Goal: Transaction & Acquisition: Purchase product/service

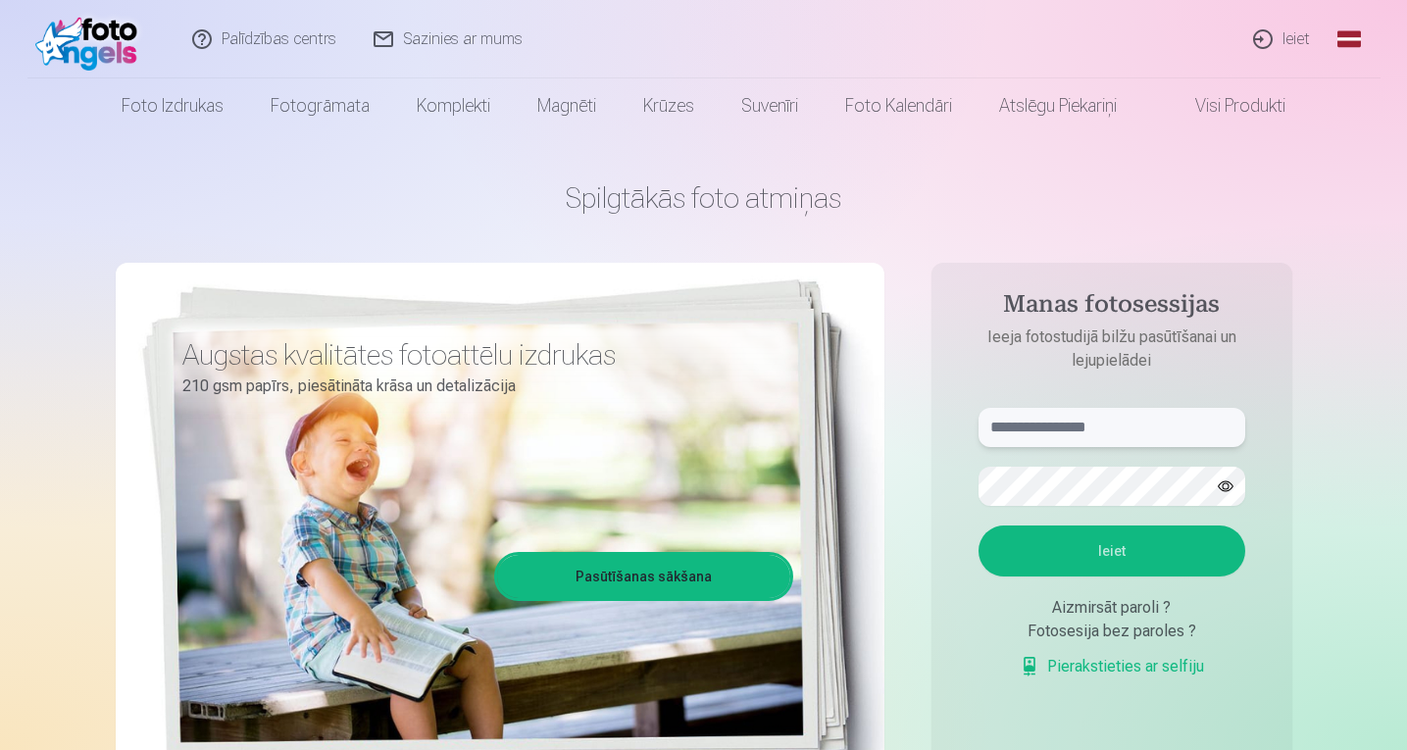
click at [1201, 427] on input "text" at bounding box center [1112, 427] width 267 height 39
click at [979, 526] on button "Ieiet" at bounding box center [1112, 551] width 267 height 51
click at [1038, 427] on input "**********" at bounding box center [1112, 427] width 267 height 39
type input "**********"
click at [979, 526] on button "Ieiet" at bounding box center [1112, 551] width 267 height 51
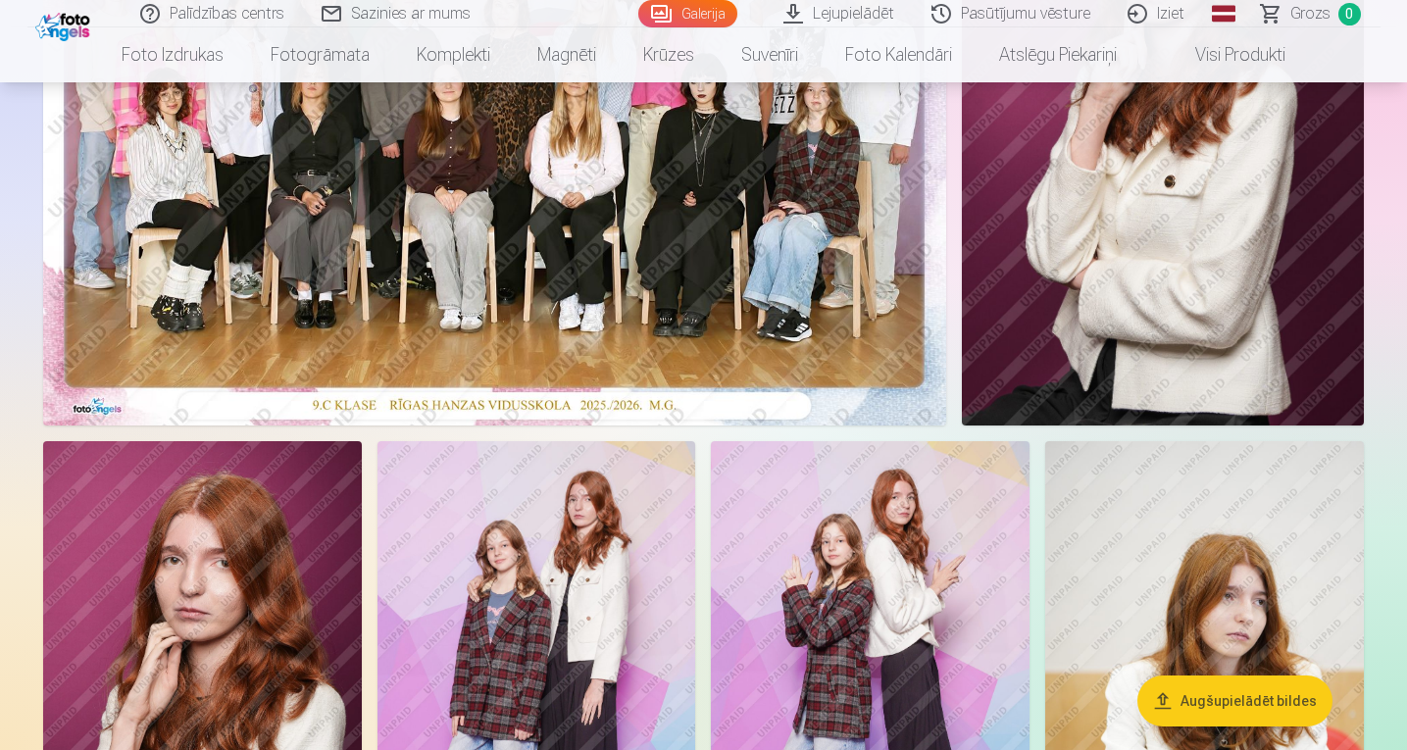
scroll to position [490, 0]
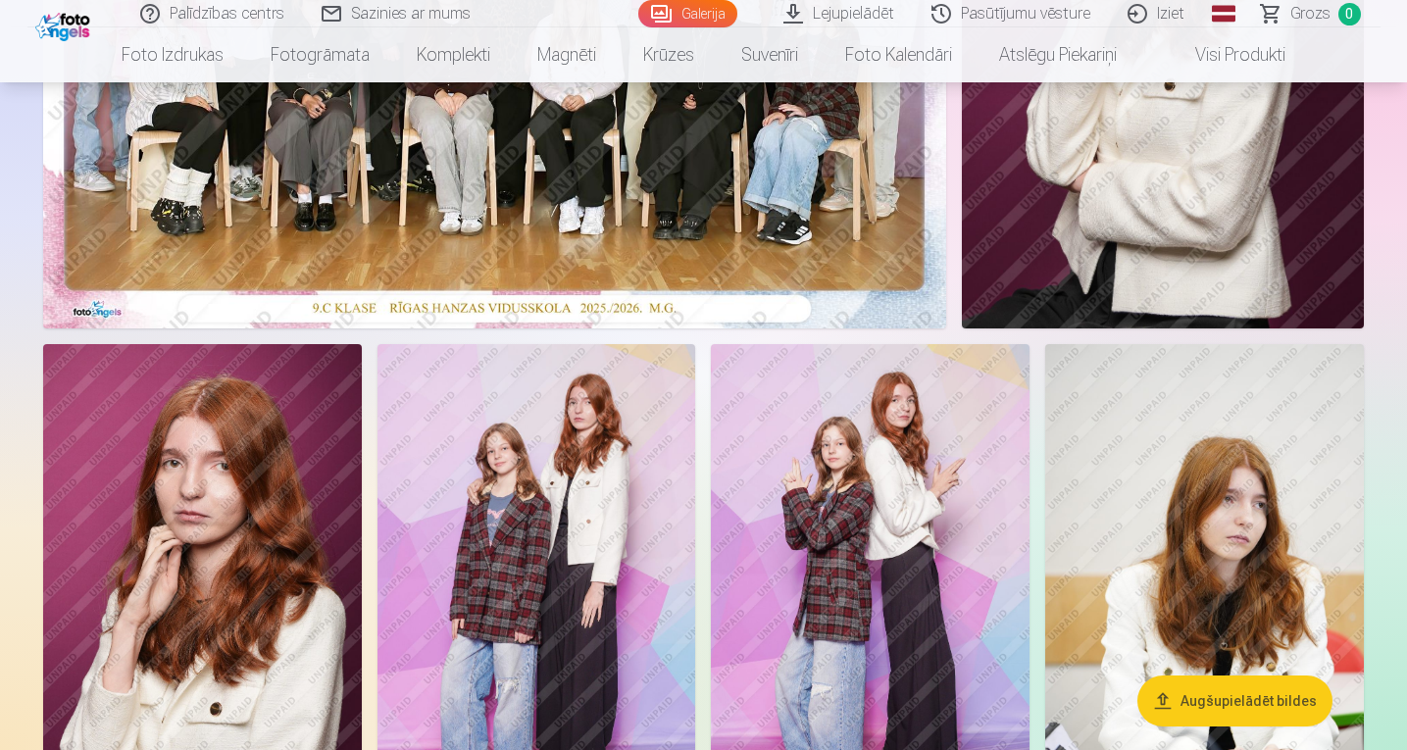
click at [1213, 698] on button "Augšupielādēt bildes" at bounding box center [1235, 701] width 195 height 51
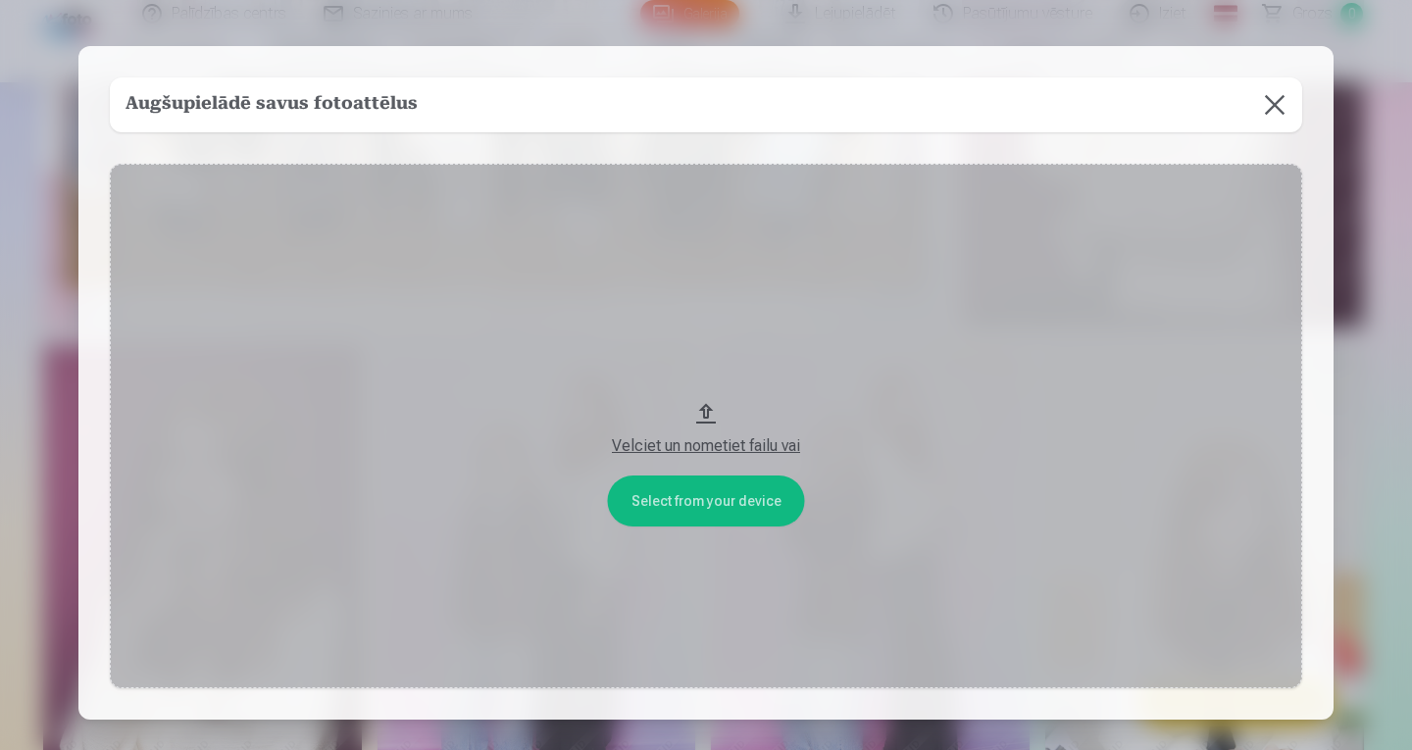
click at [1278, 101] on button at bounding box center [1274, 104] width 55 height 55
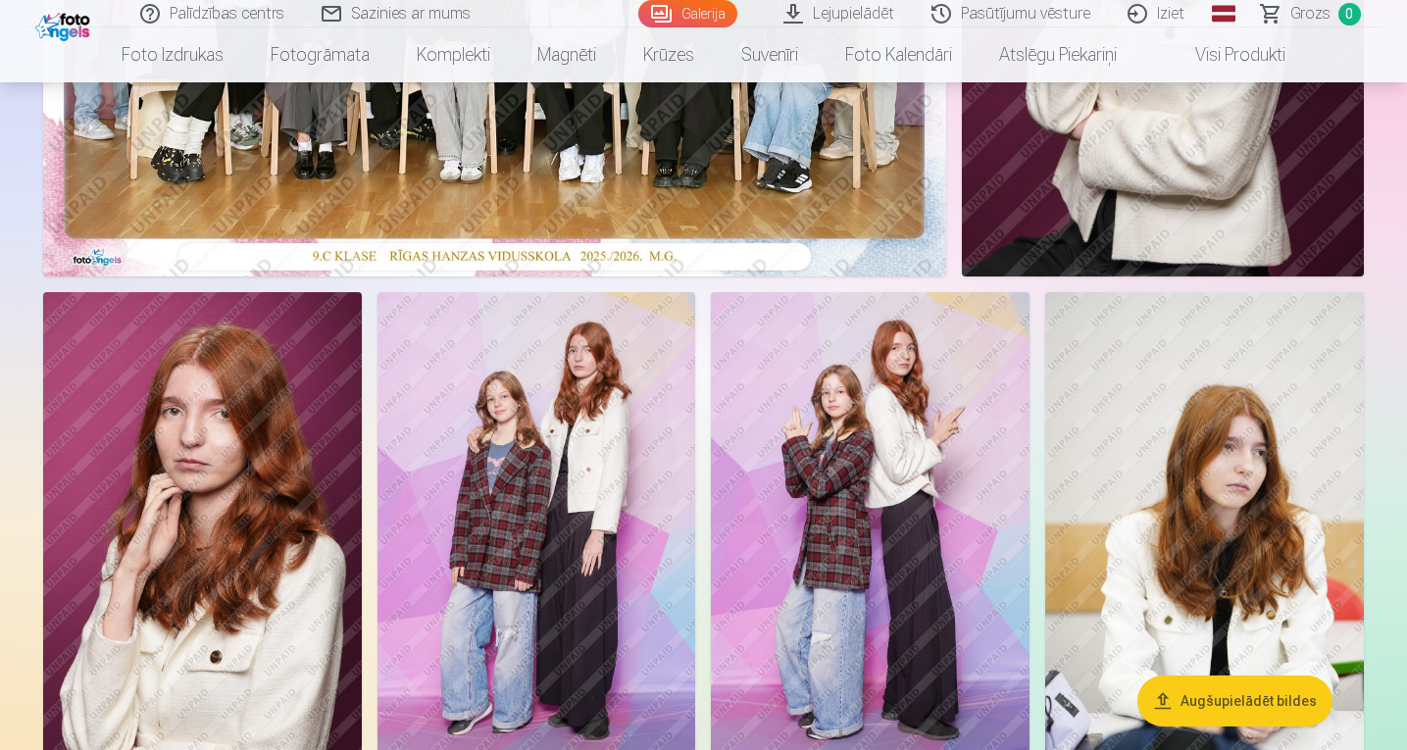
scroll to position [588, 0]
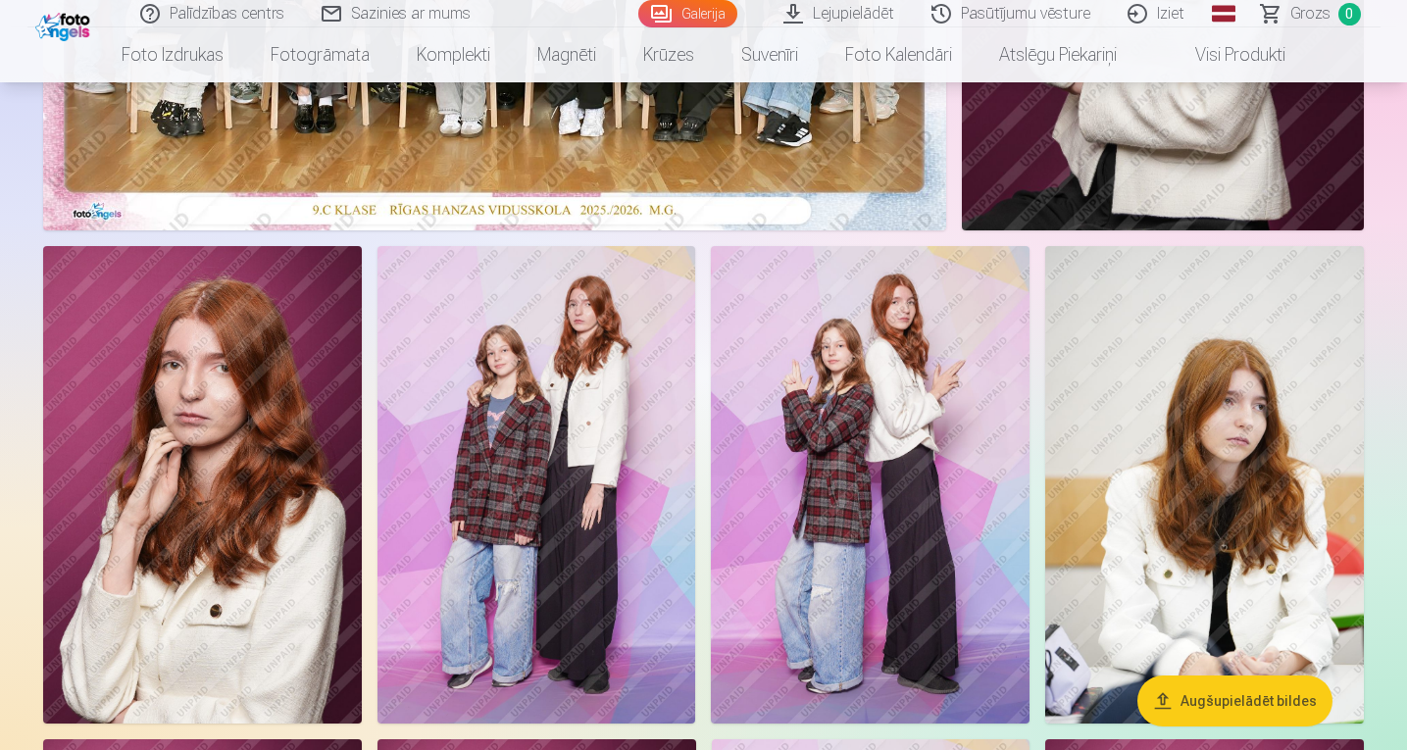
click at [845, 359] on img at bounding box center [870, 485] width 319 height 478
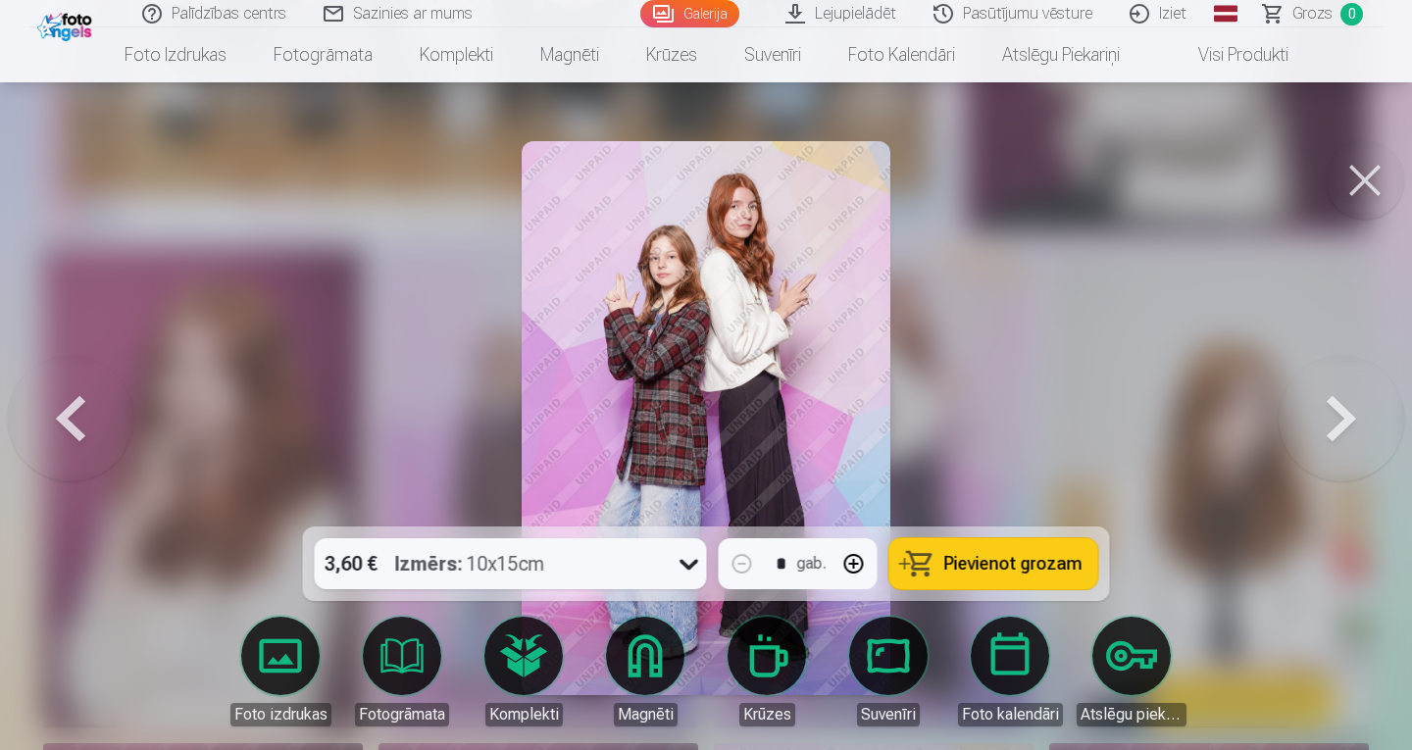
click at [698, 565] on icon at bounding box center [689, 563] width 31 height 31
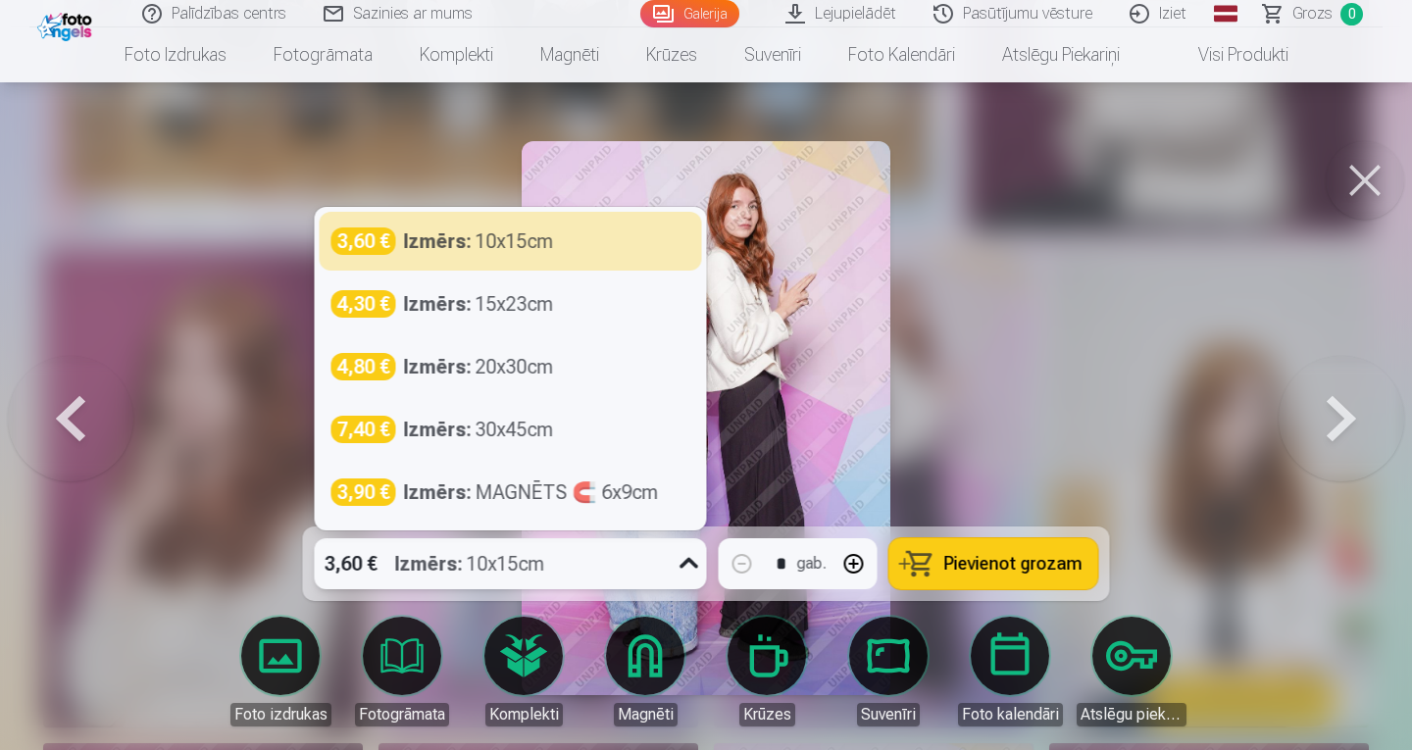
click at [980, 438] on div at bounding box center [706, 375] width 1412 height 750
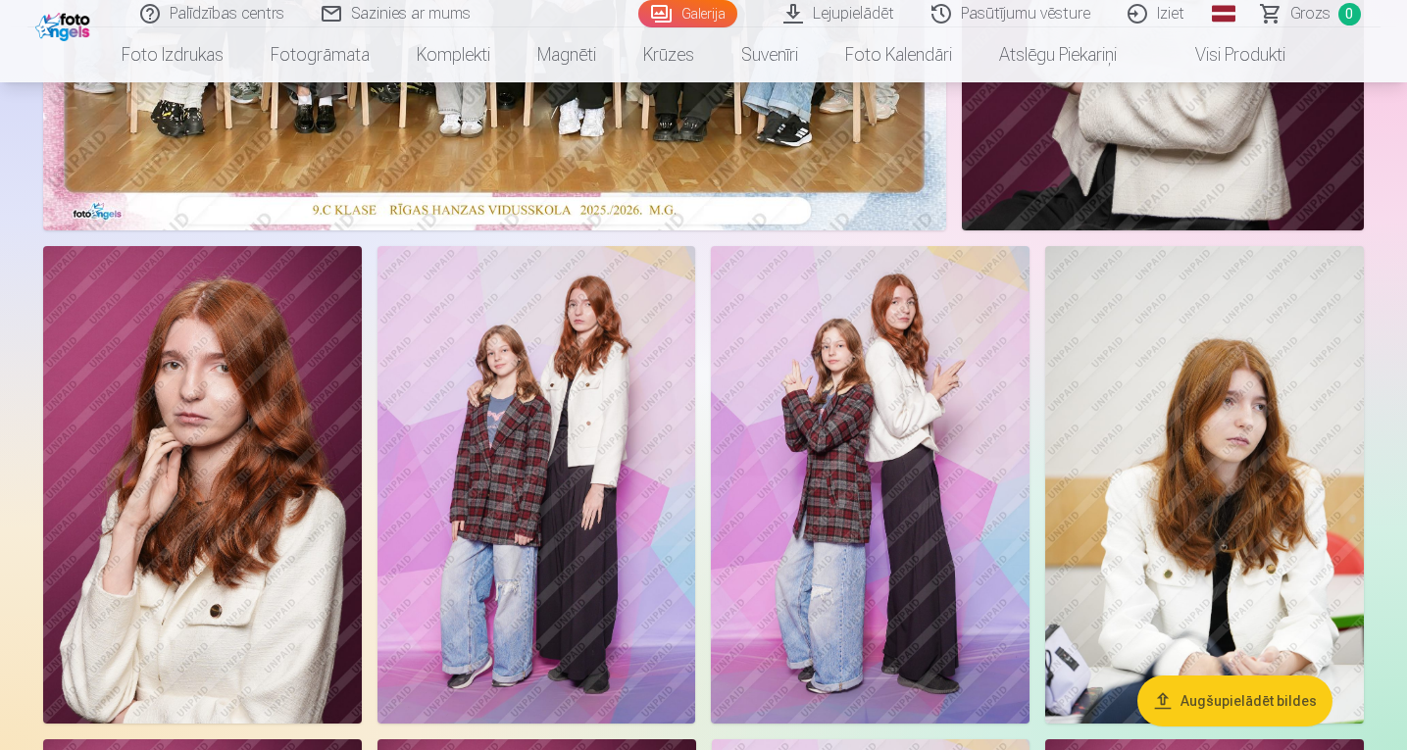
click at [930, 483] on img at bounding box center [870, 485] width 319 height 478
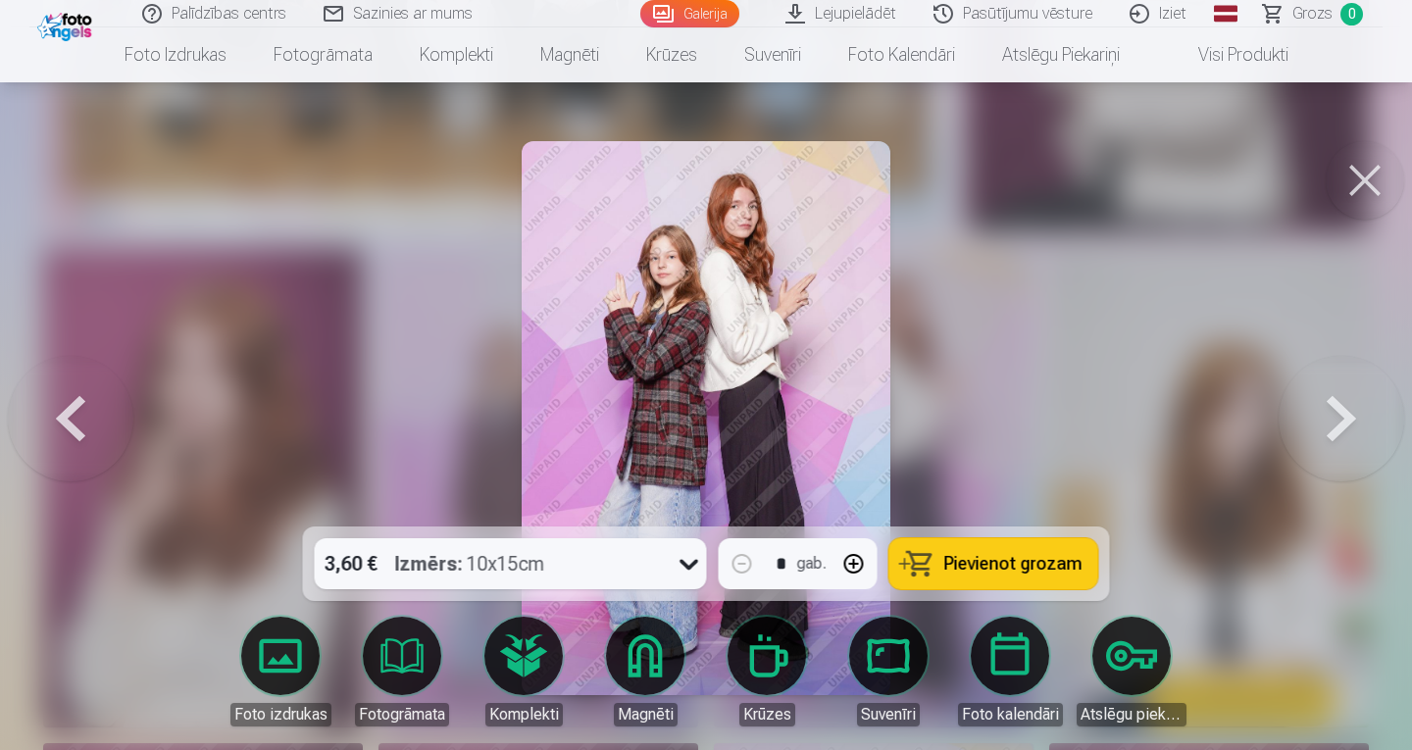
drag, startPoint x: 962, startPoint y: 563, endPoint x: 964, endPoint y: 533, distance: 30.5
click at [962, 563] on span "Pievienot grozam" at bounding box center [1013, 564] width 138 height 18
click at [1336, 178] on button at bounding box center [1365, 180] width 78 height 78
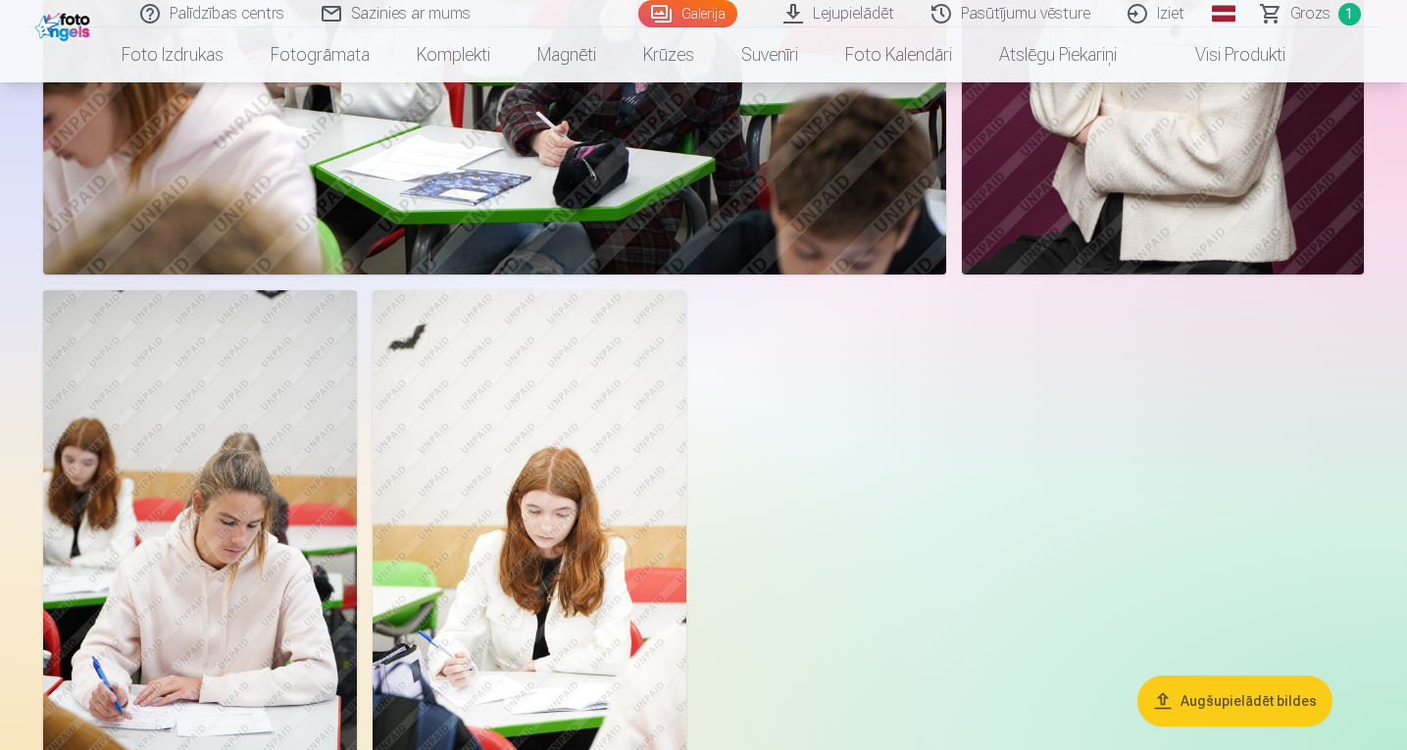
scroll to position [3433, 0]
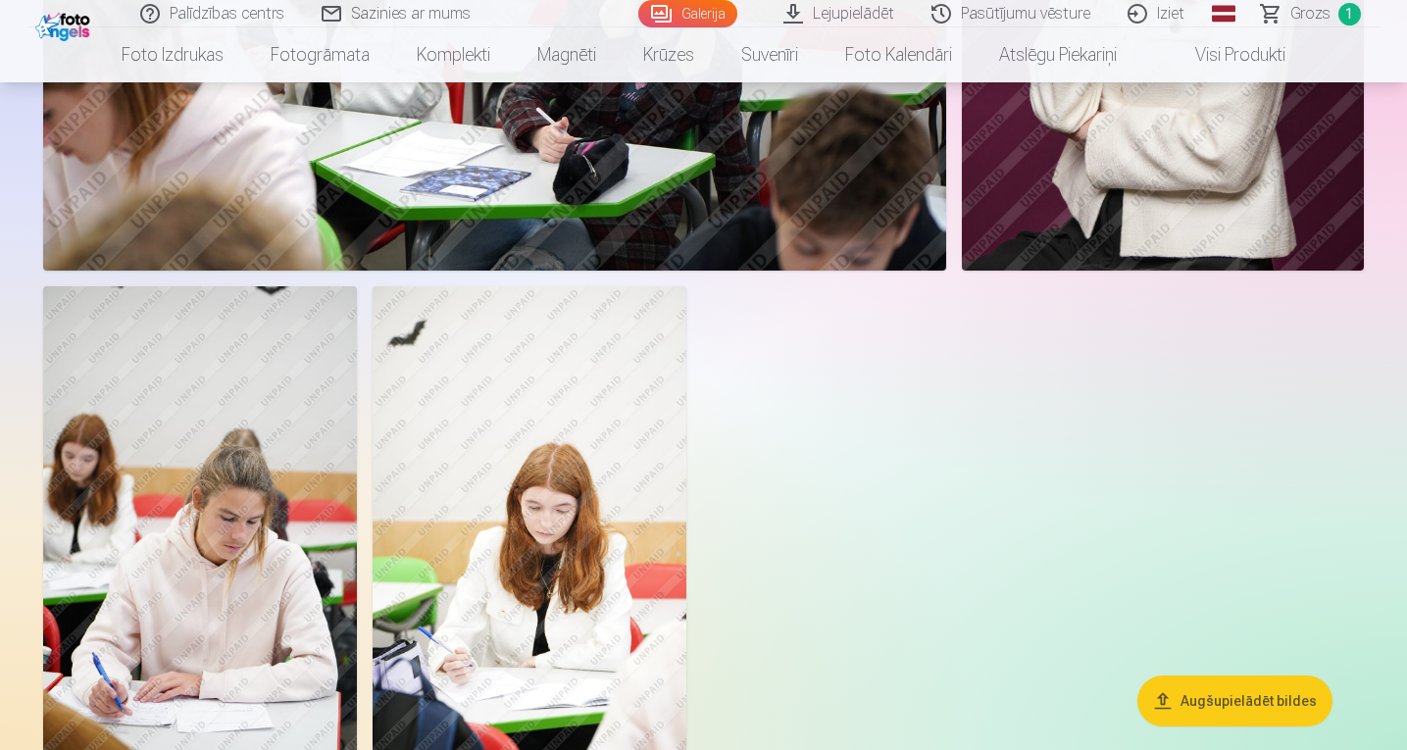
click at [563, 562] on img at bounding box center [530, 521] width 314 height 471
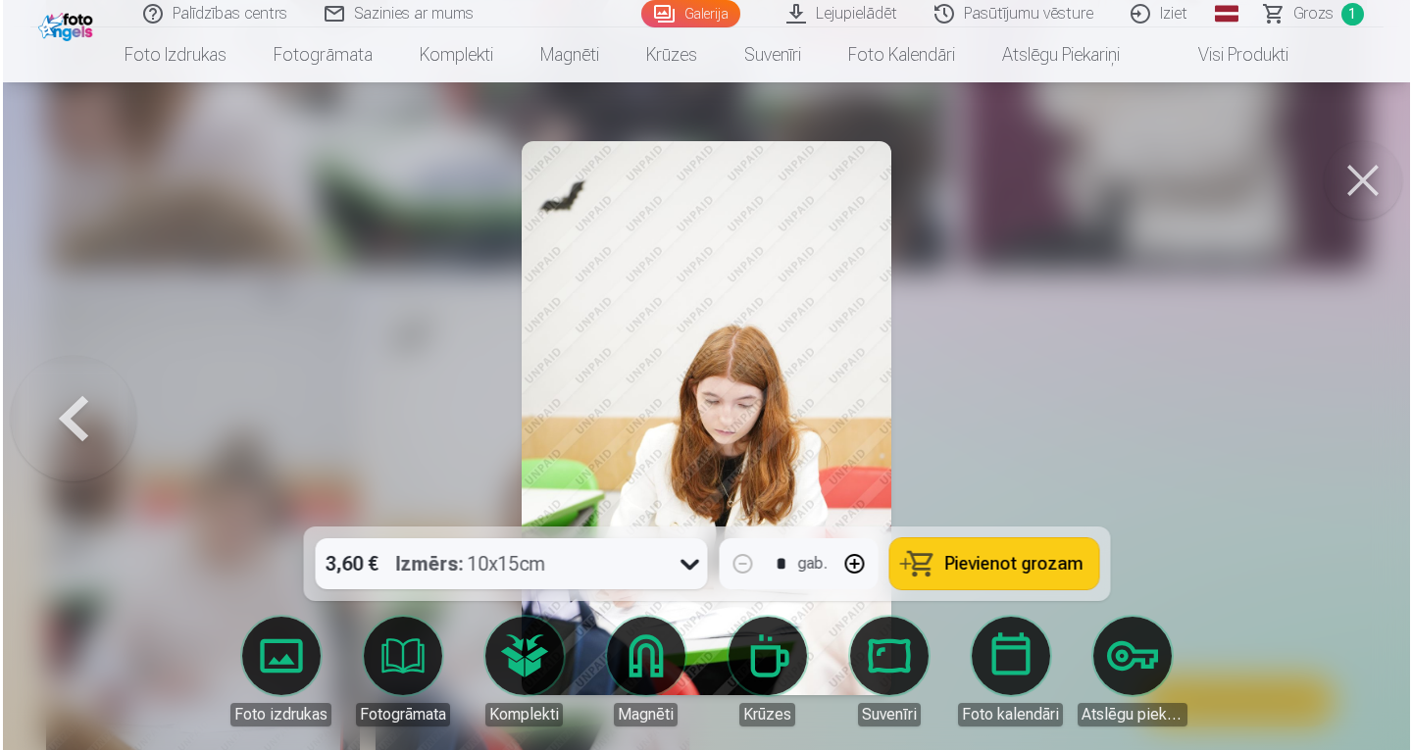
scroll to position [3442, 0]
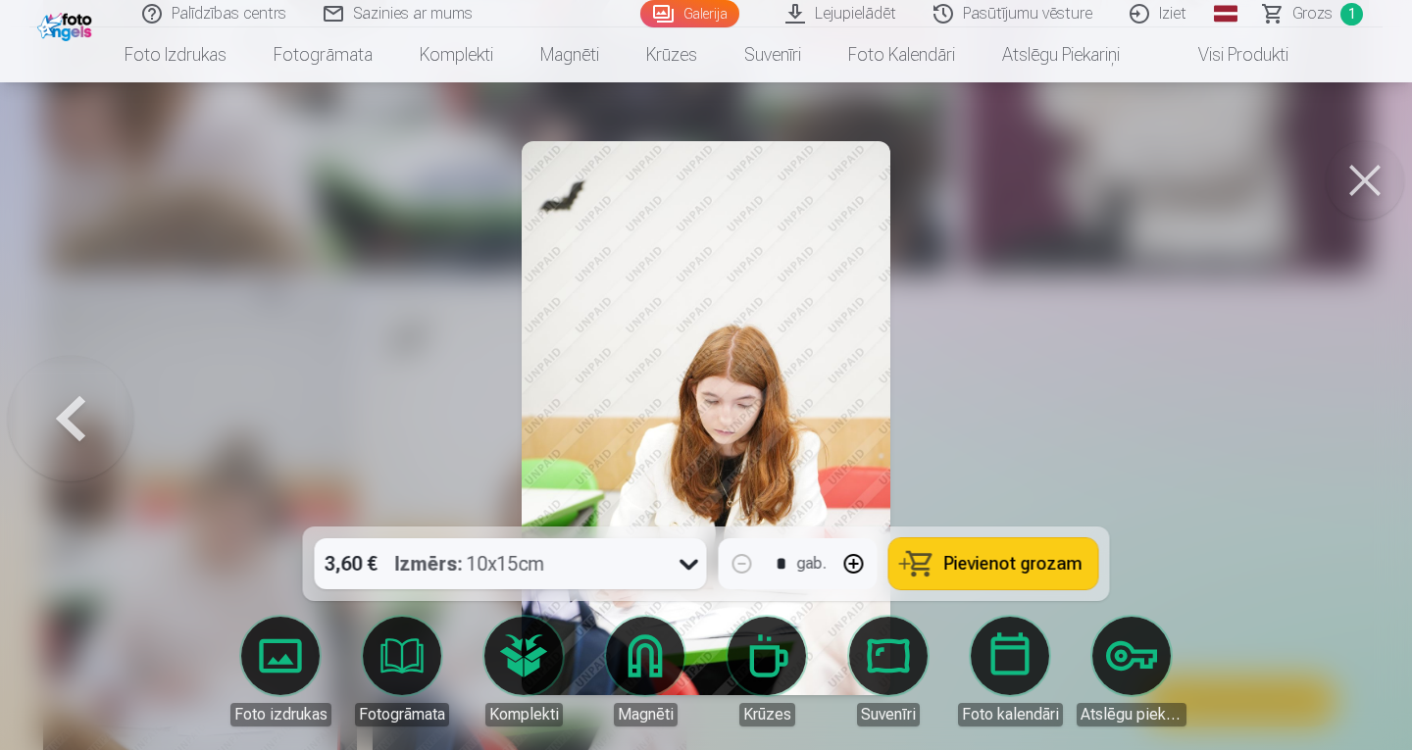
click at [1384, 187] on button at bounding box center [1365, 180] width 78 height 78
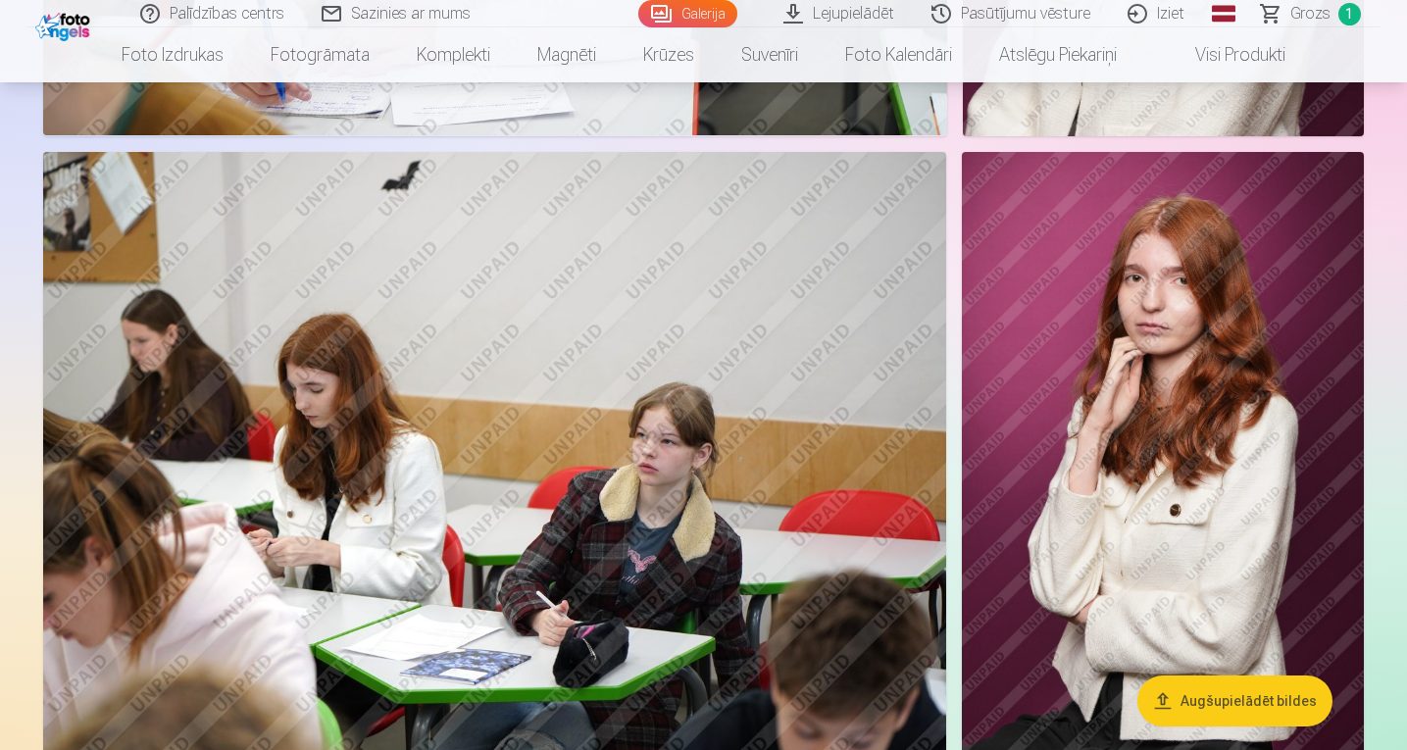
scroll to position [2942, 0]
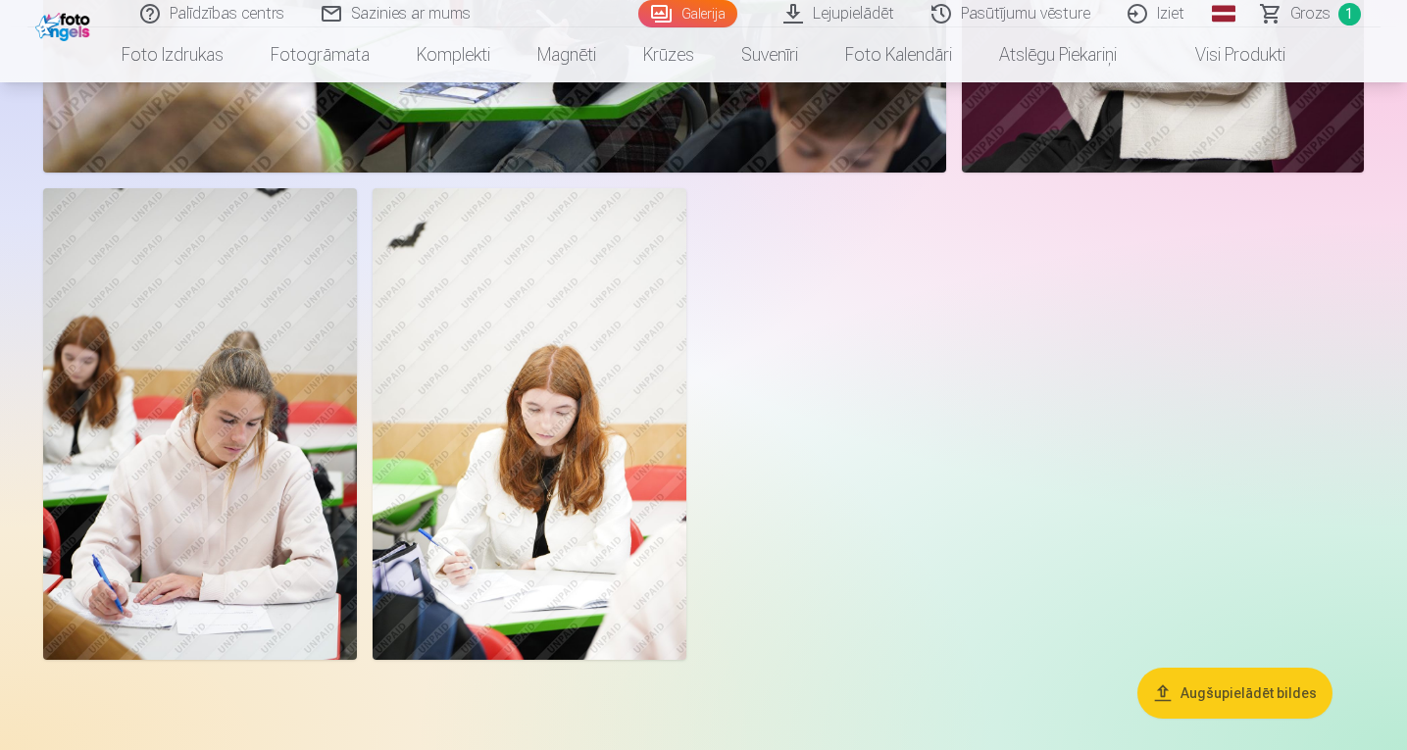
click at [534, 489] on img at bounding box center [530, 423] width 314 height 471
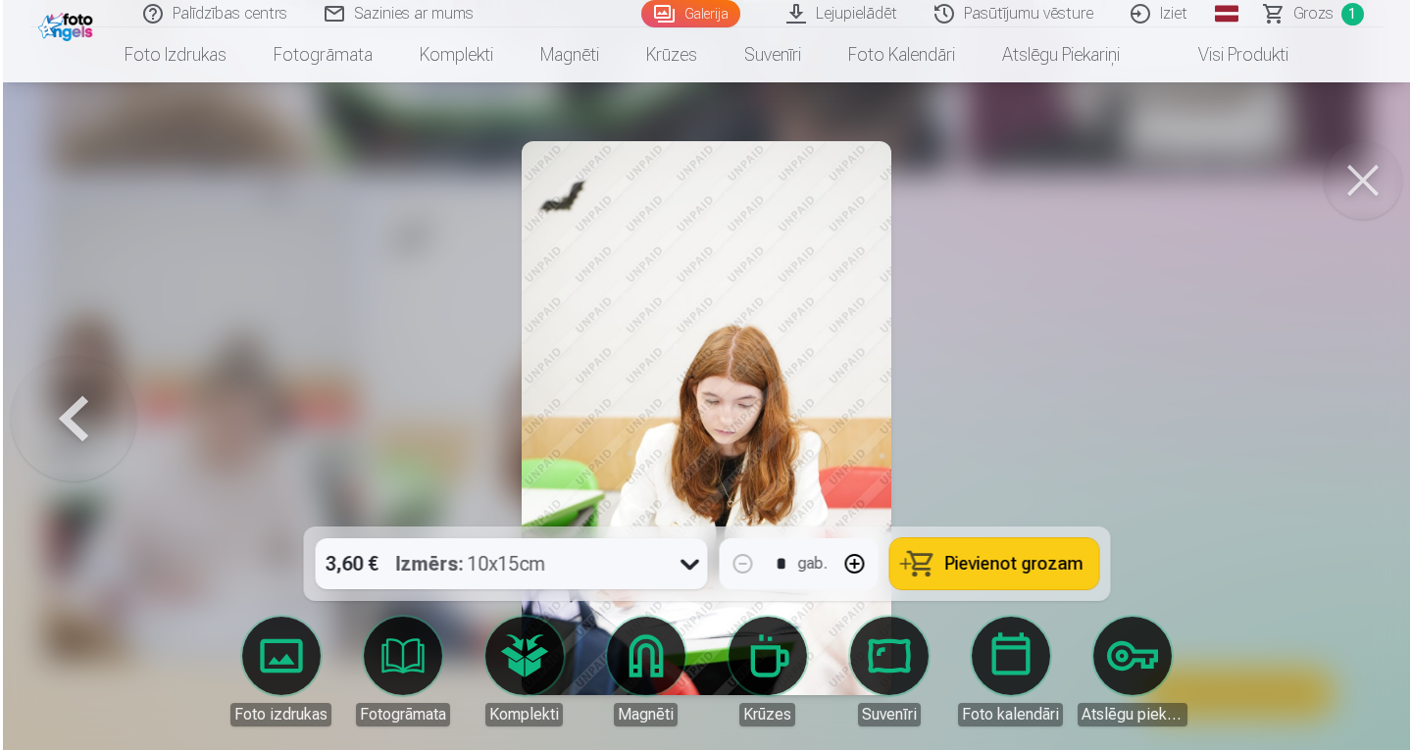
scroll to position [3540, 0]
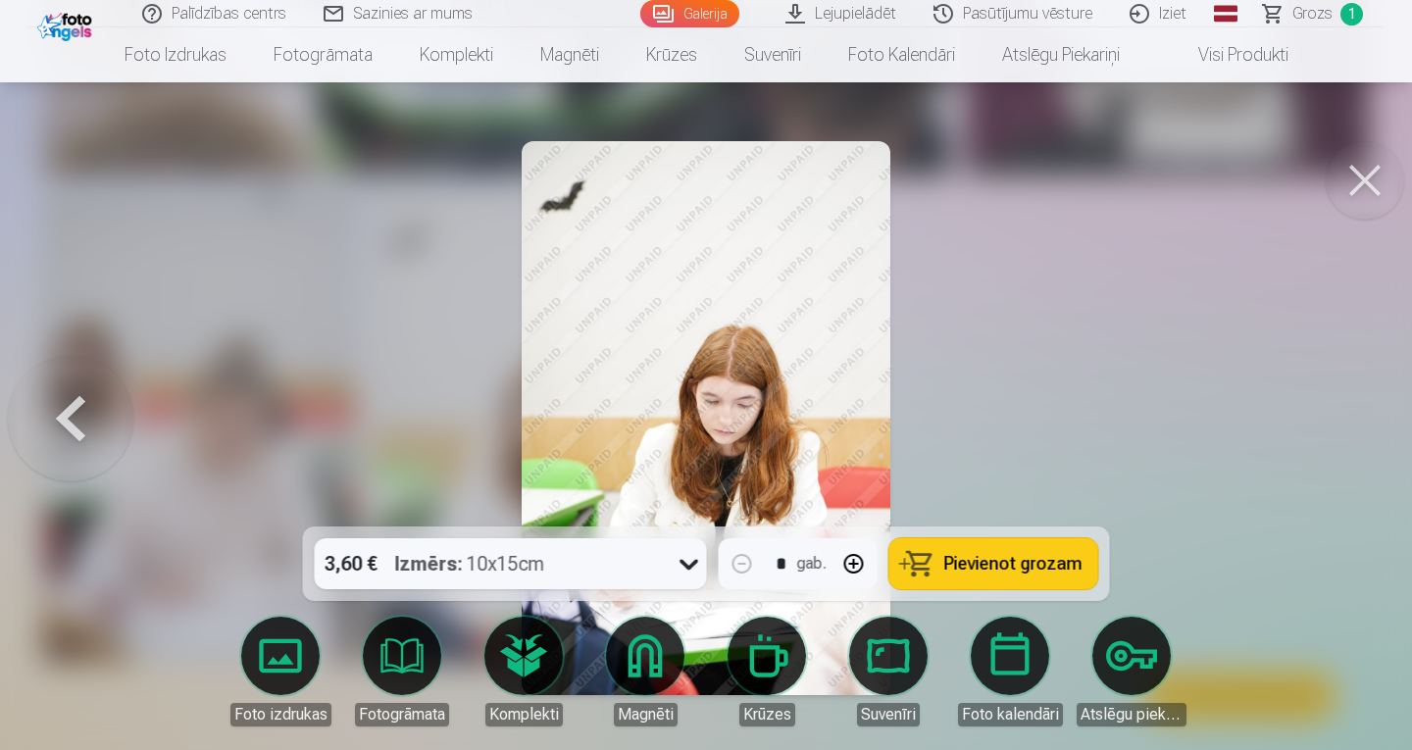
click at [948, 576] on button "Pievienot grozam" at bounding box center [994, 563] width 209 height 51
click at [1386, 178] on button at bounding box center [1365, 180] width 78 height 78
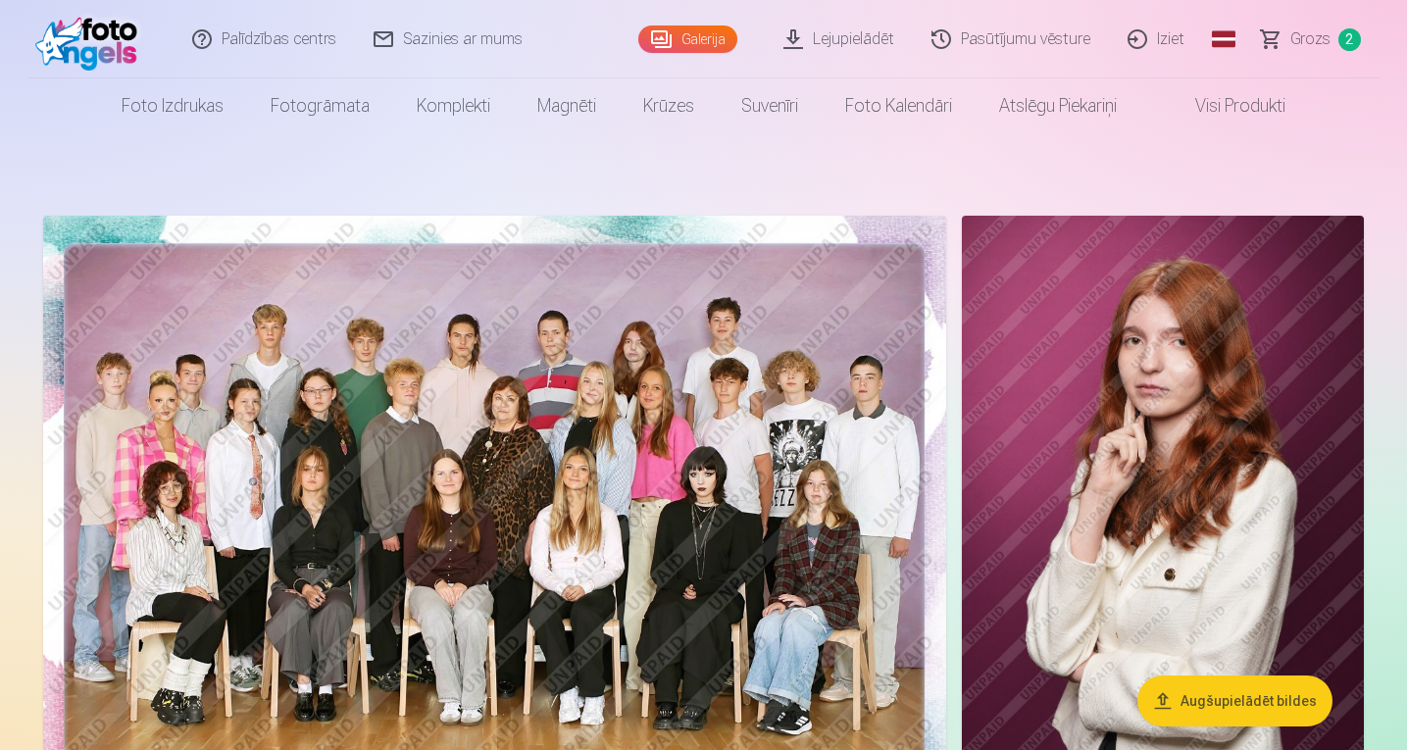
click at [750, 457] on img at bounding box center [494, 517] width 903 height 603
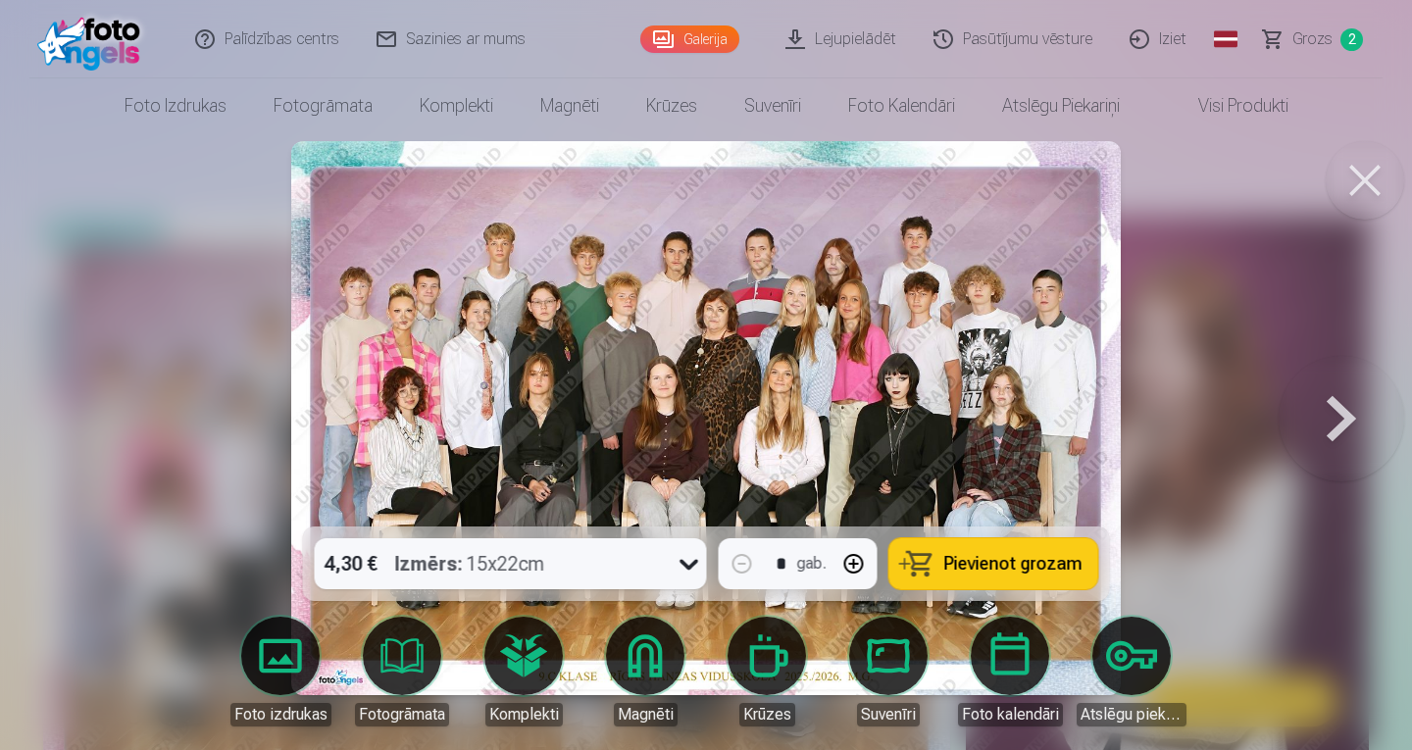
click at [692, 576] on icon at bounding box center [689, 563] width 31 height 31
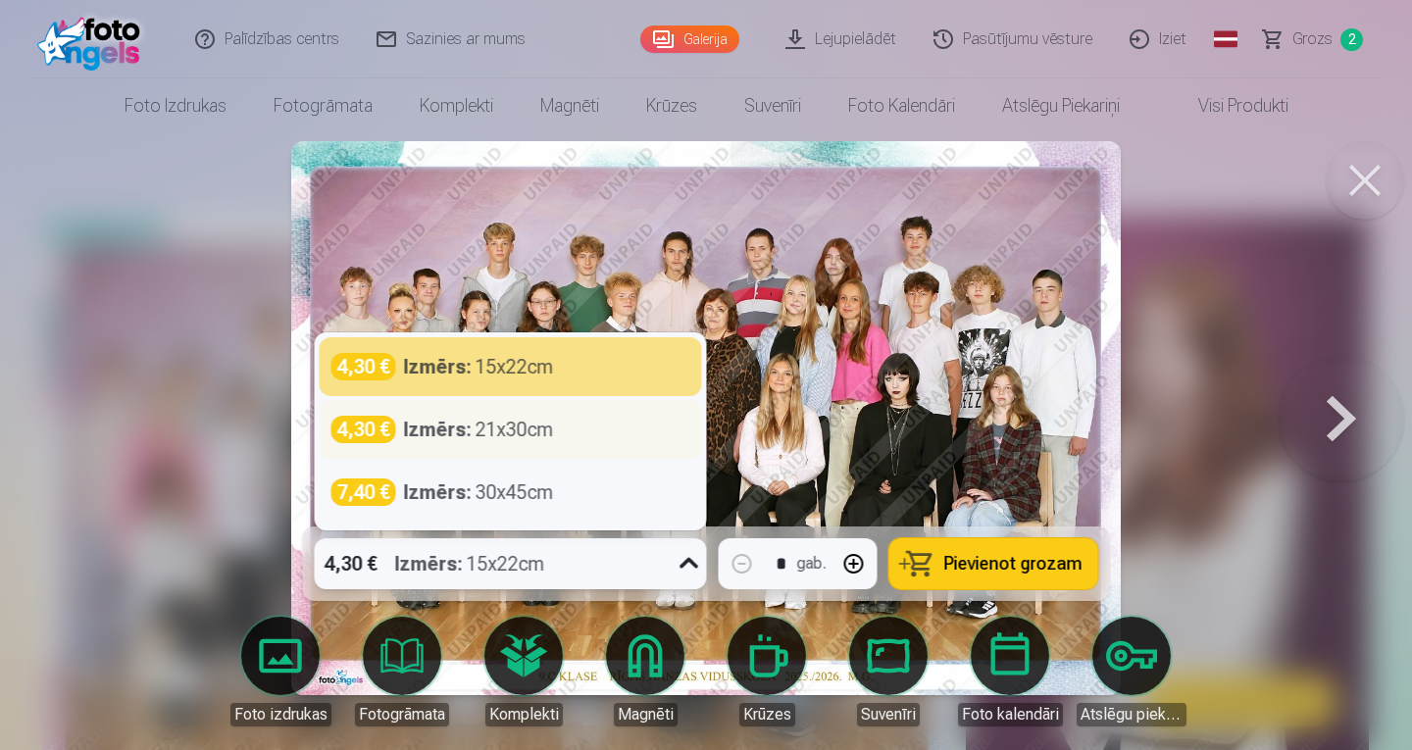
click at [515, 431] on div "Izmērs : 21x30cm" at bounding box center [479, 429] width 150 height 27
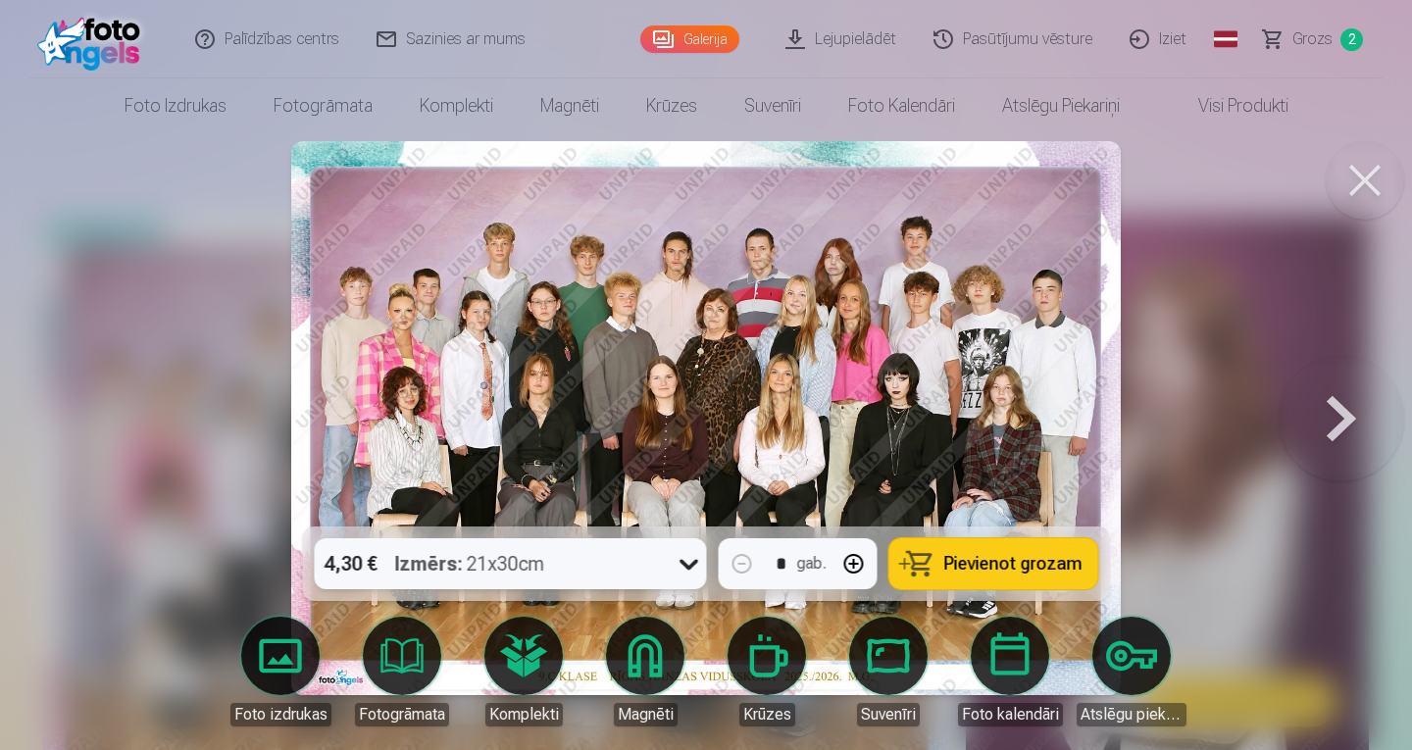
click at [964, 577] on button "Pievienot grozam" at bounding box center [994, 563] width 209 height 51
click at [1381, 183] on button at bounding box center [1365, 180] width 78 height 78
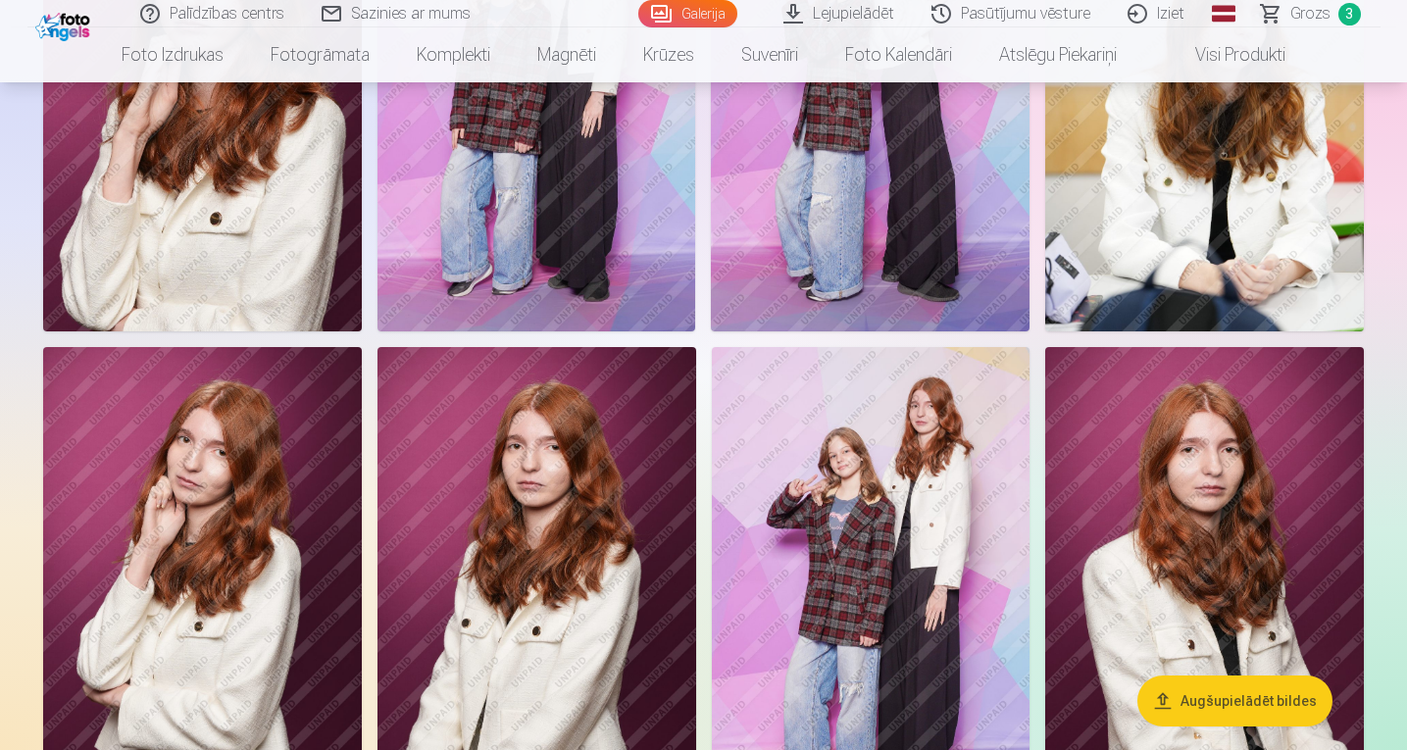
scroll to position [1079, 0]
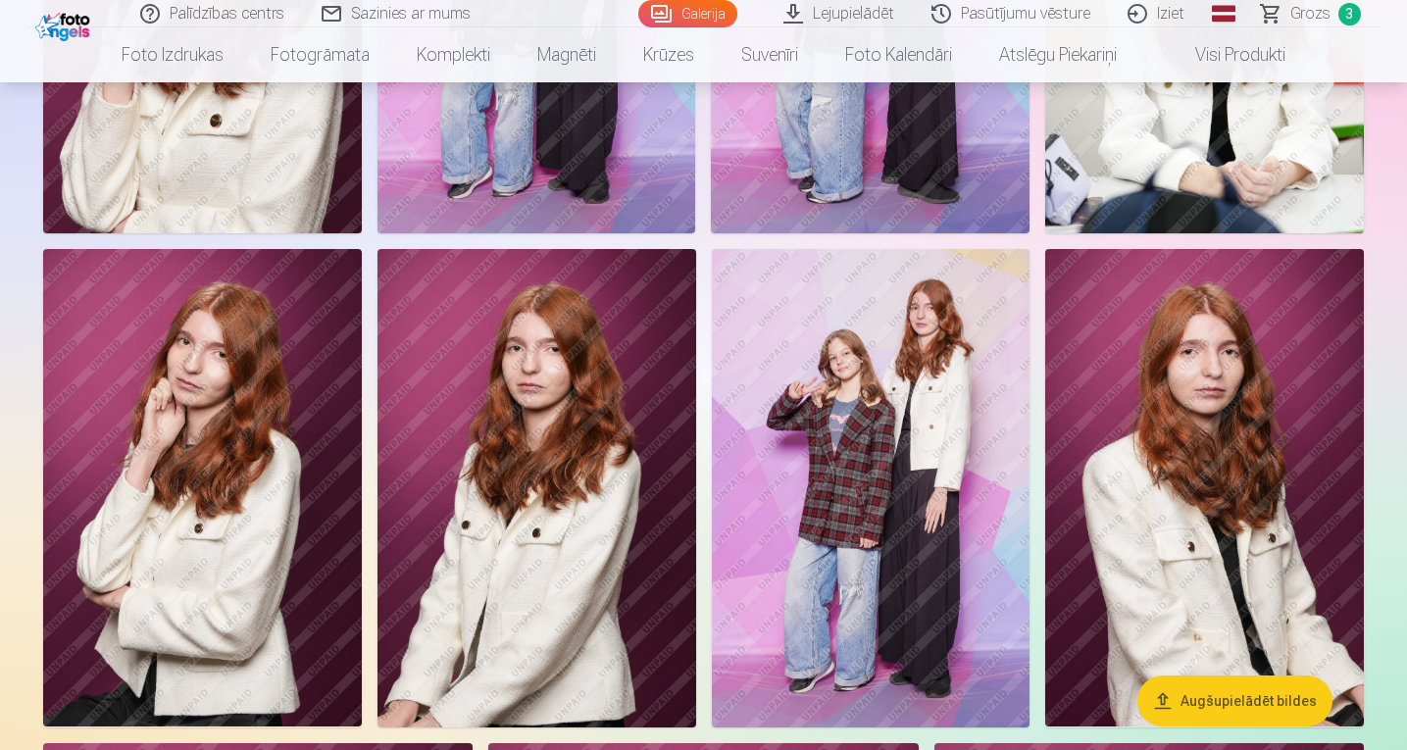
click at [238, 427] on img at bounding box center [202, 488] width 319 height 478
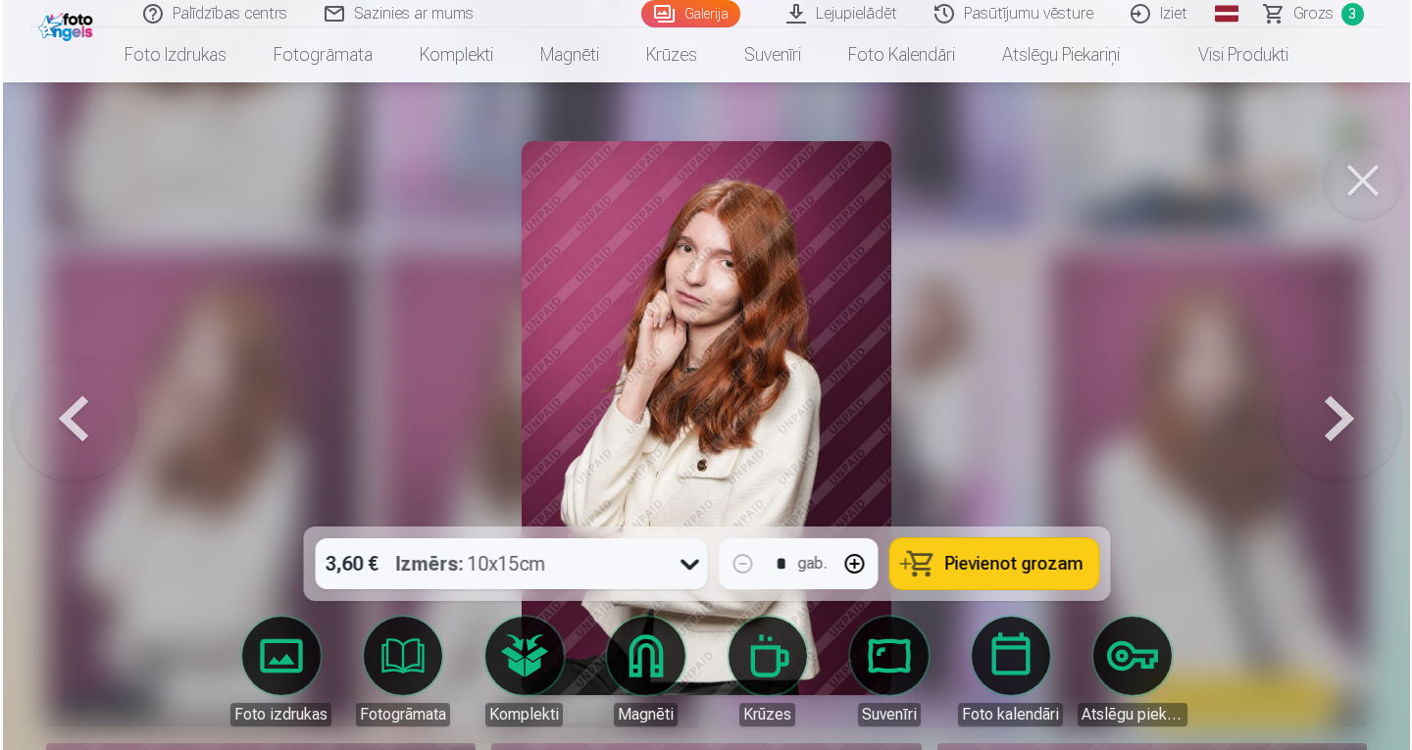
scroll to position [1081, 0]
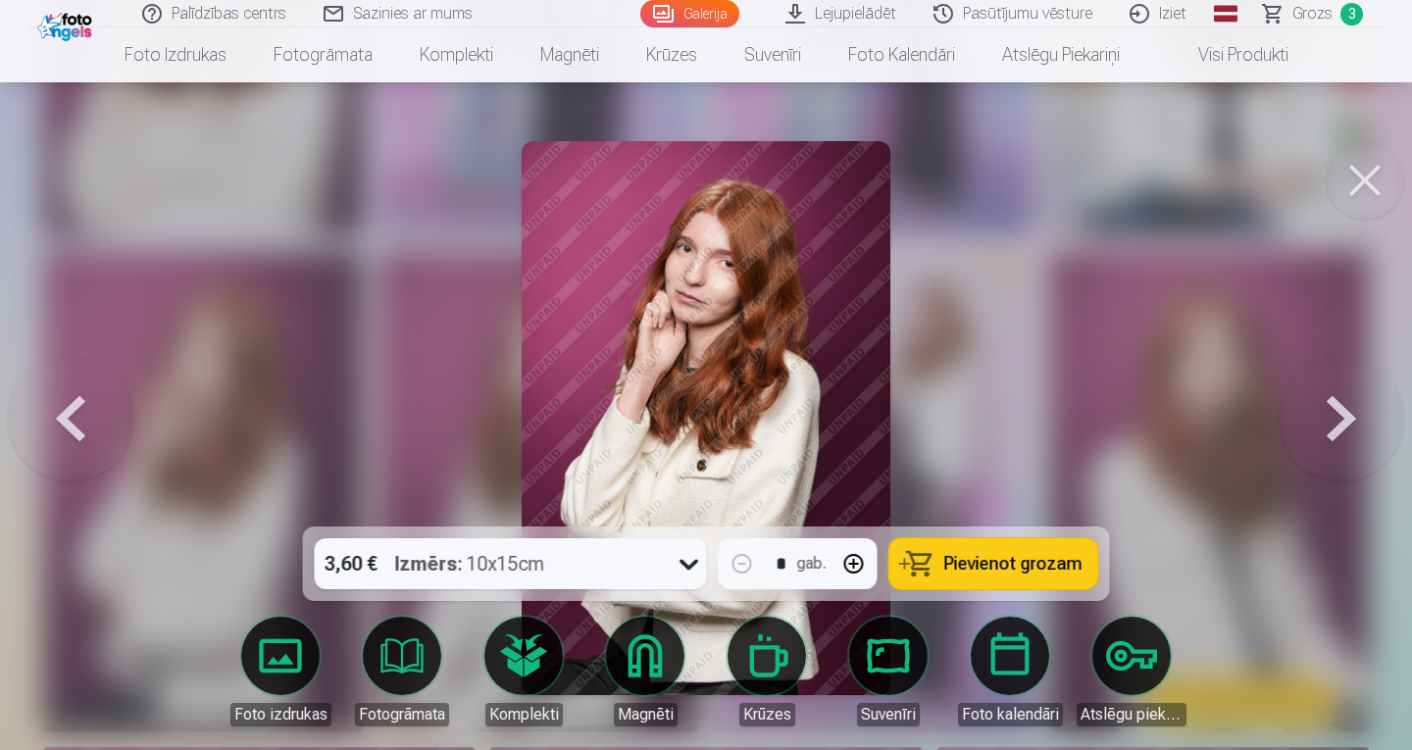
click at [955, 566] on span "Pievienot grozam" at bounding box center [1013, 564] width 138 height 18
click at [1338, 21] on link "Grozs 4" at bounding box center [1314, 13] width 137 height 27
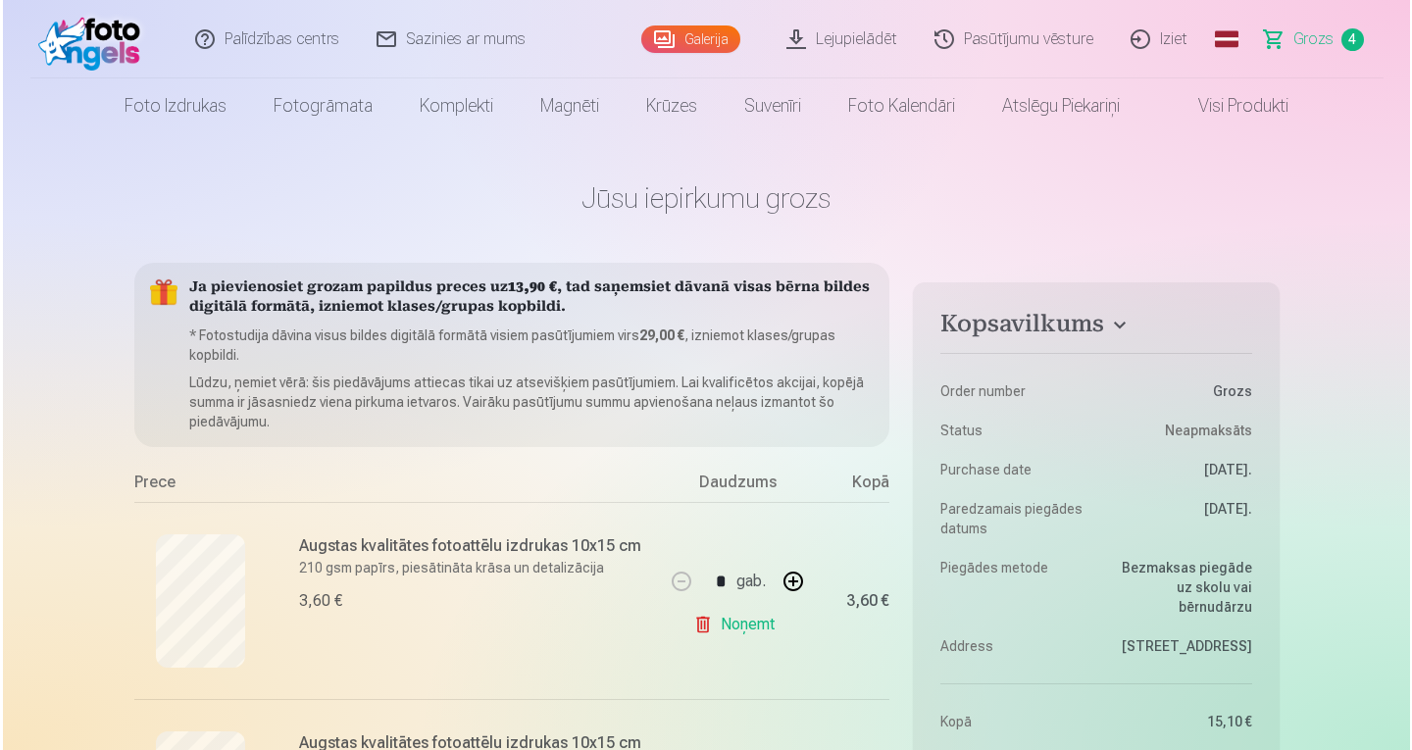
scroll to position [1081, 0]
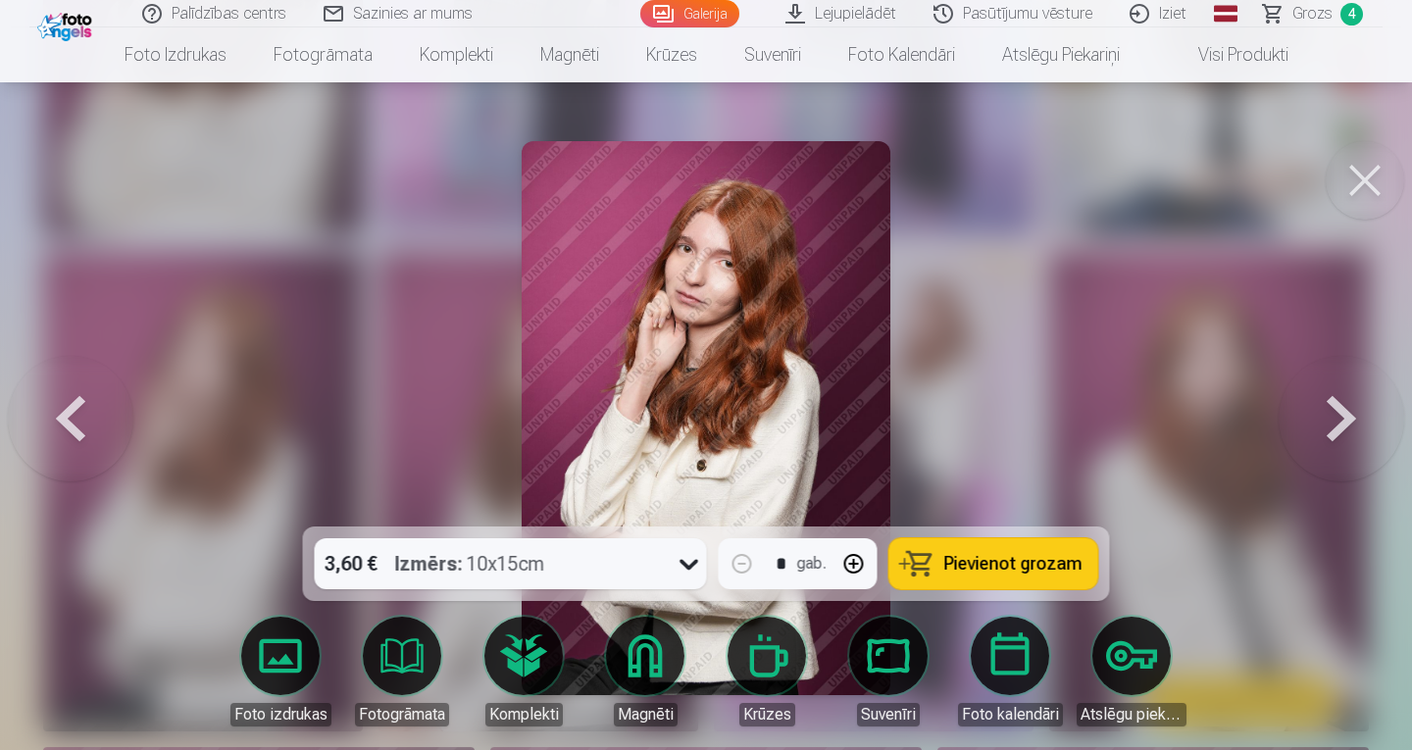
click at [1353, 178] on button at bounding box center [1365, 180] width 78 height 78
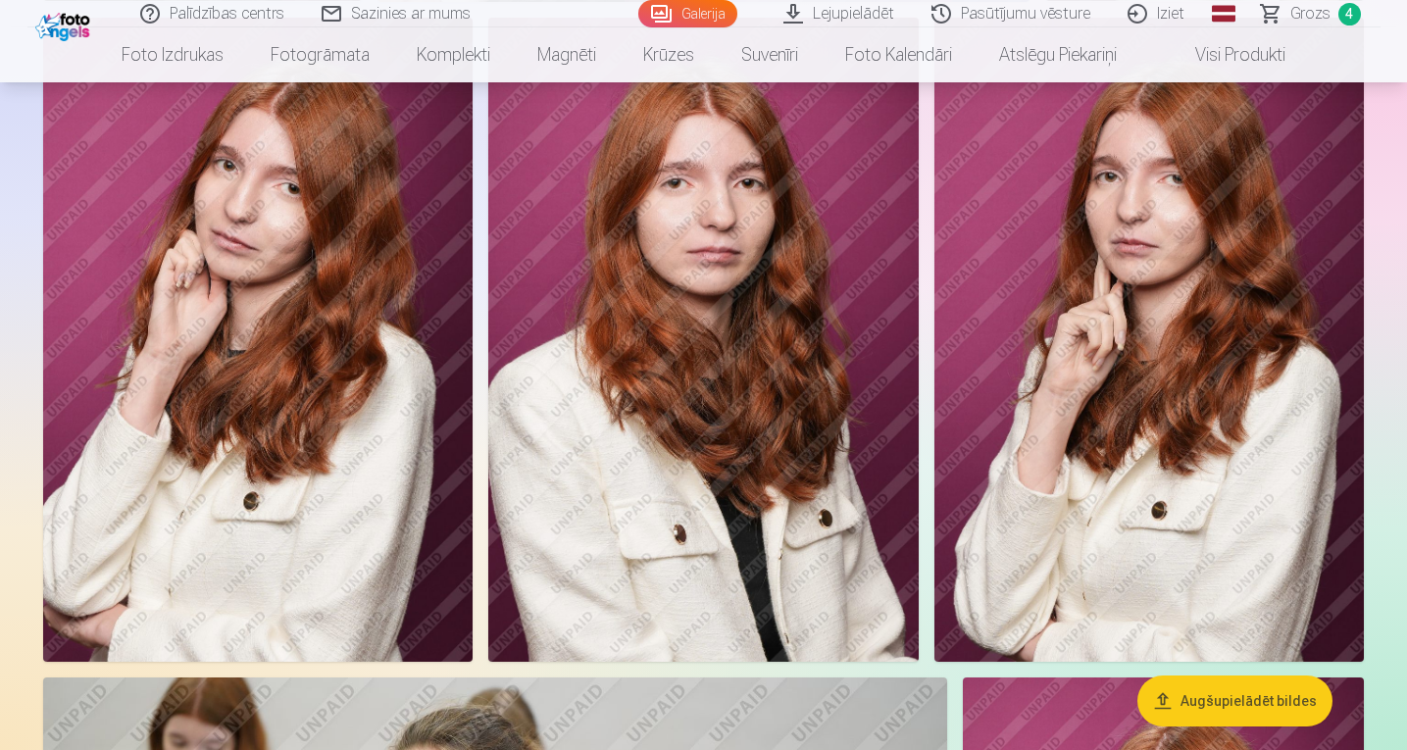
scroll to position [1789, 0]
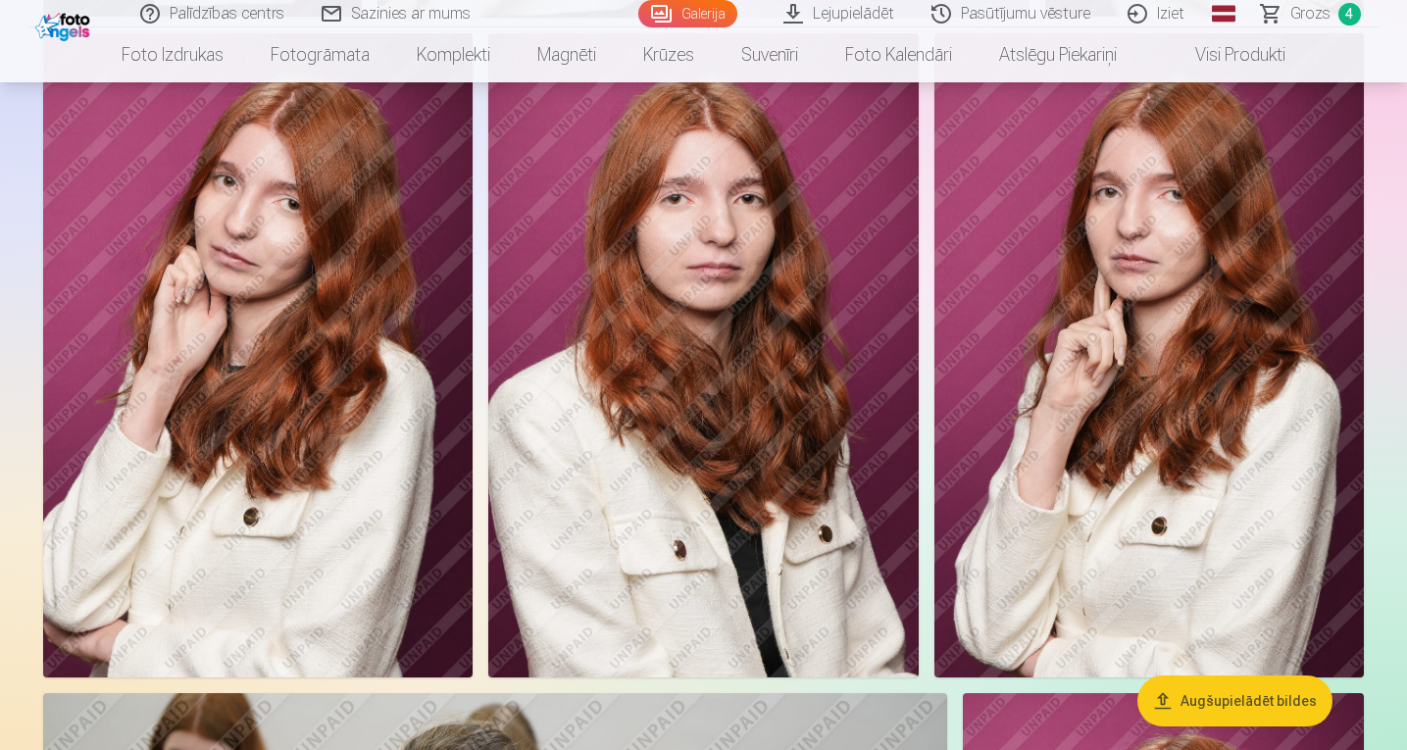
click at [722, 336] on img at bounding box center [703, 355] width 430 height 645
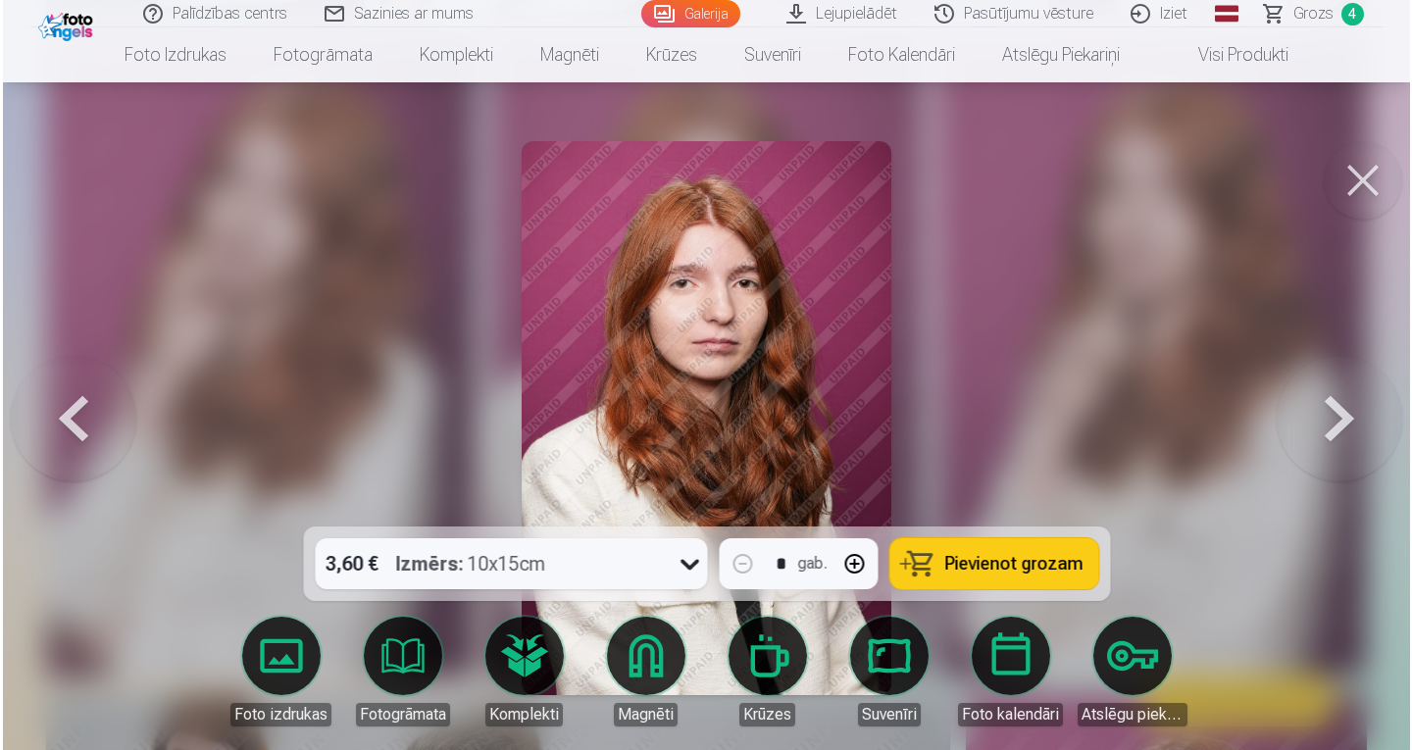
scroll to position [1793, 0]
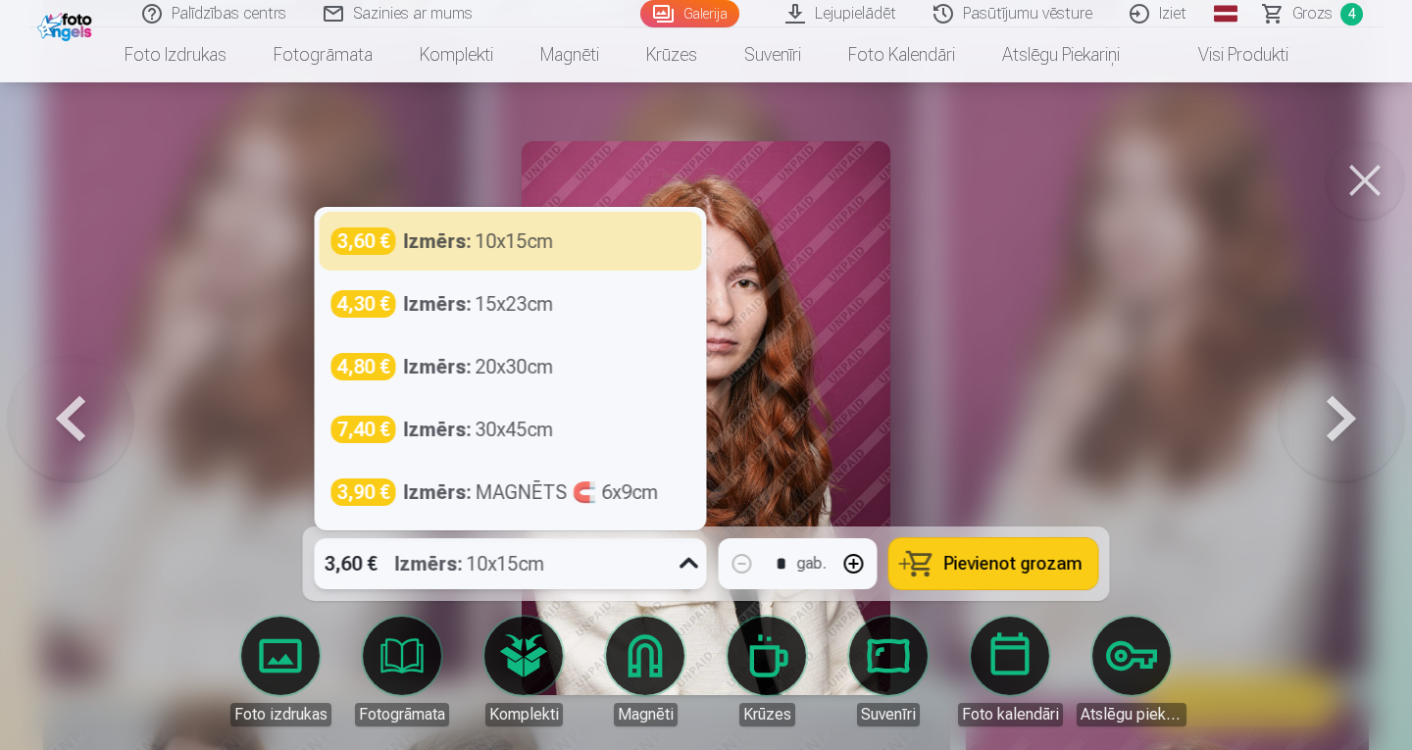
click at [686, 566] on icon at bounding box center [689, 563] width 31 height 31
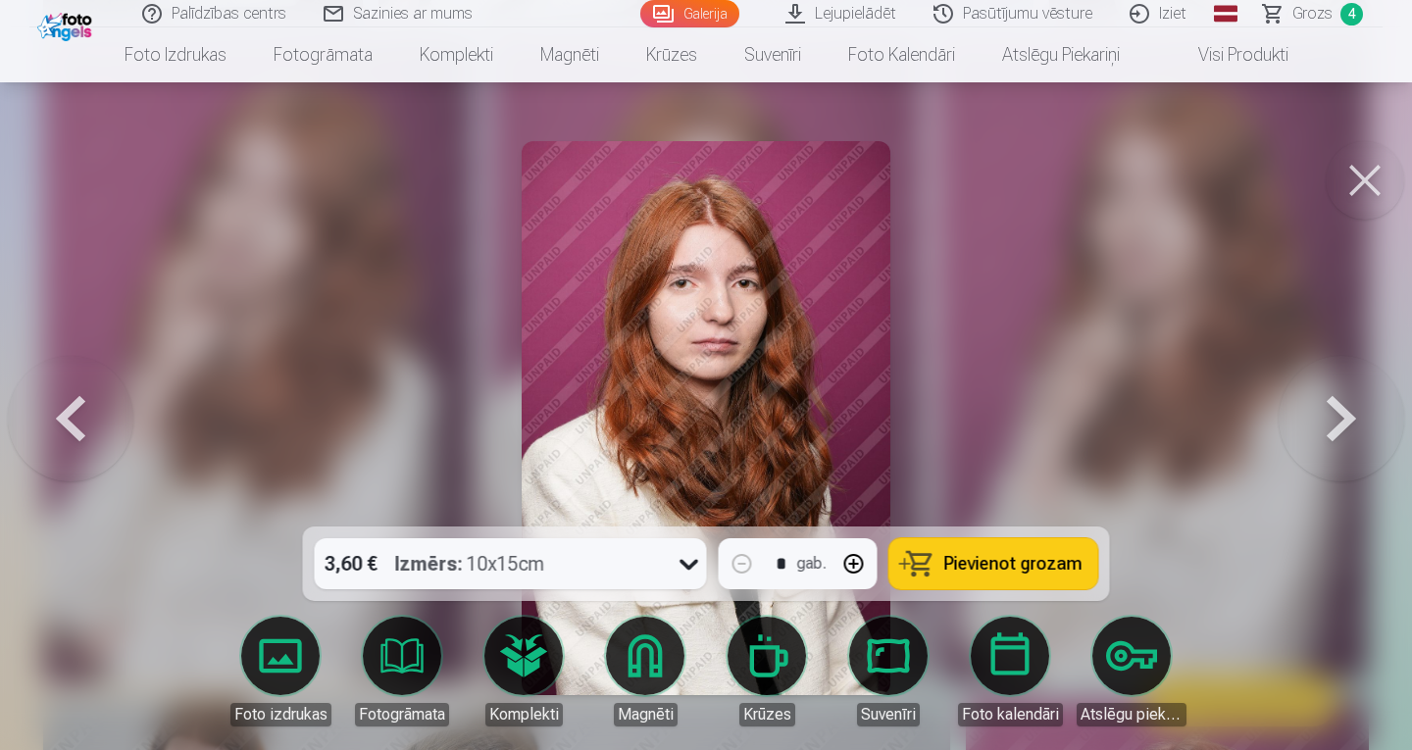
click at [983, 370] on div at bounding box center [706, 375] width 1412 height 750
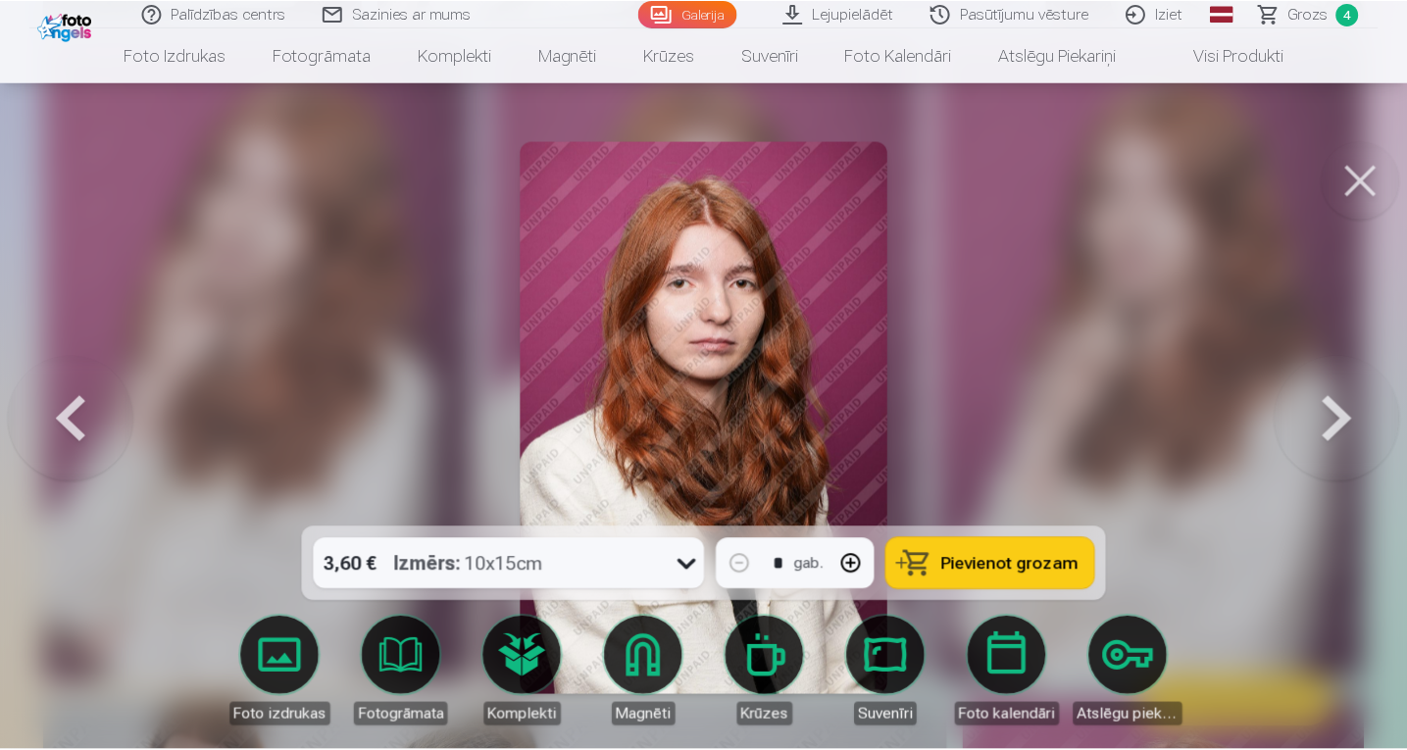
scroll to position [1789, 0]
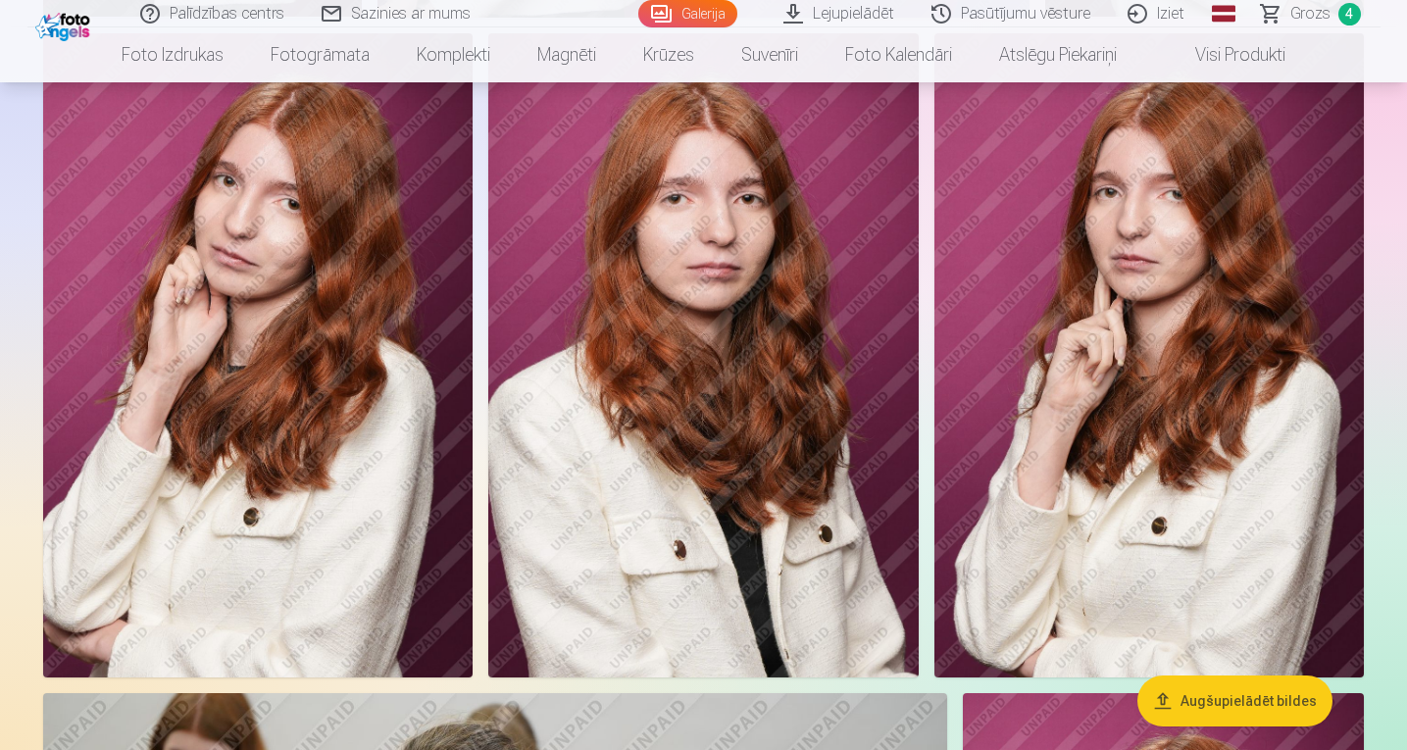
click at [754, 373] on img at bounding box center [703, 355] width 430 height 645
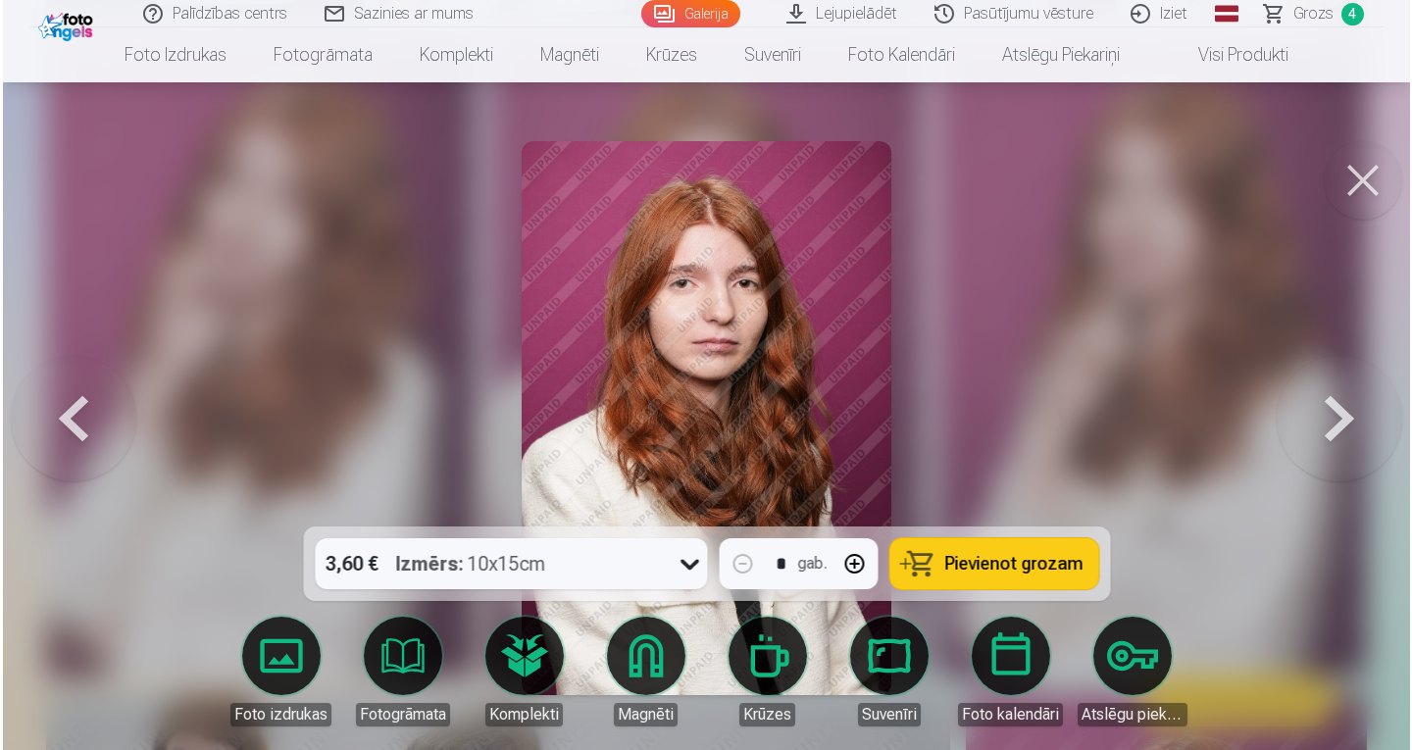
scroll to position [1793, 0]
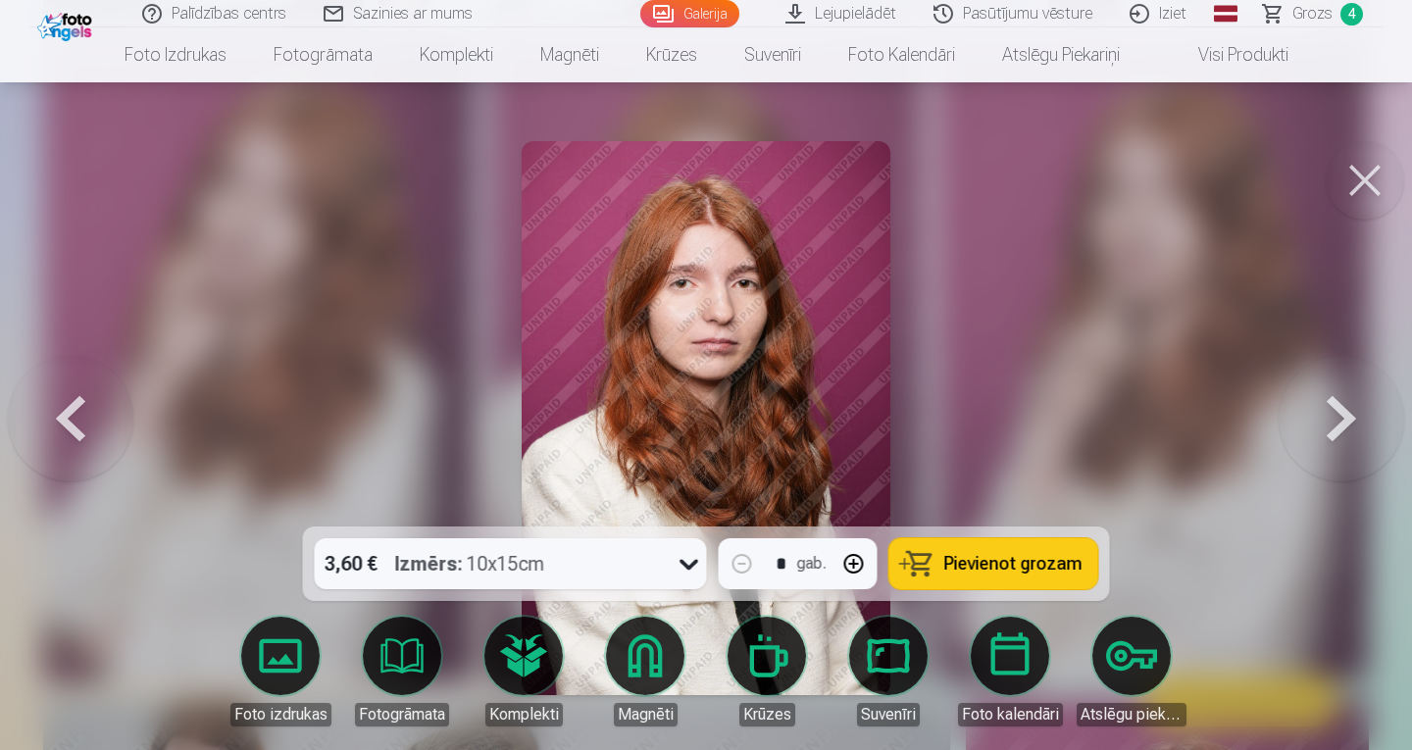
click at [1017, 555] on span "Pievienot grozam" at bounding box center [1013, 564] width 138 height 18
click at [981, 572] on span "Pievienot grozam" at bounding box center [1013, 564] width 138 height 18
click at [1329, 6] on span "Grozs" at bounding box center [1313, 14] width 40 height 24
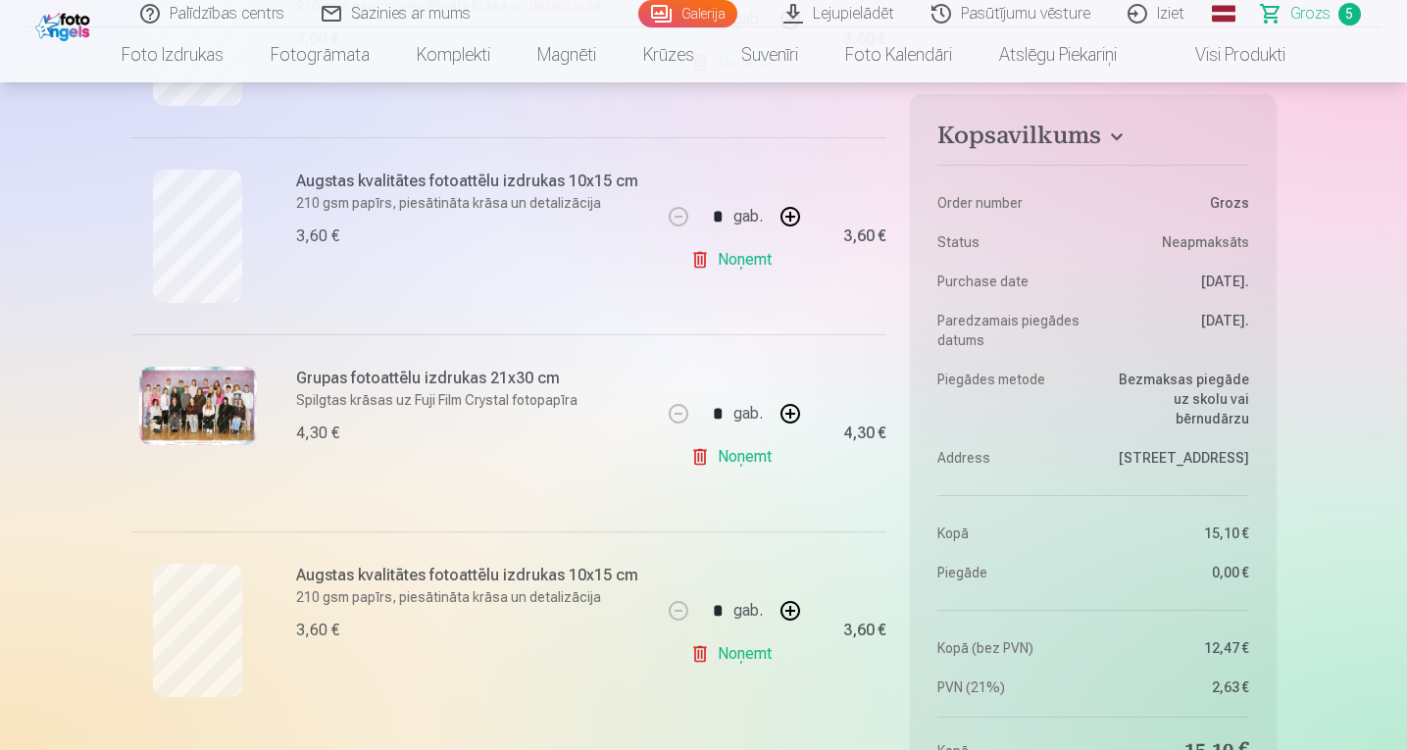
scroll to position [554, 0]
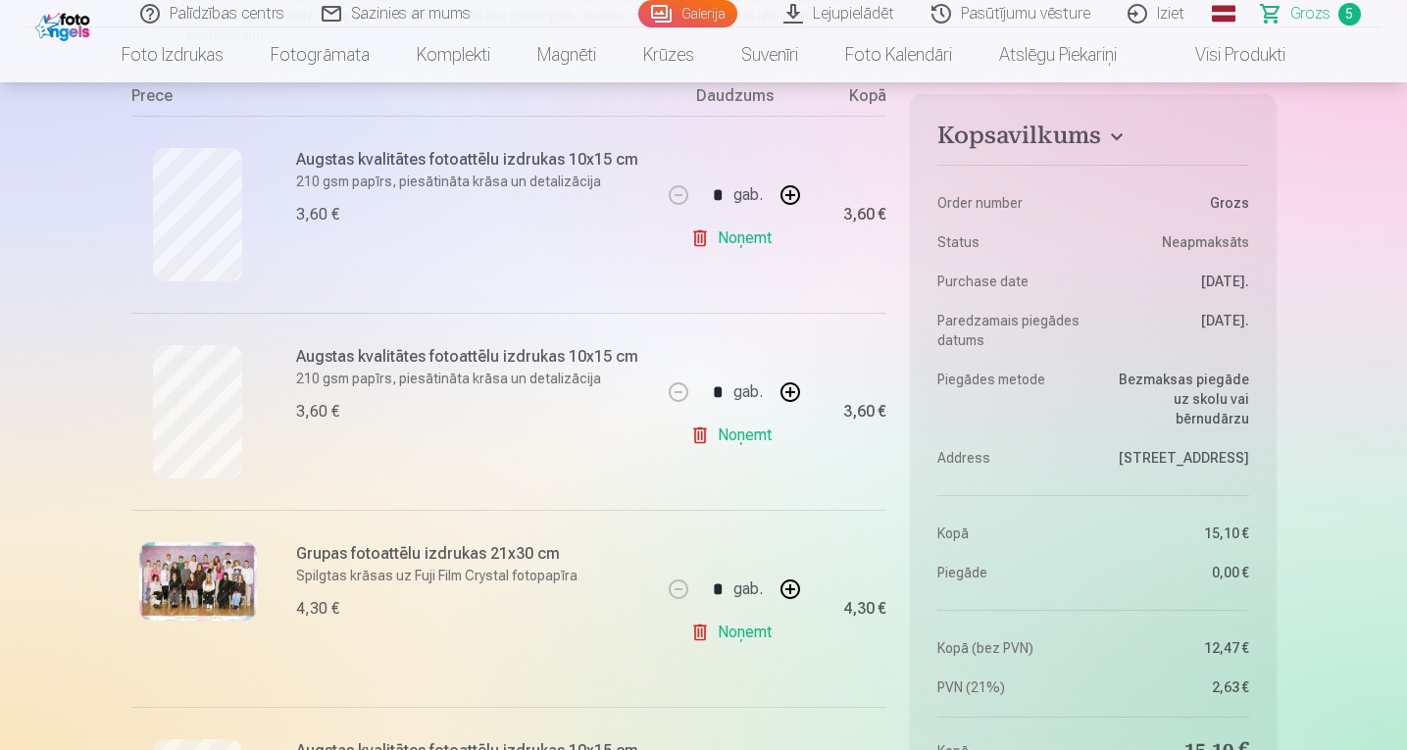
scroll to position [384, 0]
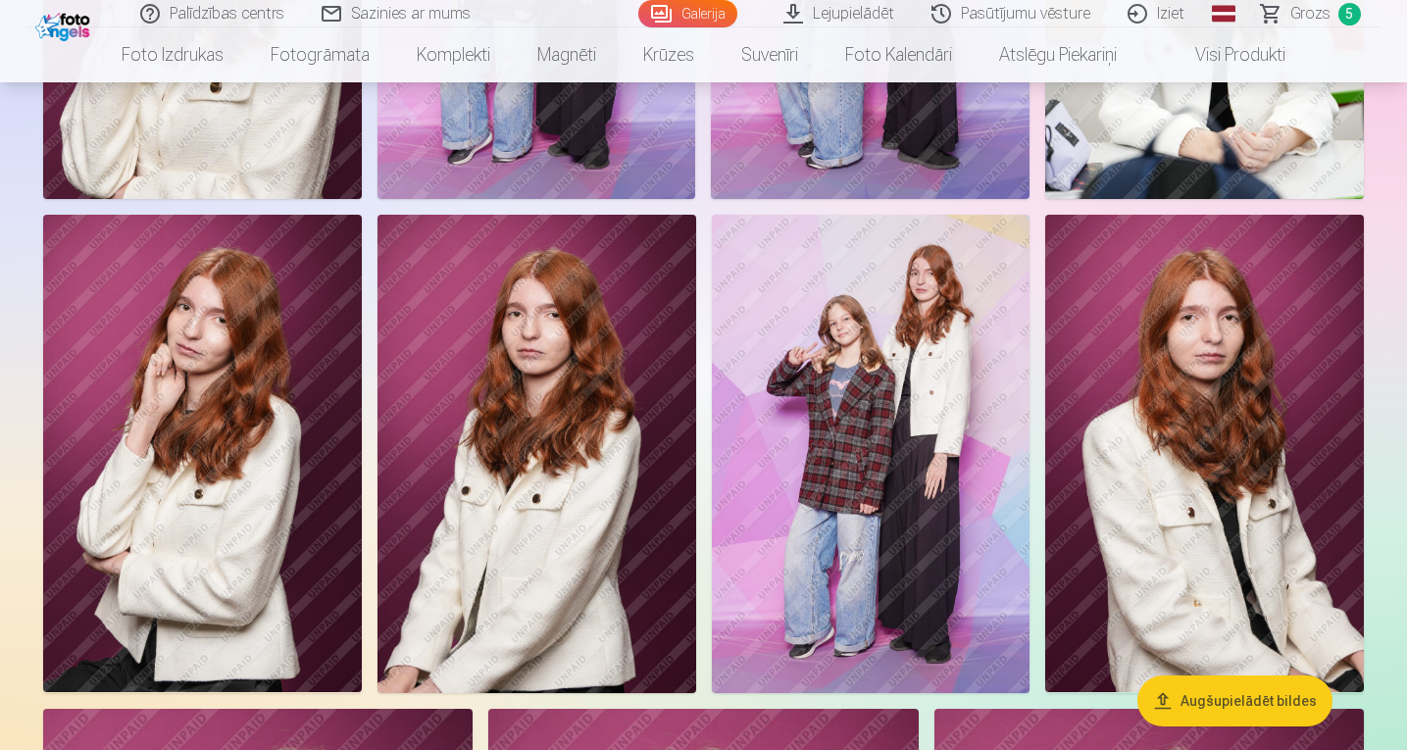
scroll to position [1112, 0]
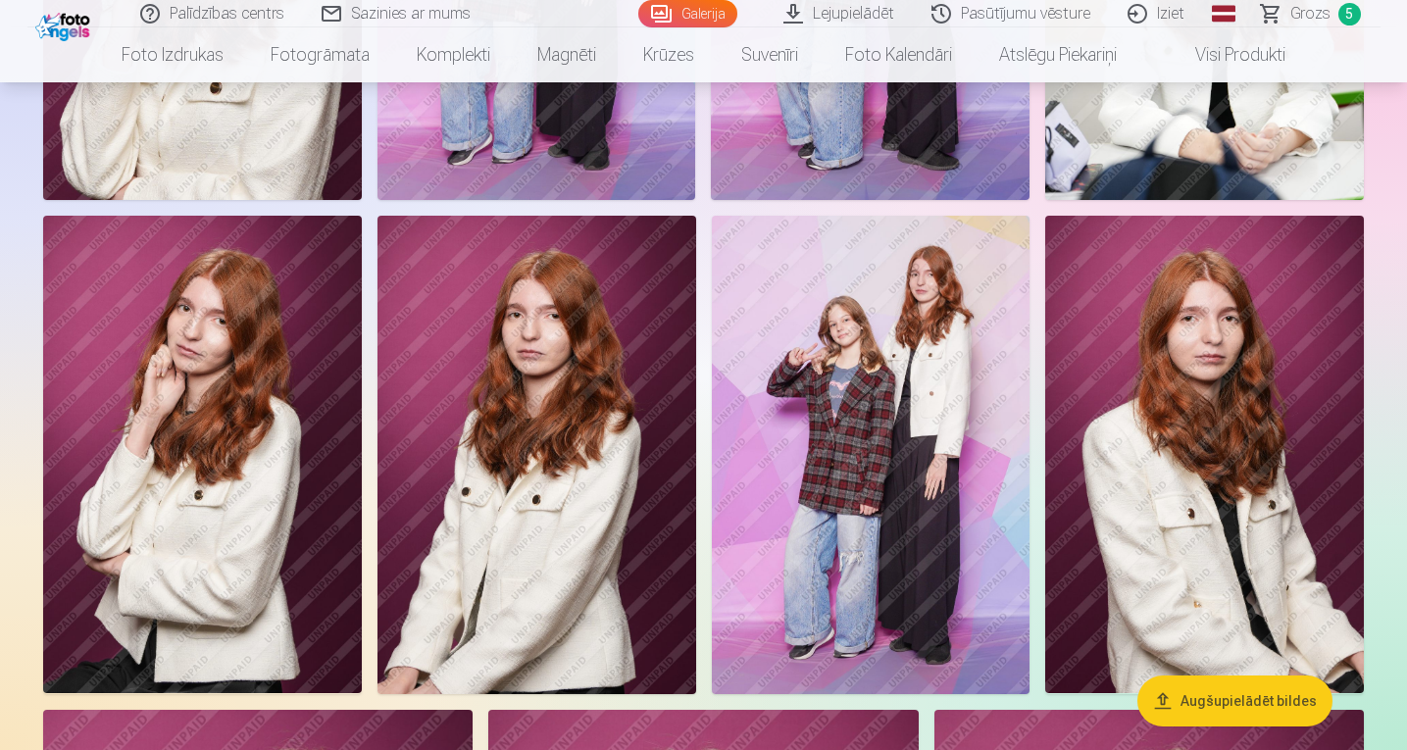
click at [1312, 11] on span "Grozs" at bounding box center [1311, 14] width 40 height 24
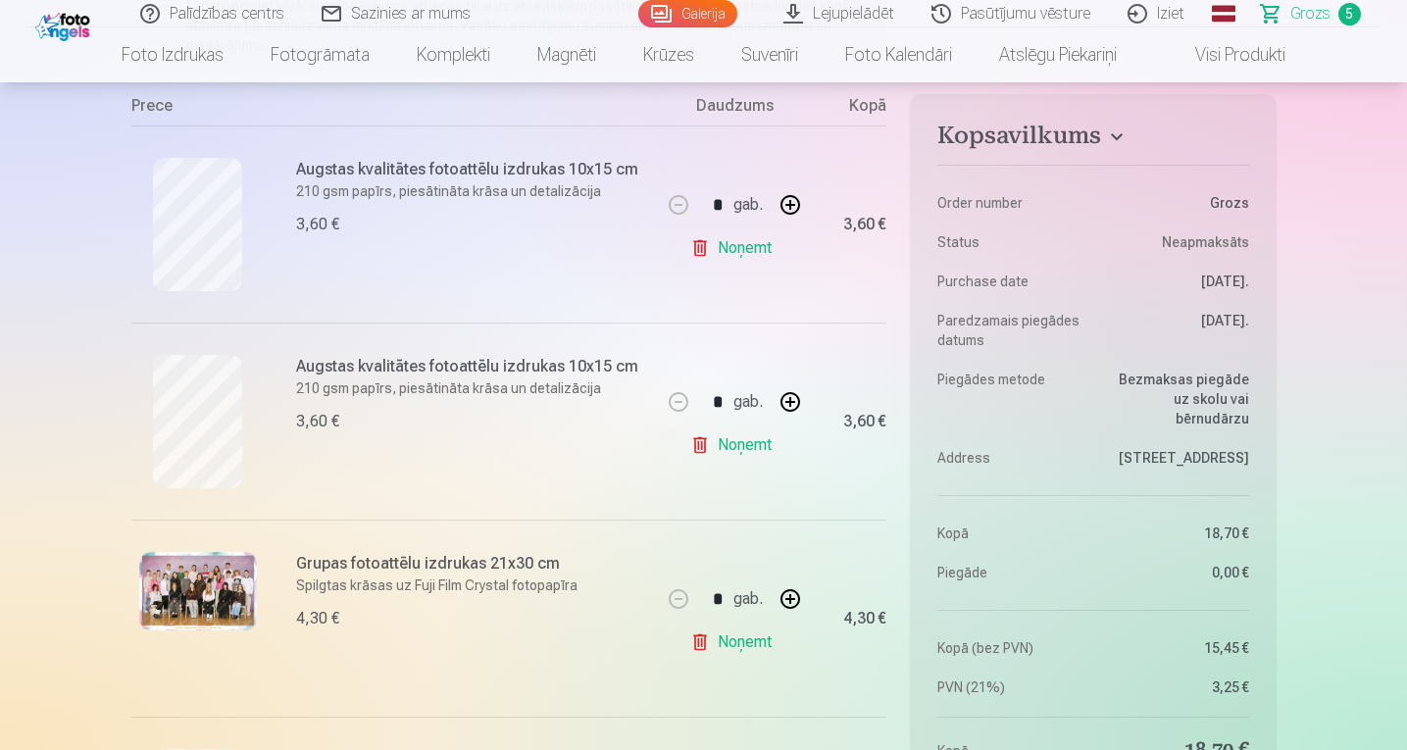
scroll to position [376, 0]
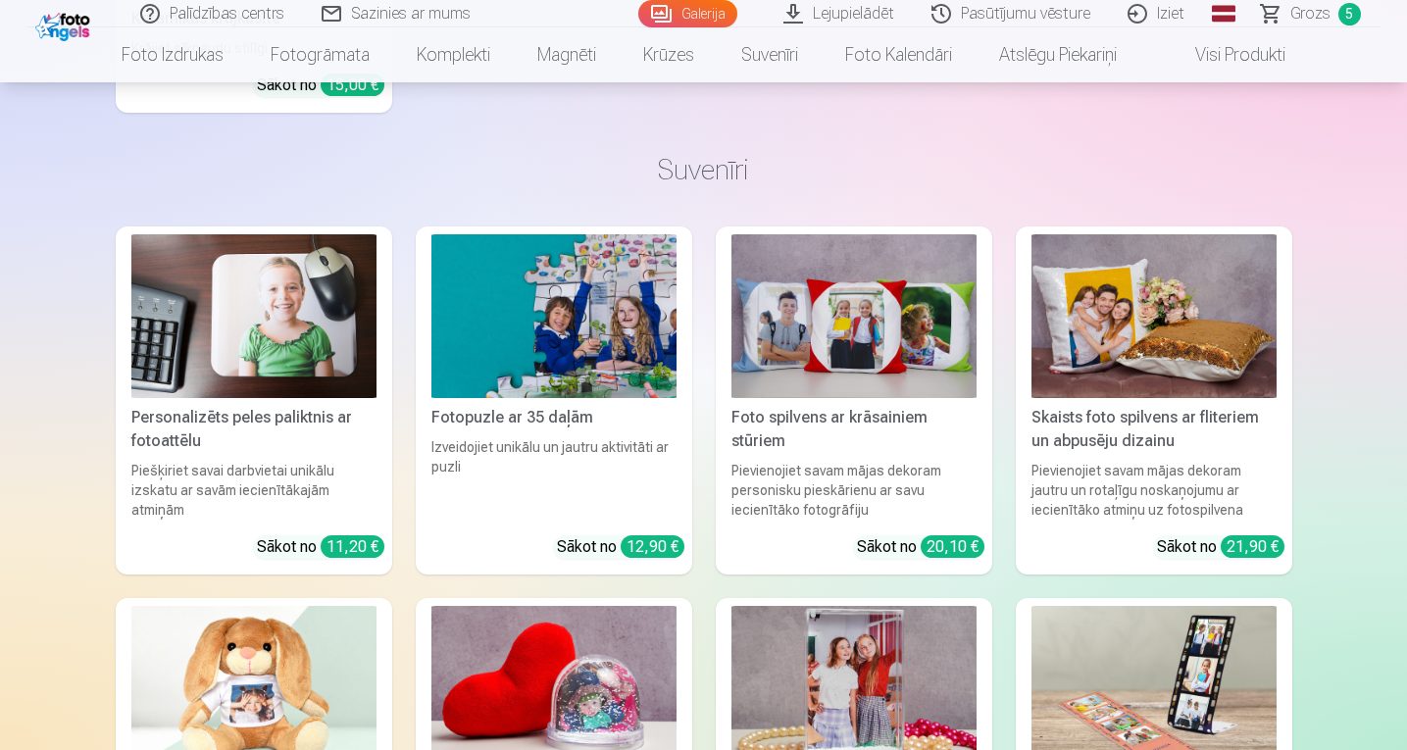
scroll to position [7817, 0]
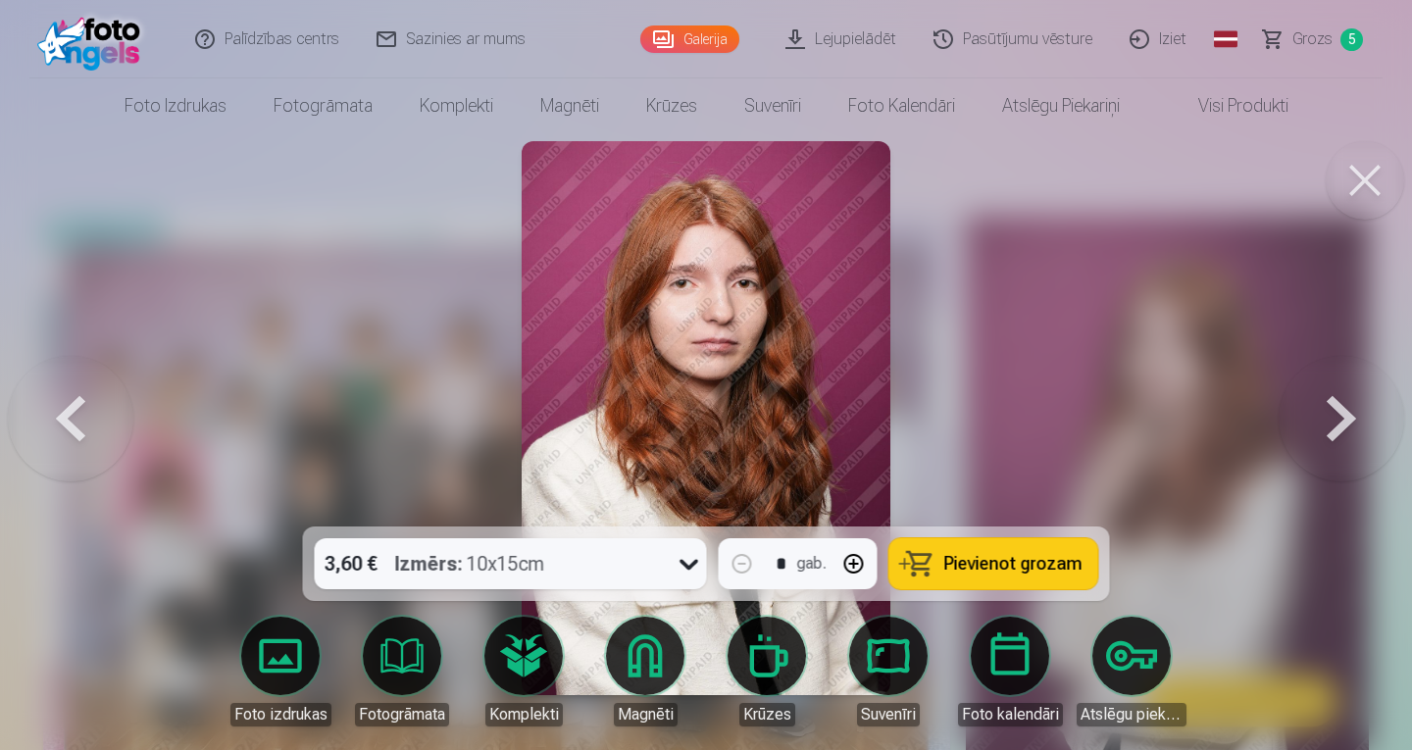
click at [1366, 182] on button at bounding box center [1365, 180] width 78 height 78
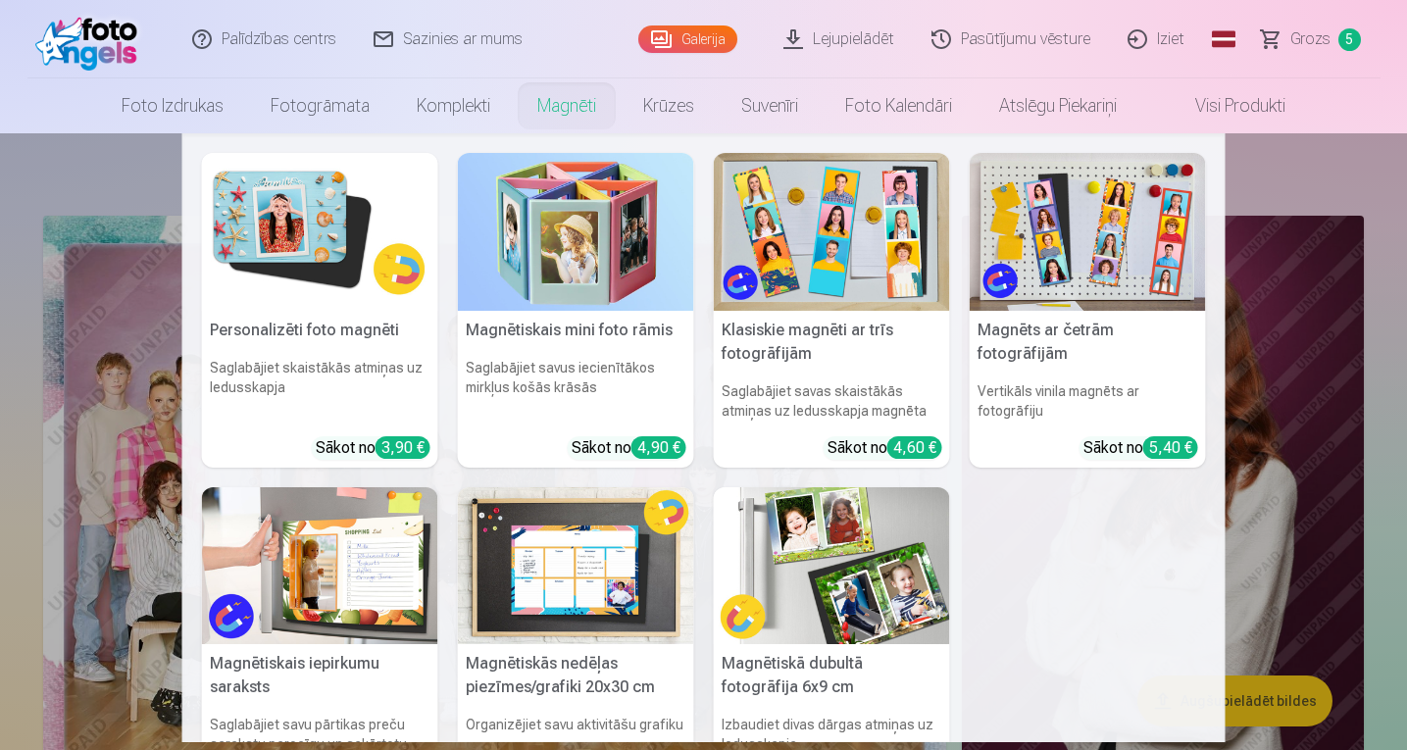
click at [541, 101] on link "Magnēti" at bounding box center [567, 105] width 106 height 55
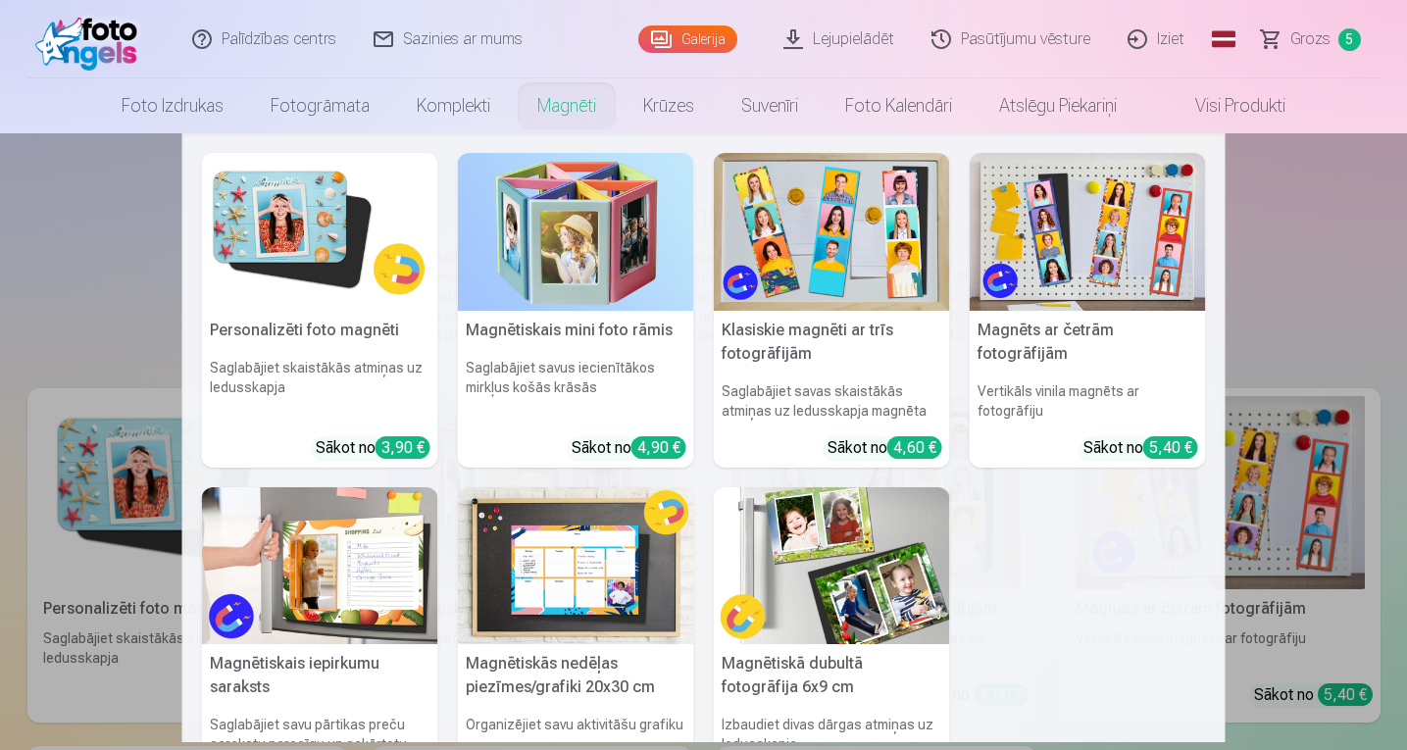
click at [344, 222] on img at bounding box center [320, 232] width 236 height 158
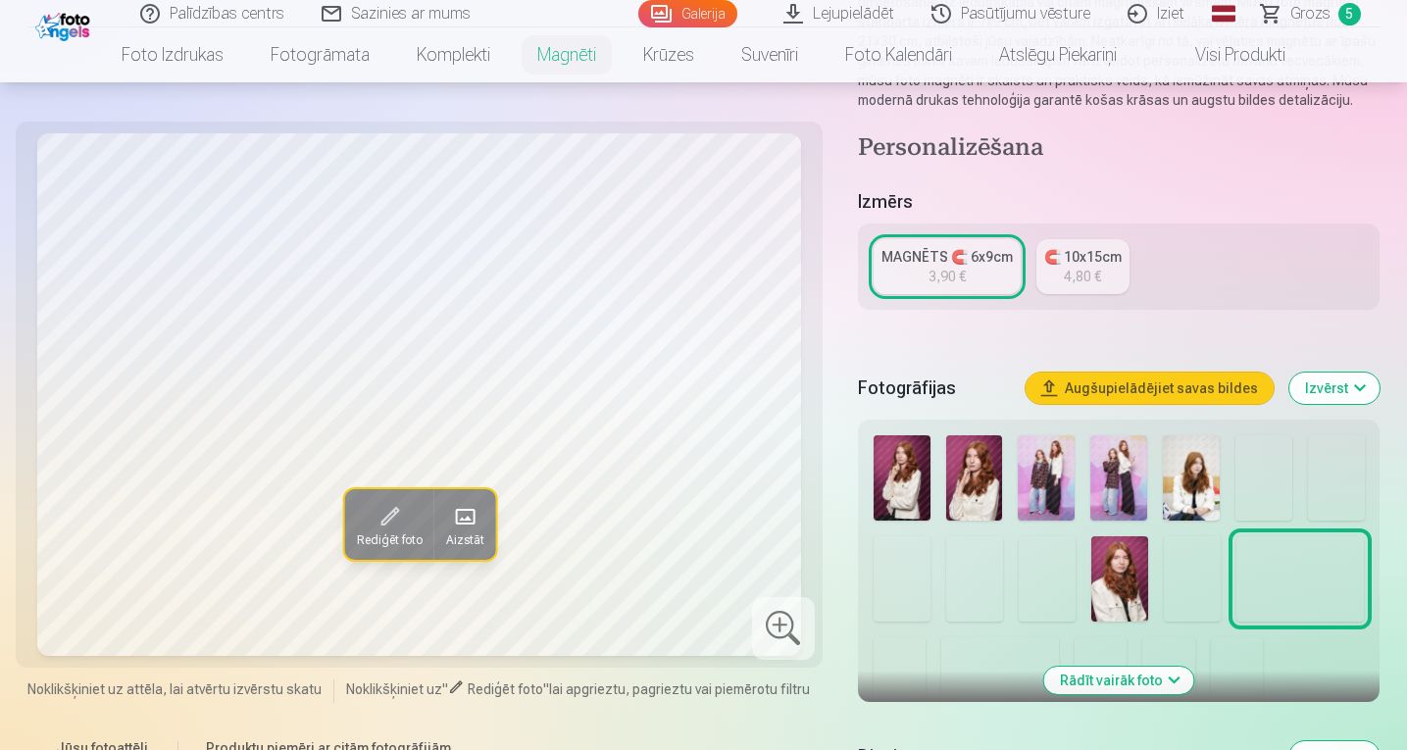
scroll to position [296, 0]
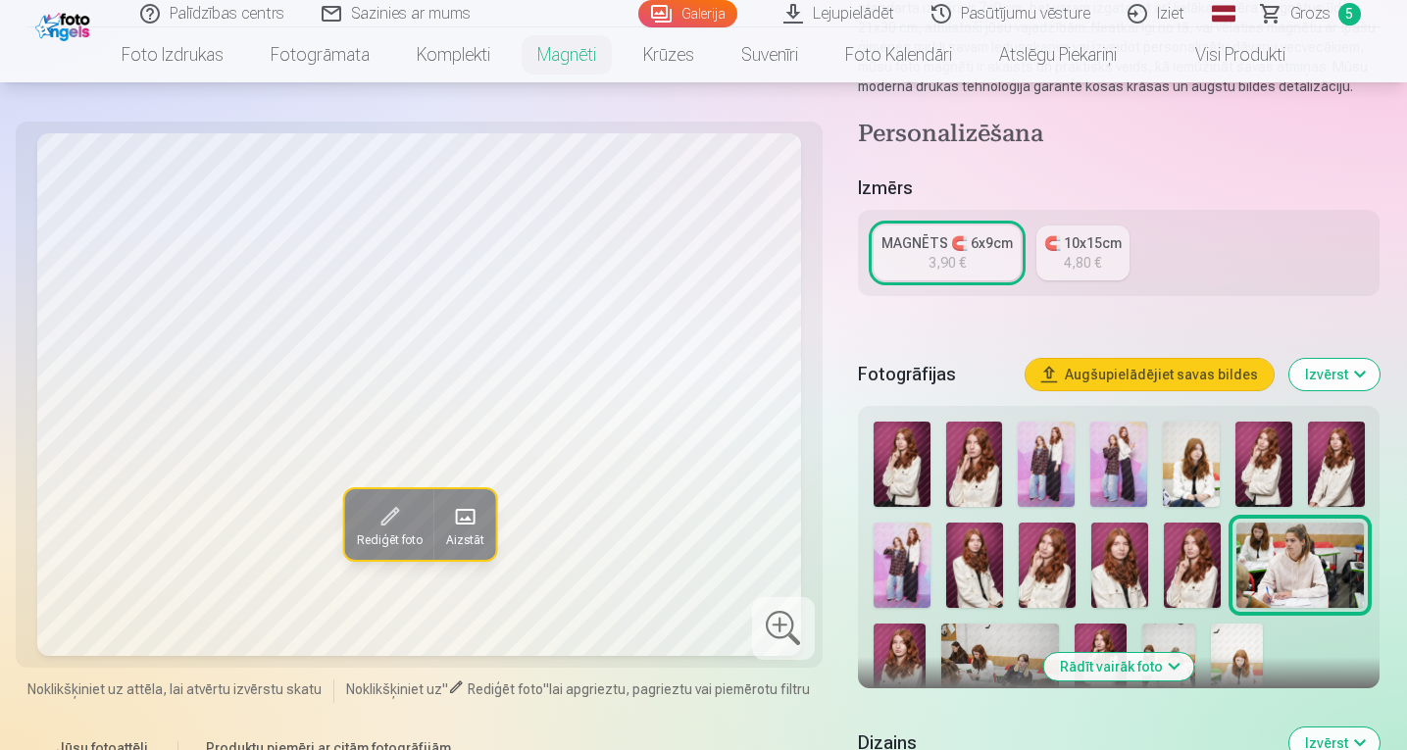
click at [1057, 590] on img at bounding box center [1047, 565] width 57 height 85
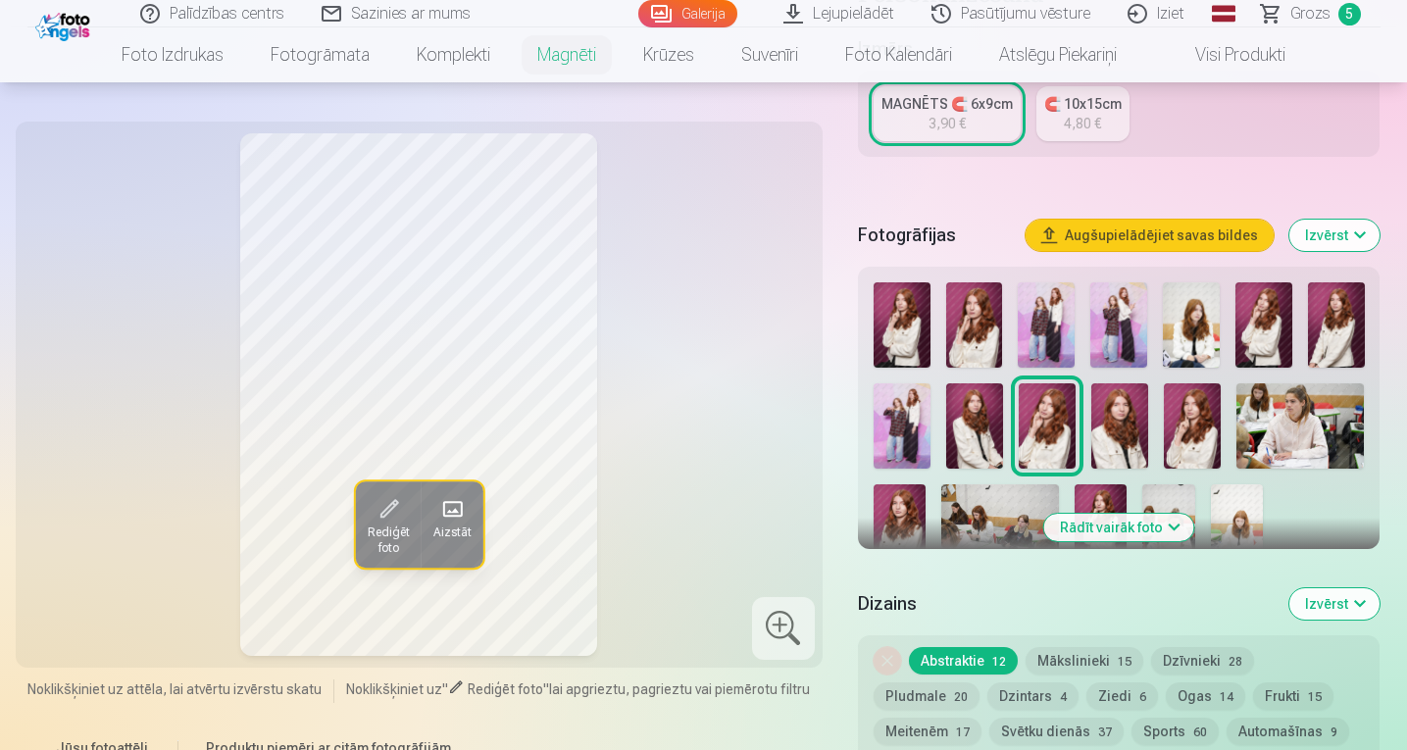
scroll to position [479, 0]
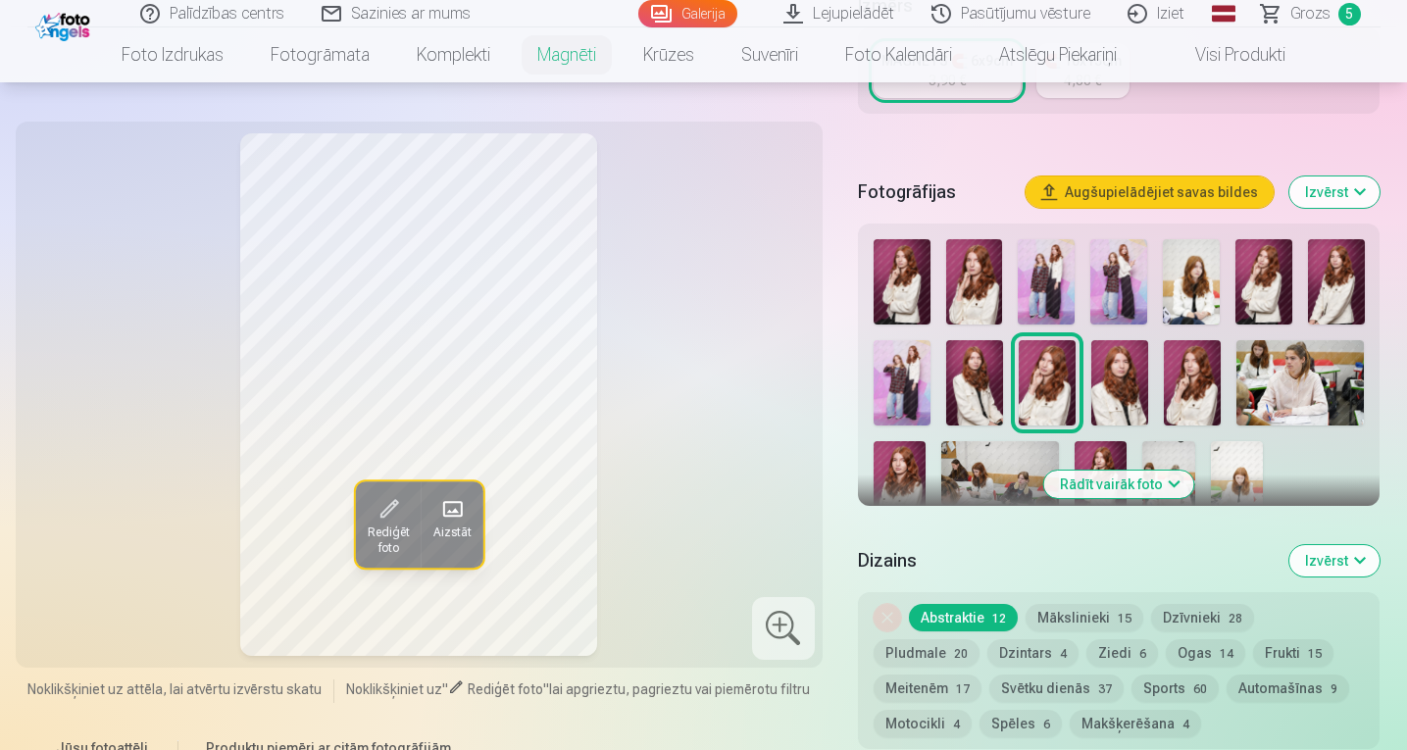
click at [1092, 607] on button "Mākslinieki 15" at bounding box center [1085, 617] width 118 height 27
click at [1102, 622] on button "Mākslinieki 15" at bounding box center [1085, 617] width 118 height 27
click at [1188, 620] on button "Dzīvnieki 28" at bounding box center [1202, 617] width 103 height 27
click at [978, 622] on button "Abstraktie 12" at bounding box center [963, 617] width 109 height 27
click at [1367, 559] on button "Izvērst" at bounding box center [1335, 560] width 90 height 31
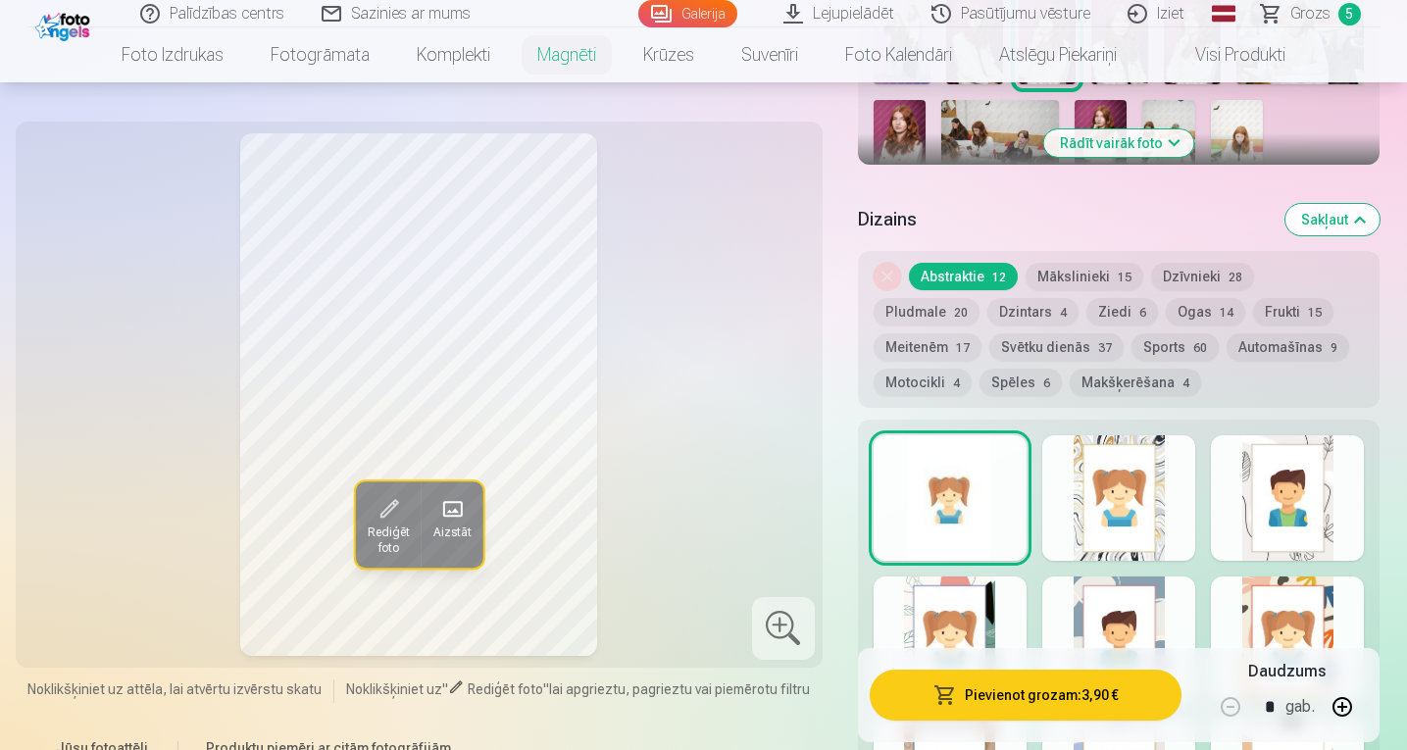
scroll to position [819, 0]
click at [1095, 268] on button "Mākslinieki 15" at bounding box center [1085, 277] width 118 height 27
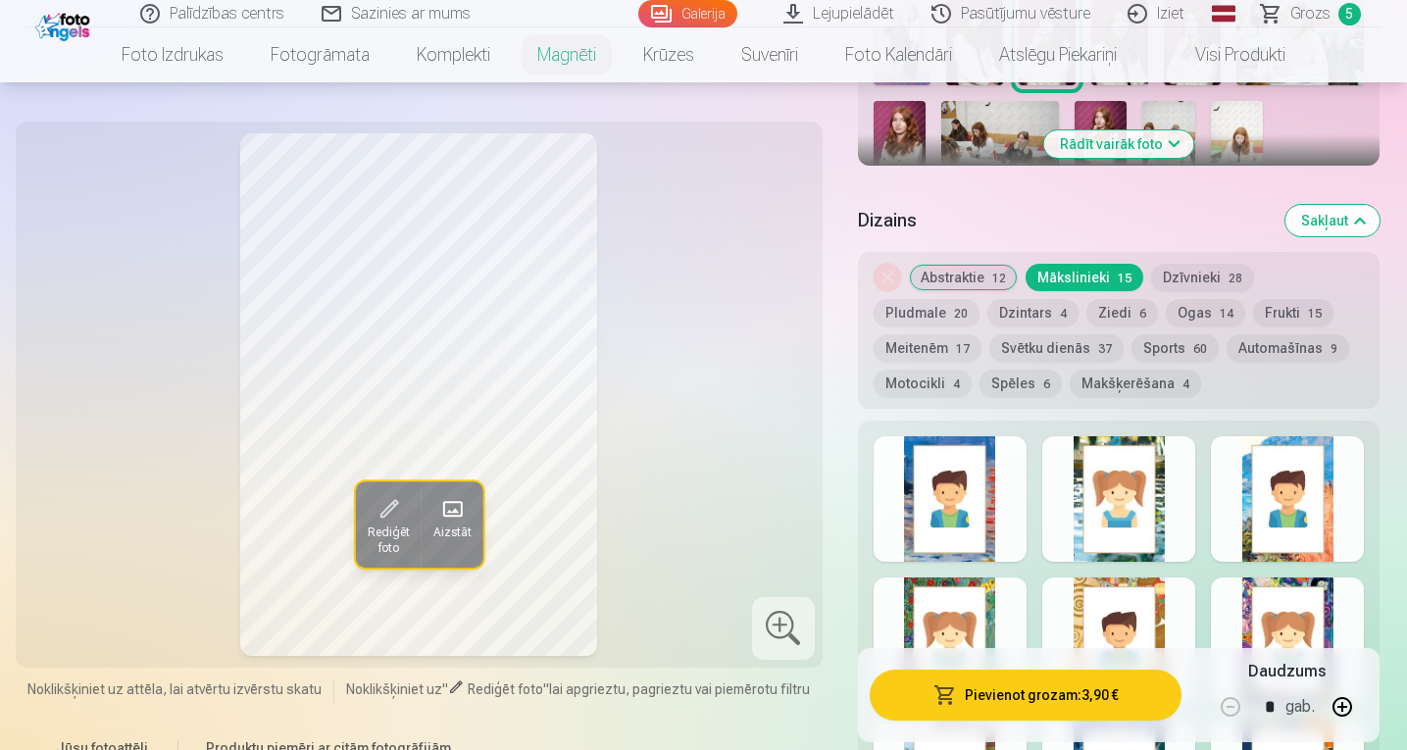
click at [1186, 267] on button "Dzīvnieki 28" at bounding box center [1202, 277] width 103 height 27
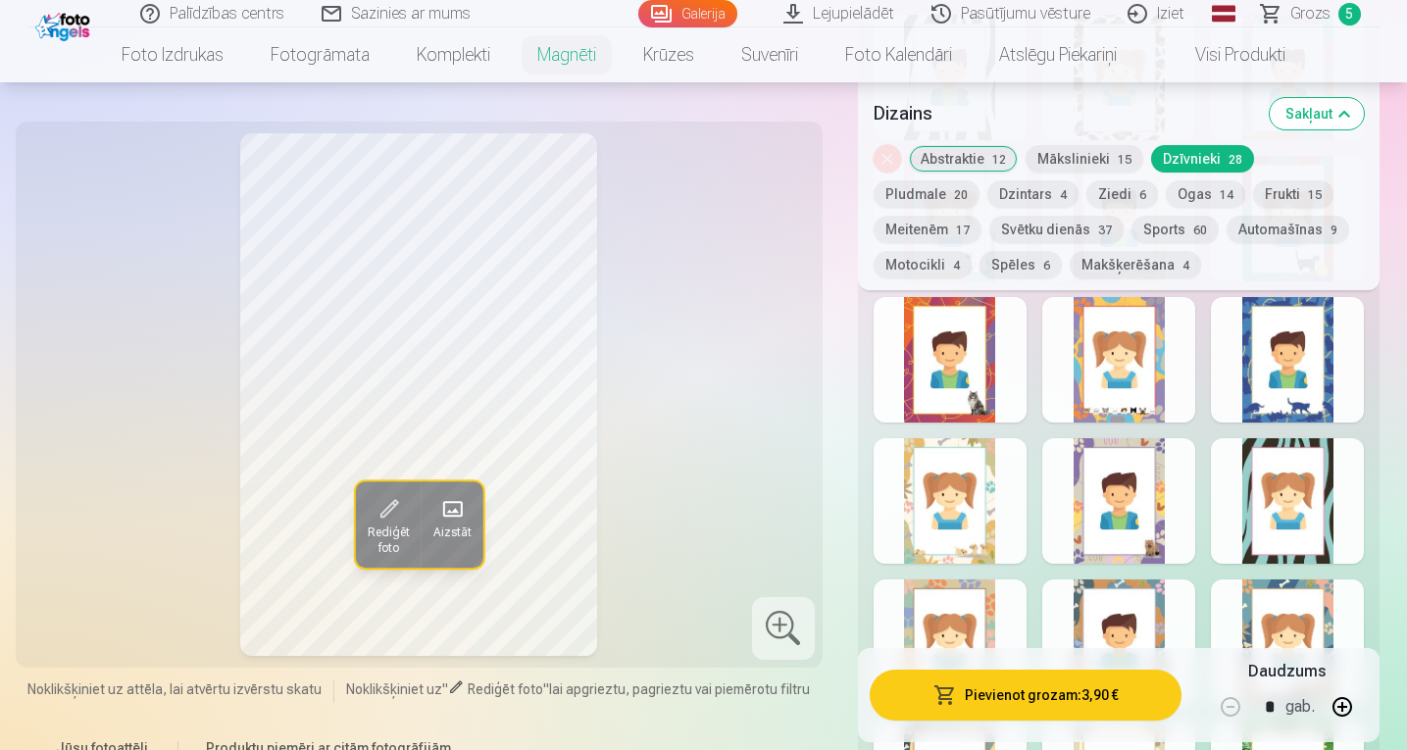
scroll to position [1218, 0]
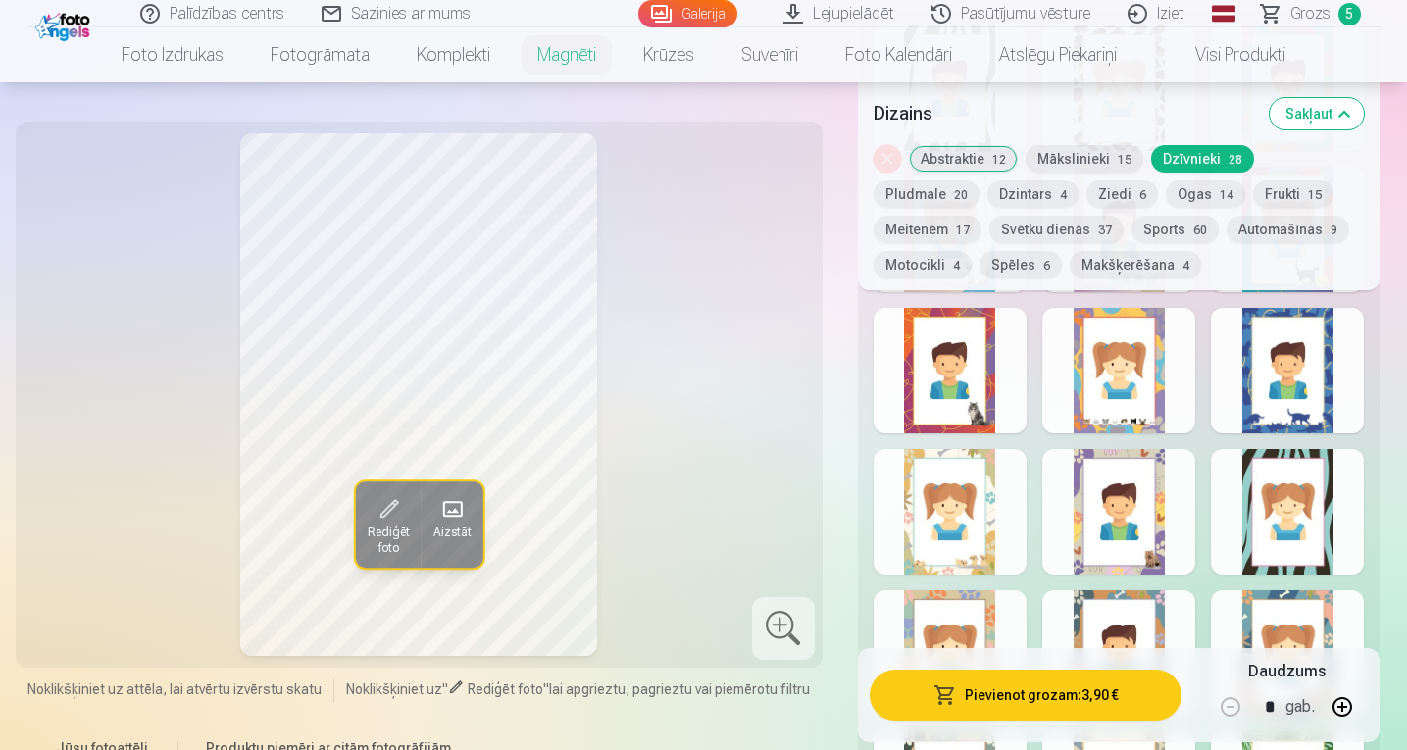
click at [1132, 375] on div at bounding box center [1119, 371] width 153 height 126
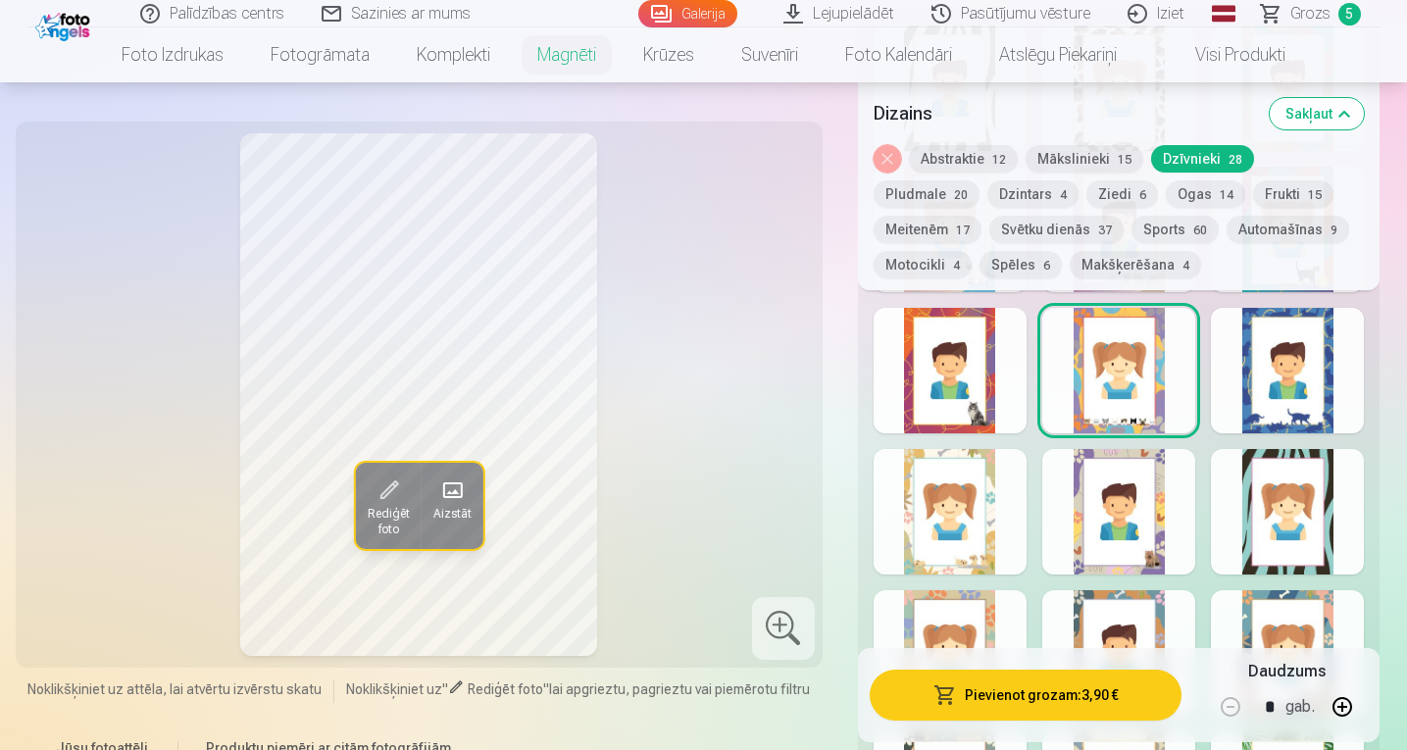
click at [985, 159] on button "Abstraktie 12" at bounding box center [963, 158] width 109 height 27
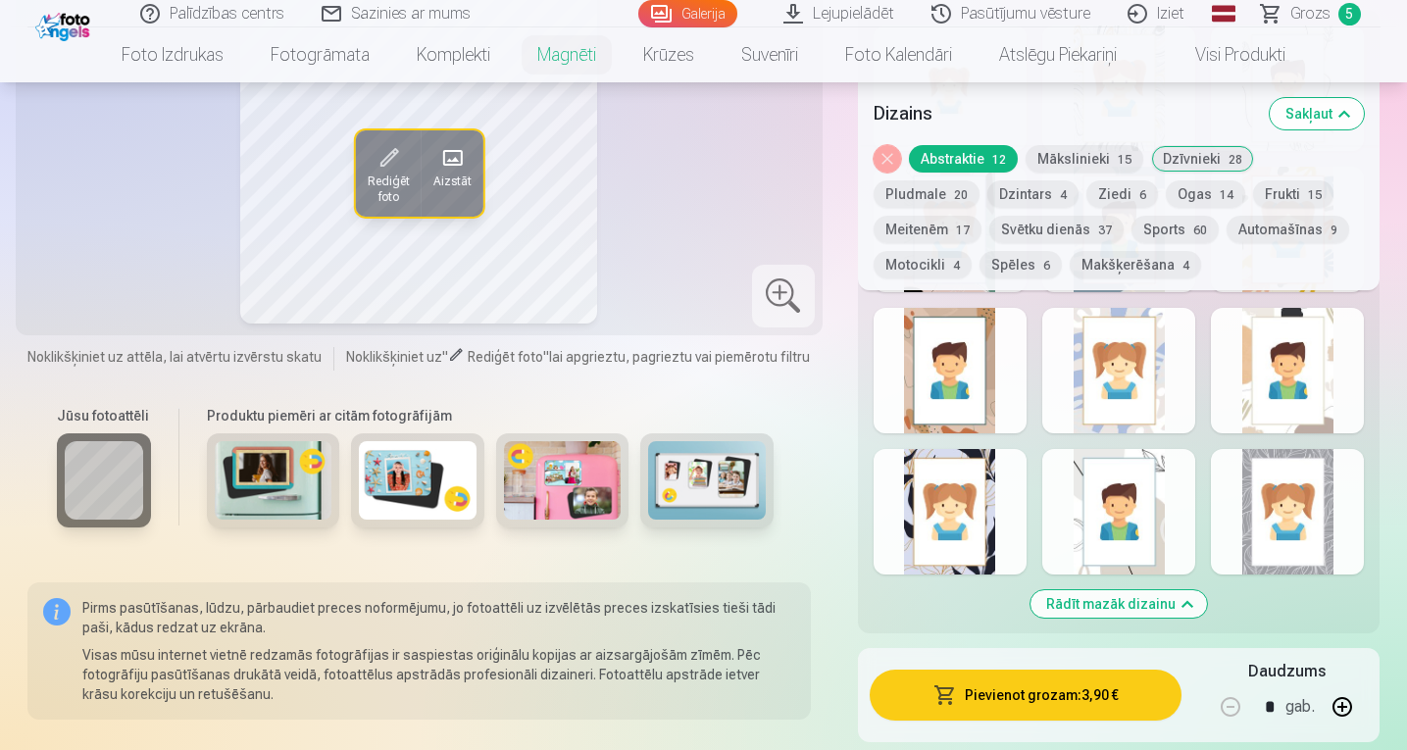
click at [883, 158] on button "Noņemiet dizainu" at bounding box center [887, 158] width 27 height 27
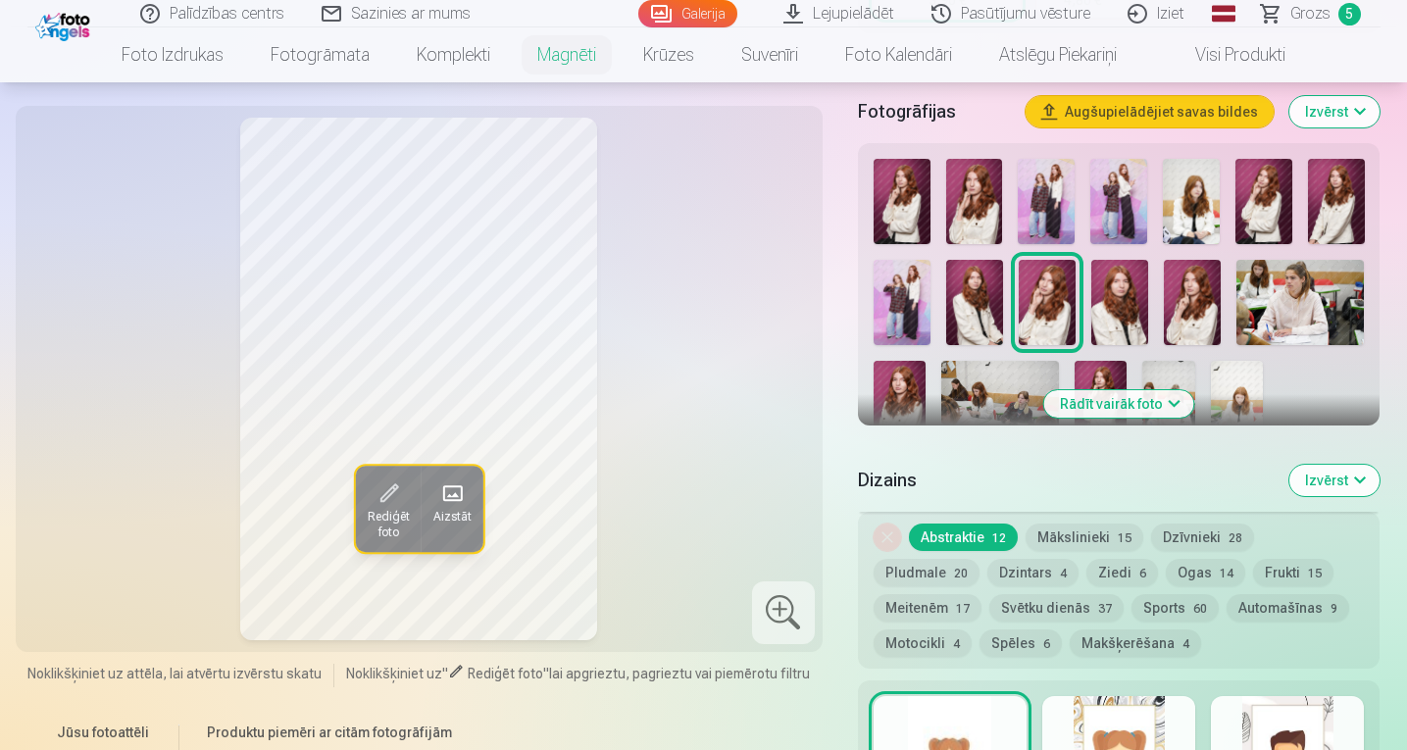
scroll to position [557, 0]
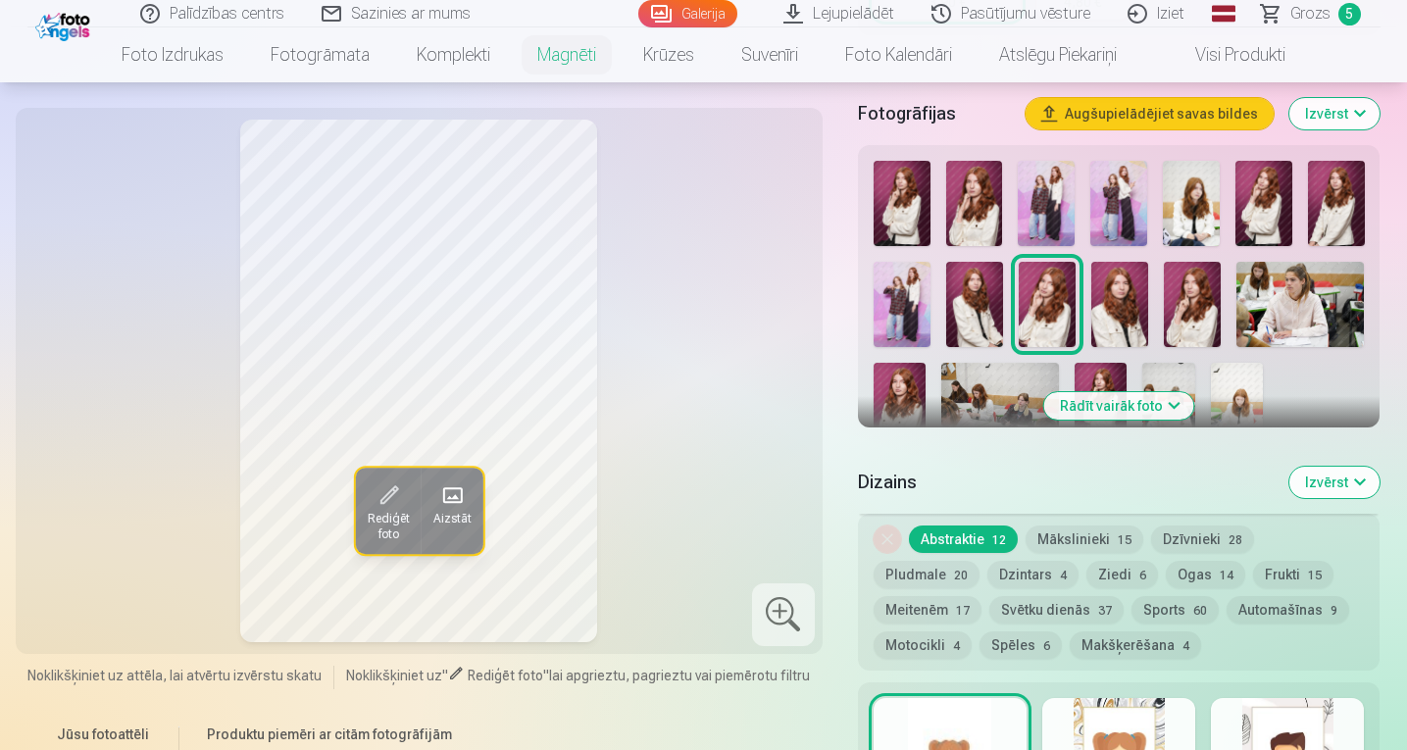
click at [902, 211] on img at bounding box center [902, 203] width 57 height 85
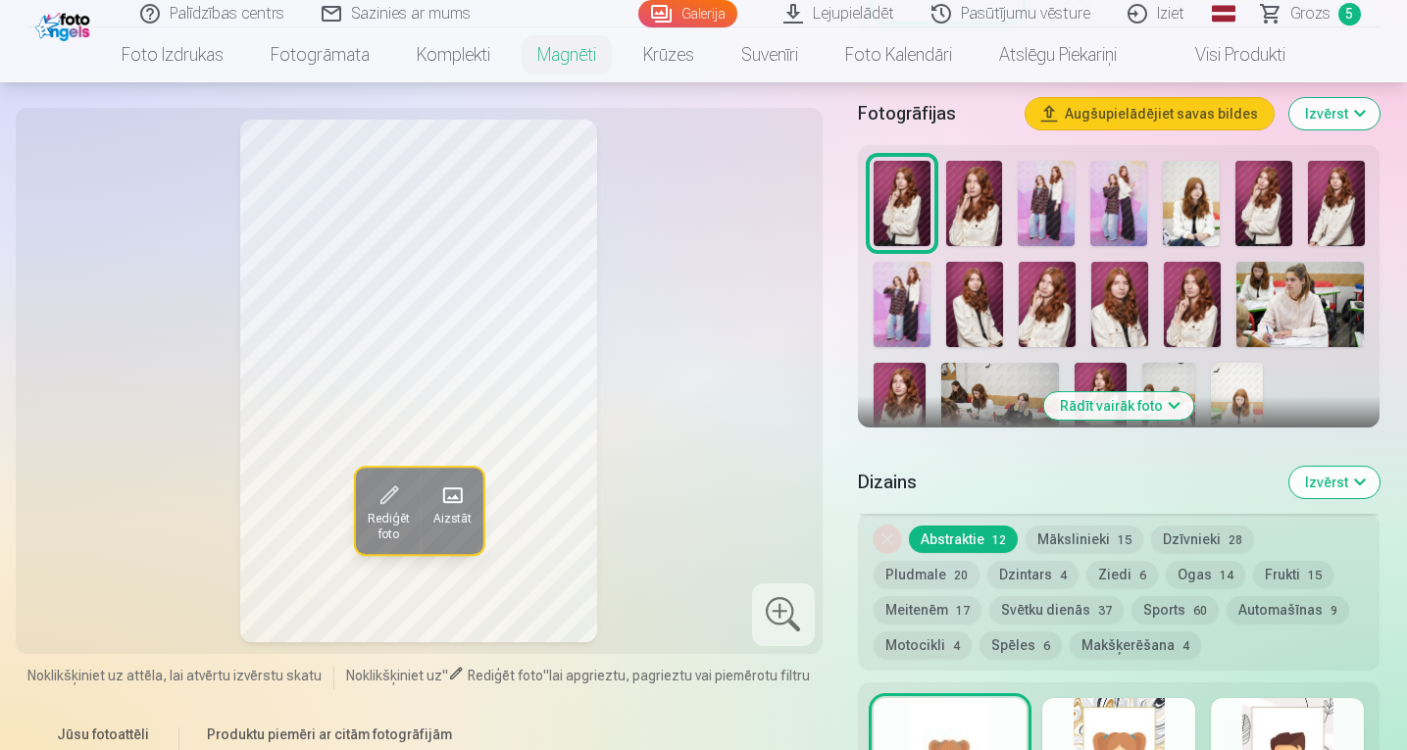
click at [971, 217] on img at bounding box center [974, 203] width 57 height 85
click at [1046, 230] on img at bounding box center [1046, 203] width 57 height 85
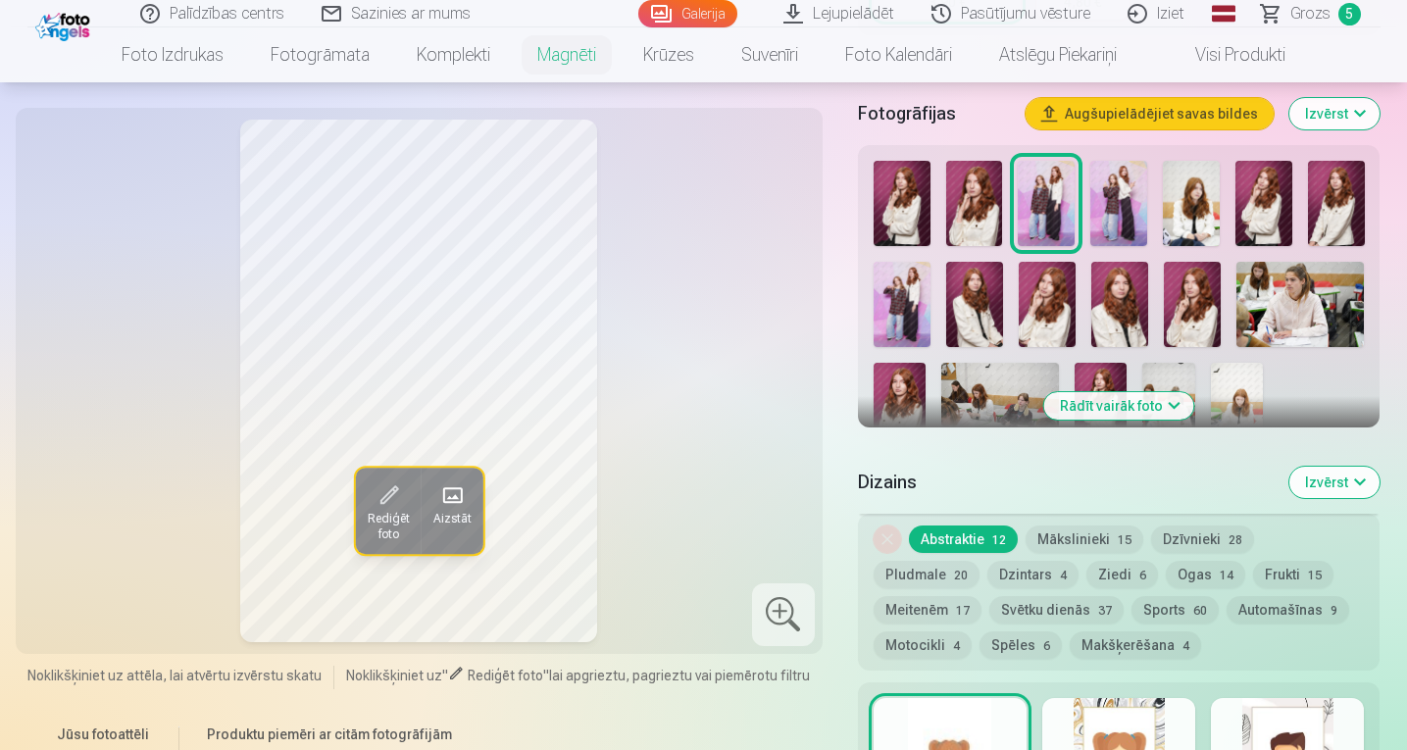
click at [1123, 210] on img at bounding box center [1119, 203] width 57 height 85
click at [1193, 210] on img at bounding box center [1191, 203] width 57 height 85
click at [1272, 214] on img at bounding box center [1264, 203] width 57 height 85
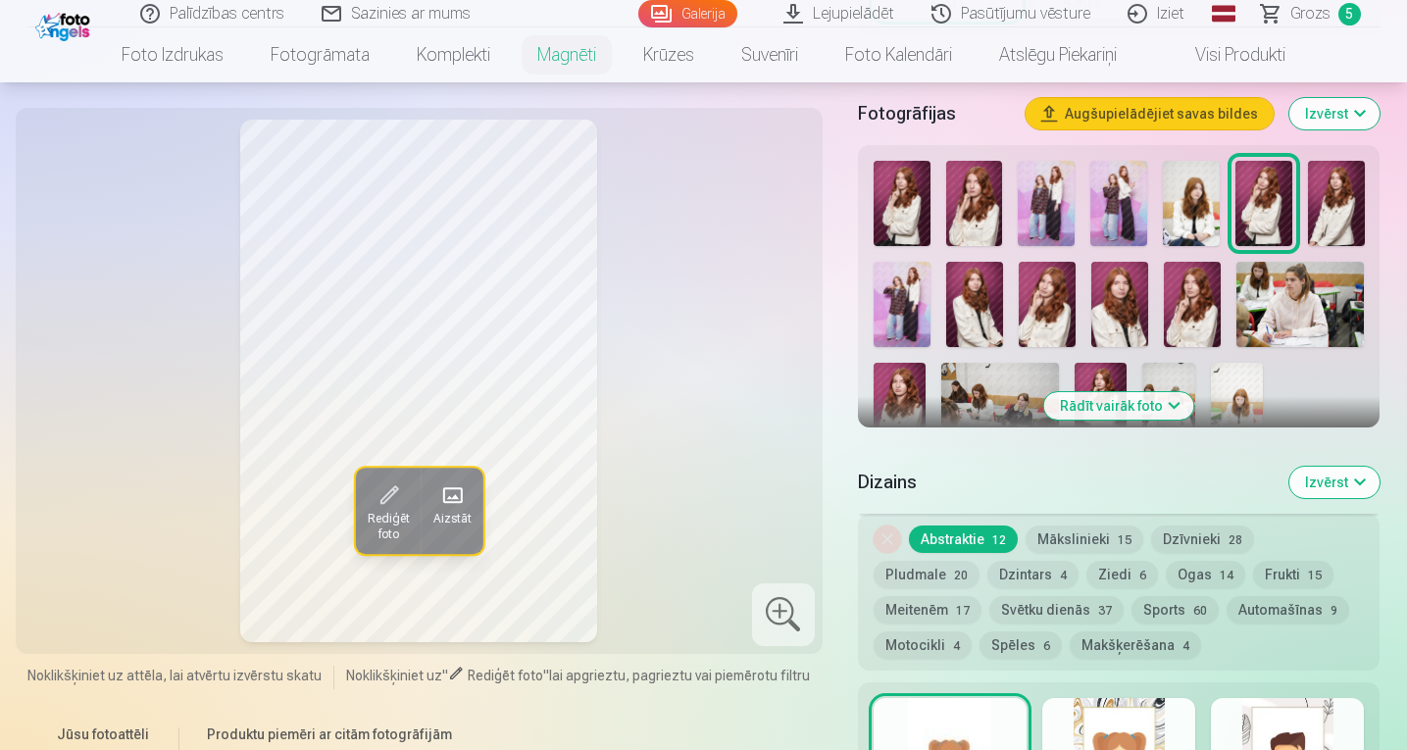
click at [1330, 220] on img at bounding box center [1336, 203] width 57 height 85
click at [905, 303] on img at bounding box center [902, 304] width 57 height 85
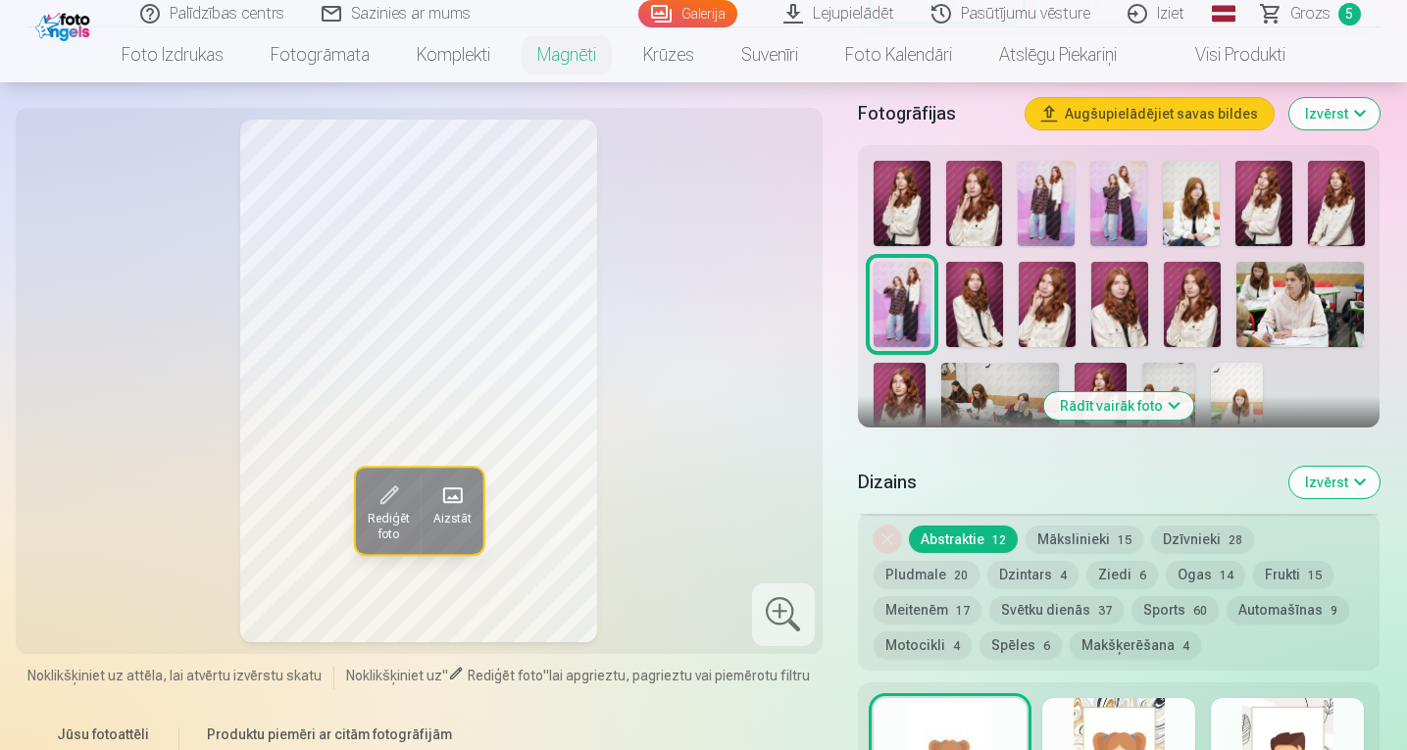
click at [971, 310] on img at bounding box center [974, 304] width 57 height 85
click at [1052, 313] on img at bounding box center [1047, 304] width 57 height 85
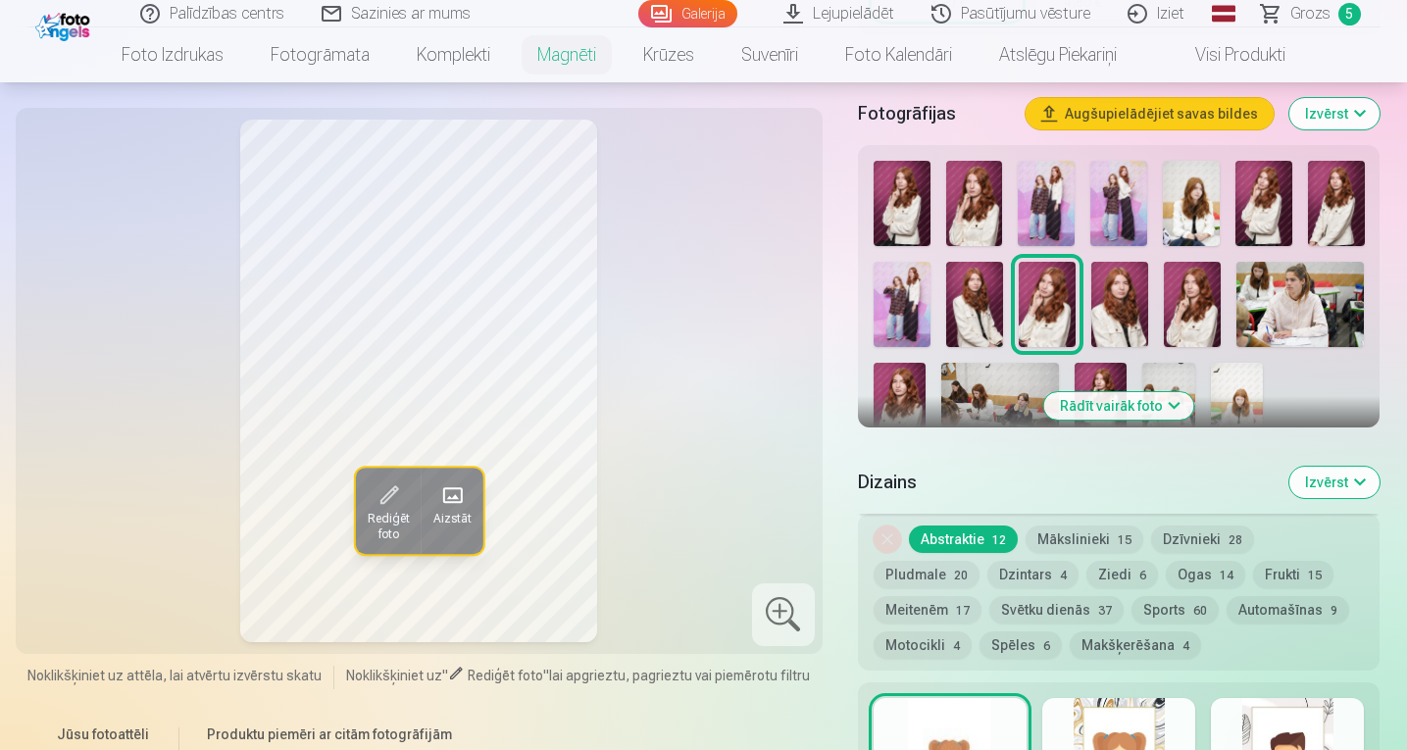
click at [988, 309] on img at bounding box center [974, 304] width 57 height 85
click at [1262, 212] on img at bounding box center [1264, 203] width 57 height 85
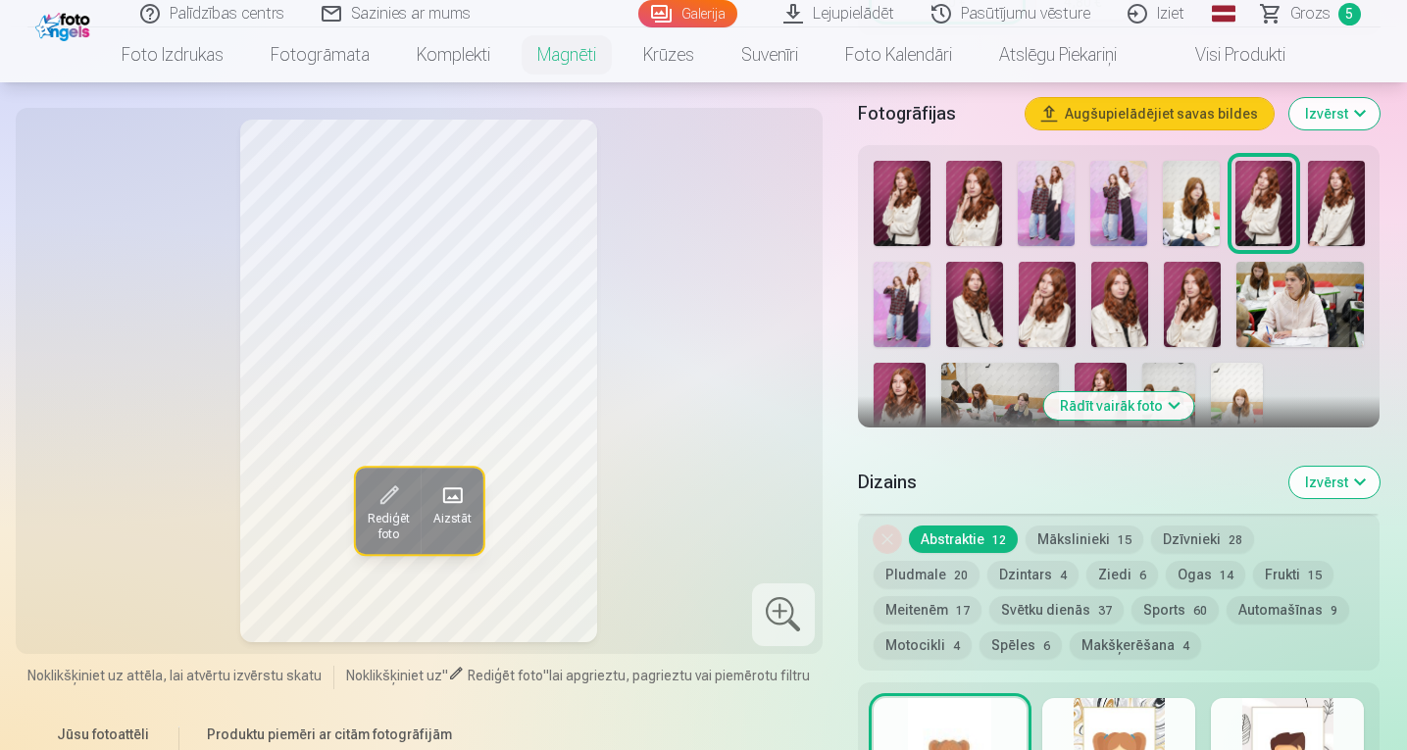
click at [1136, 283] on img at bounding box center [1120, 304] width 57 height 85
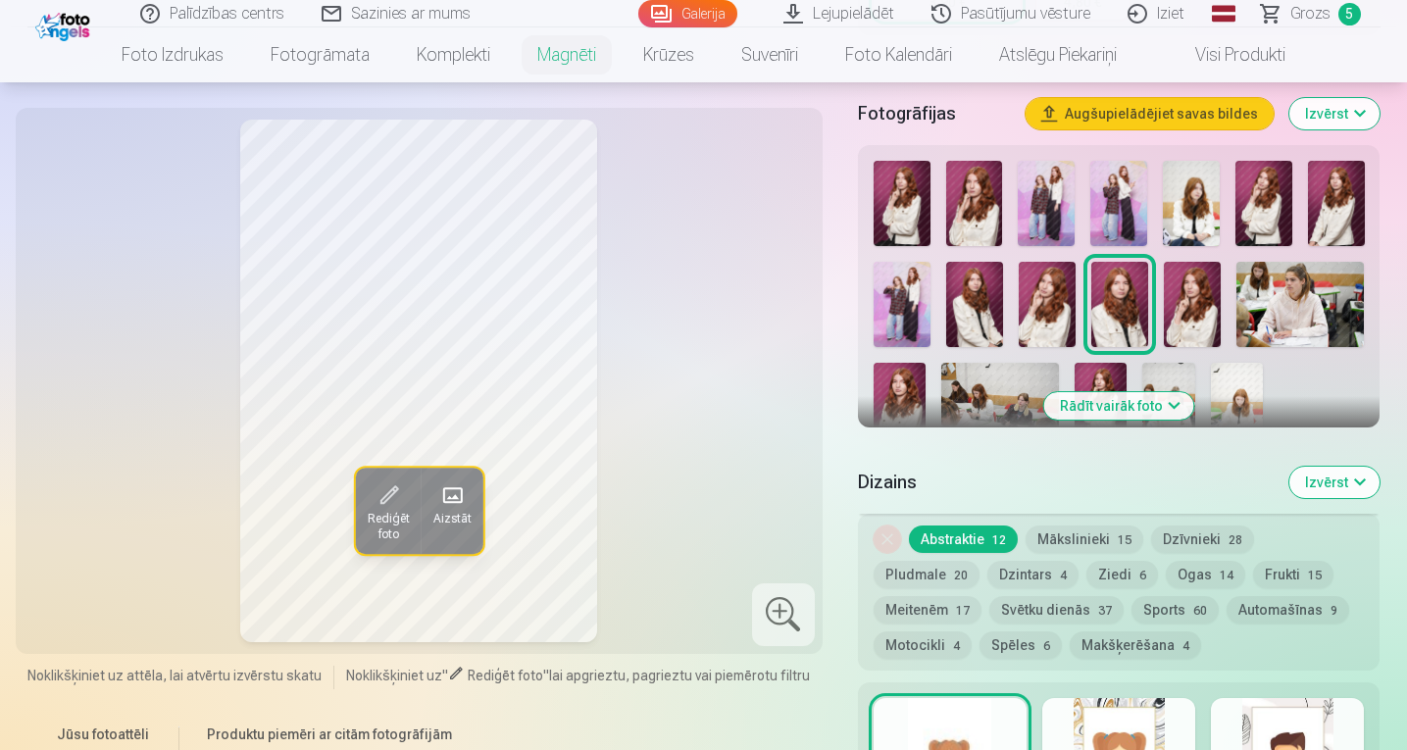
click at [1198, 294] on img at bounding box center [1192, 304] width 57 height 85
click at [1307, 313] on img at bounding box center [1301, 304] width 128 height 85
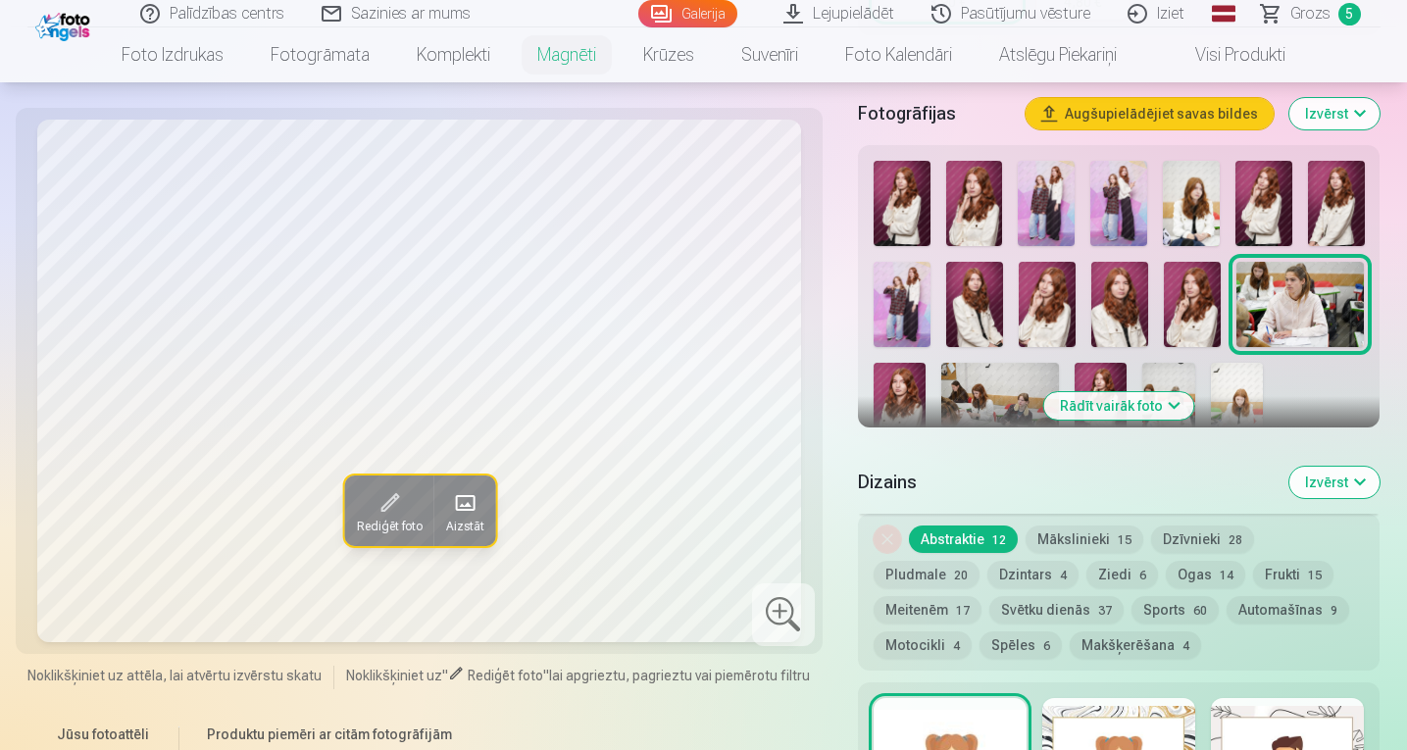
click at [904, 391] on img at bounding box center [900, 402] width 52 height 78
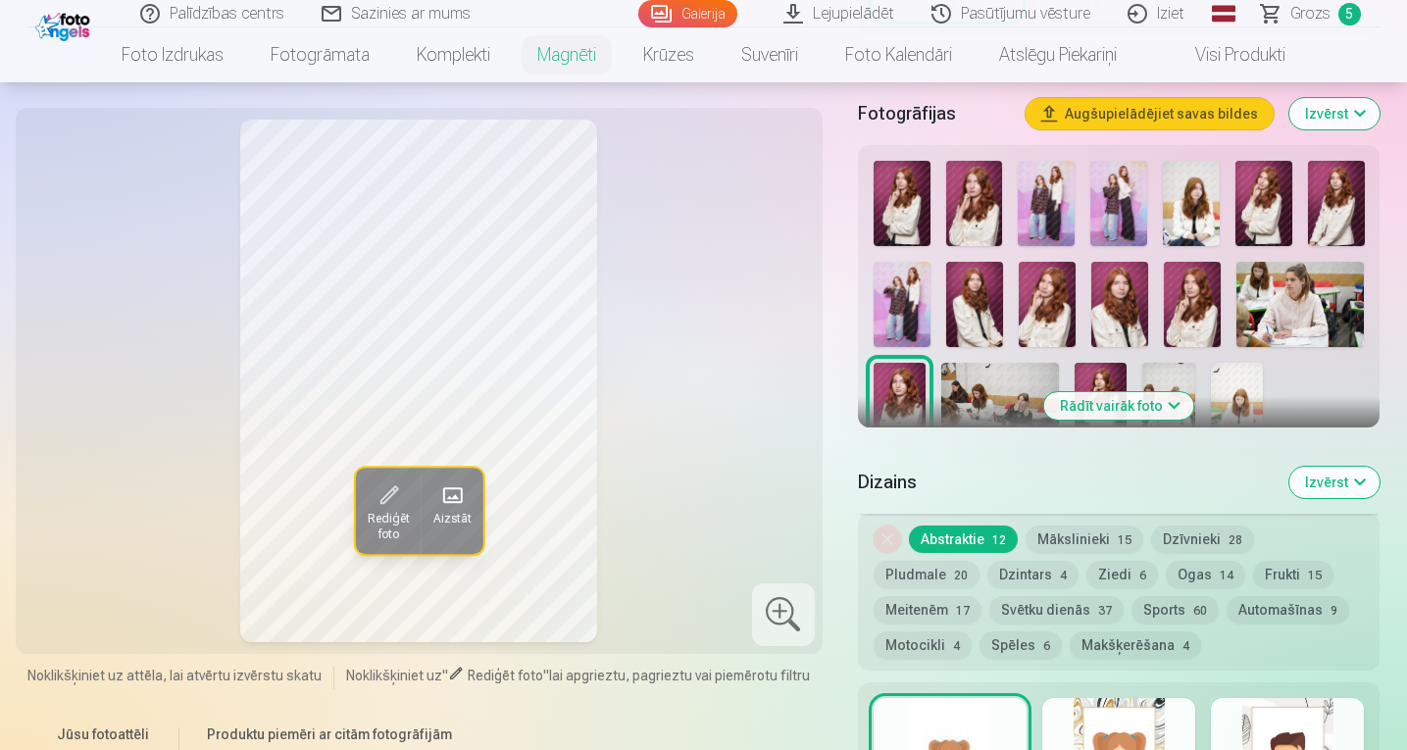
click at [1097, 373] on img at bounding box center [1101, 402] width 52 height 78
click at [1263, 199] on img at bounding box center [1264, 203] width 57 height 85
click at [1034, 306] on img at bounding box center [1047, 304] width 57 height 85
click at [978, 299] on img at bounding box center [974, 304] width 57 height 85
click at [1042, 288] on img at bounding box center [1047, 304] width 57 height 85
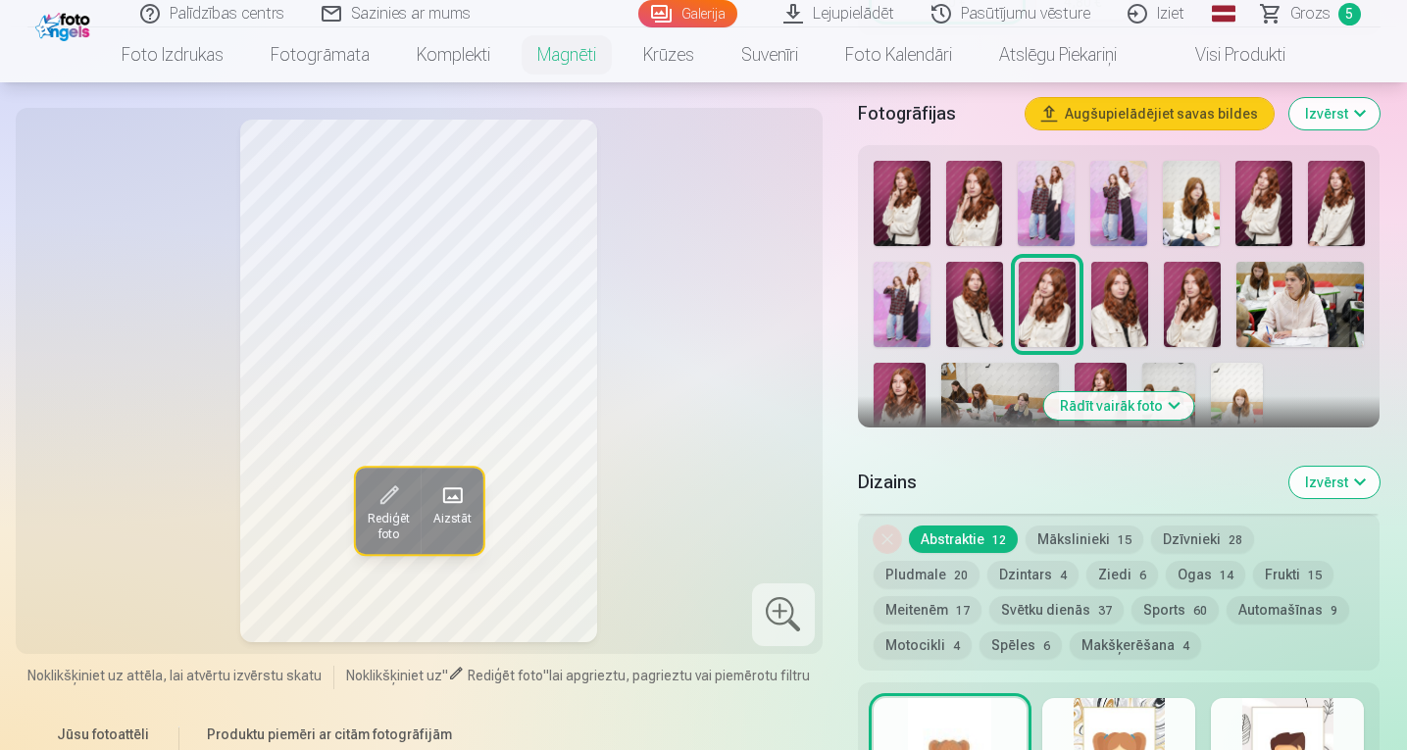
click at [1268, 226] on img at bounding box center [1264, 203] width 57 height 85
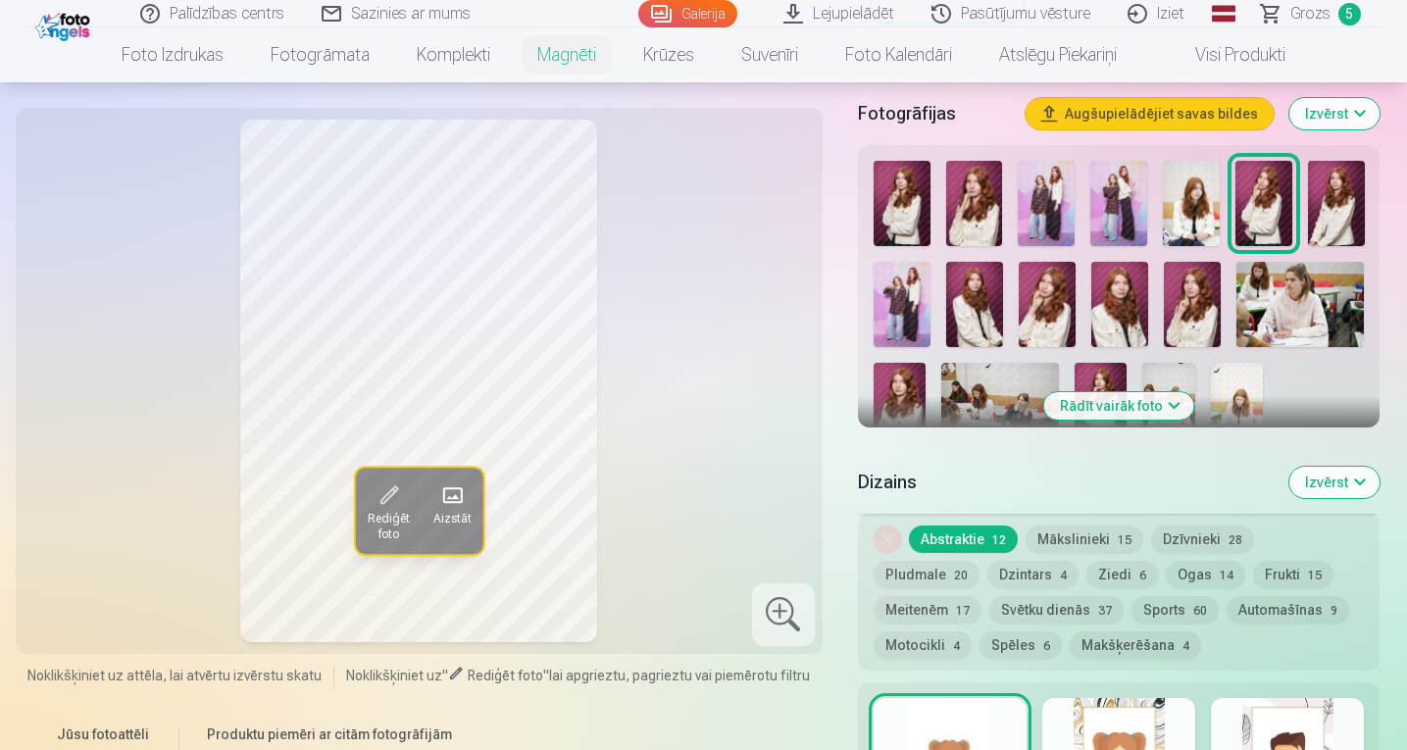
click at [1036, 316] on img at bounding box center [1047, 304] width 57 height 85
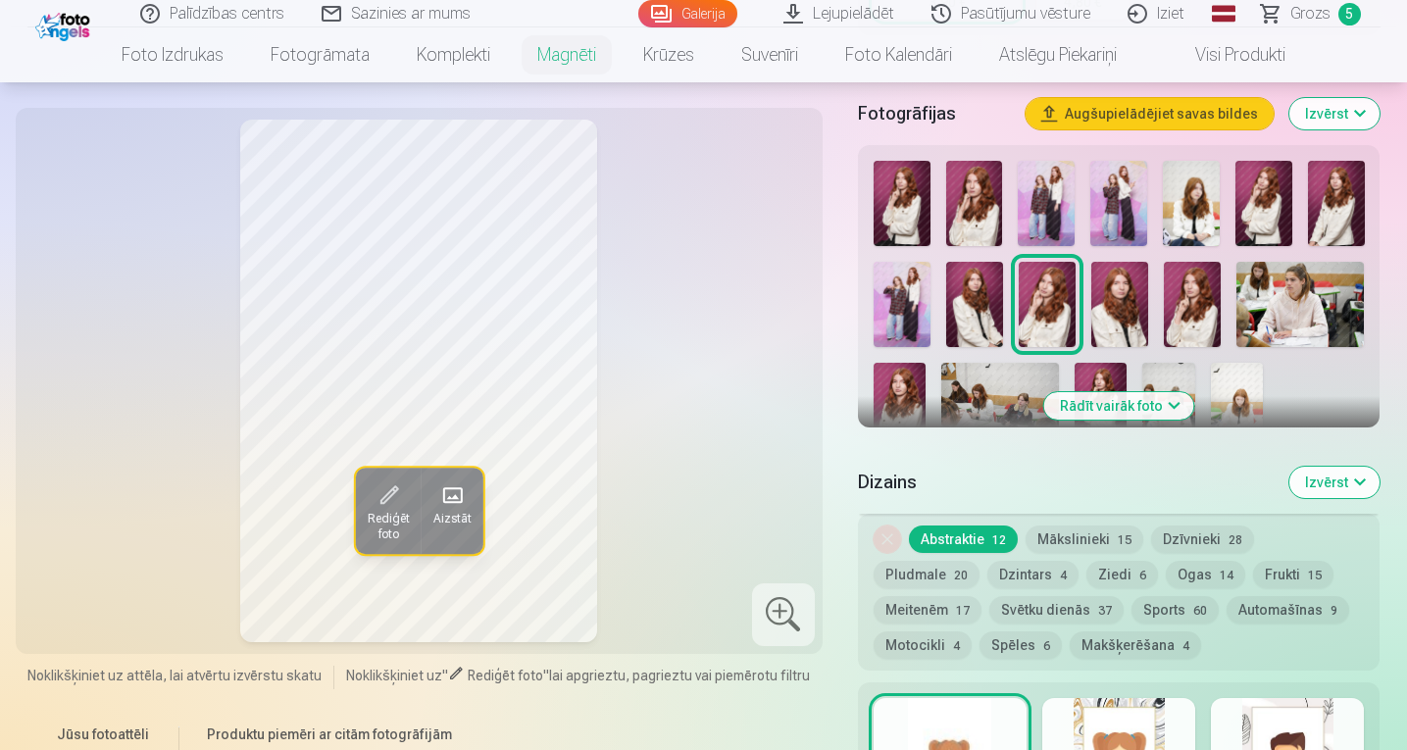
click at [1277, 203] on img at bounding box center [1264, 203] width 57 height 85
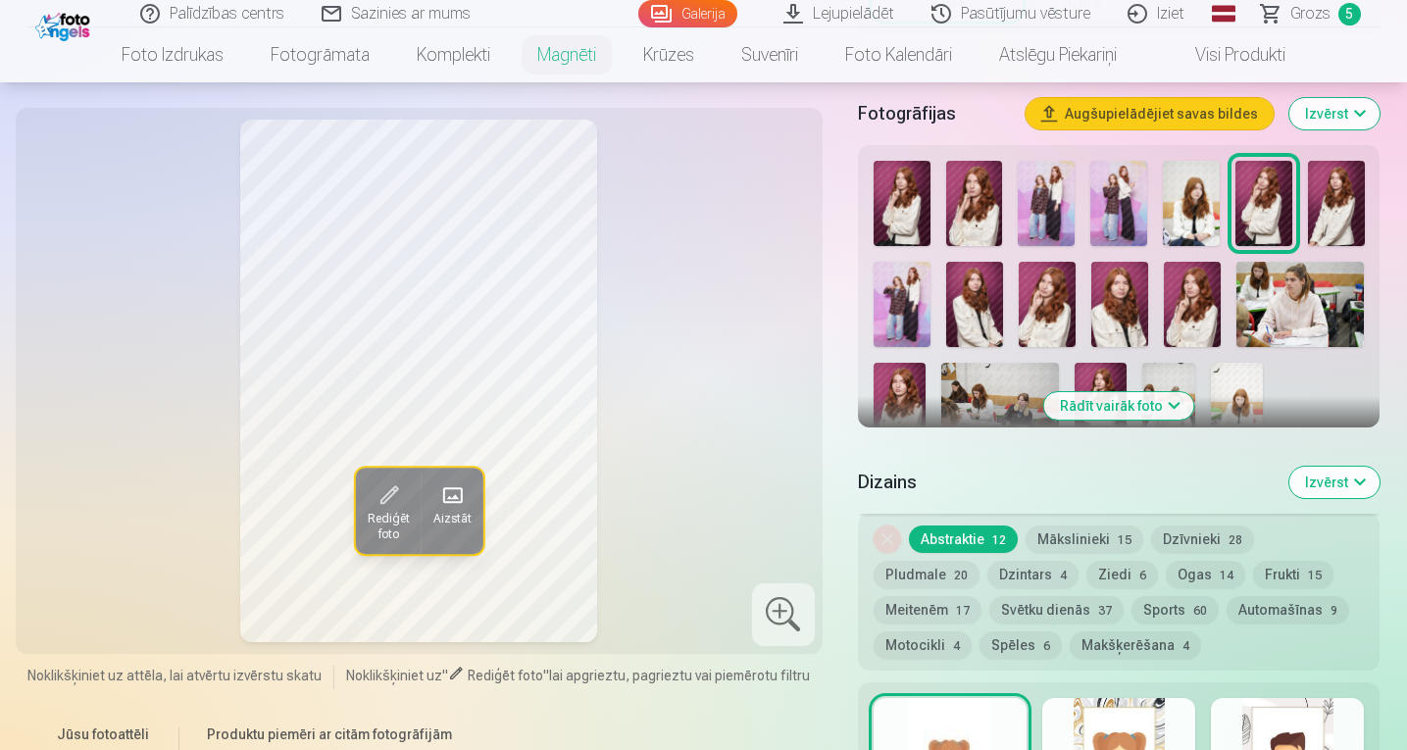
click at [1046, 308] on img at bounding box center [1047, 304] width 57 height 85
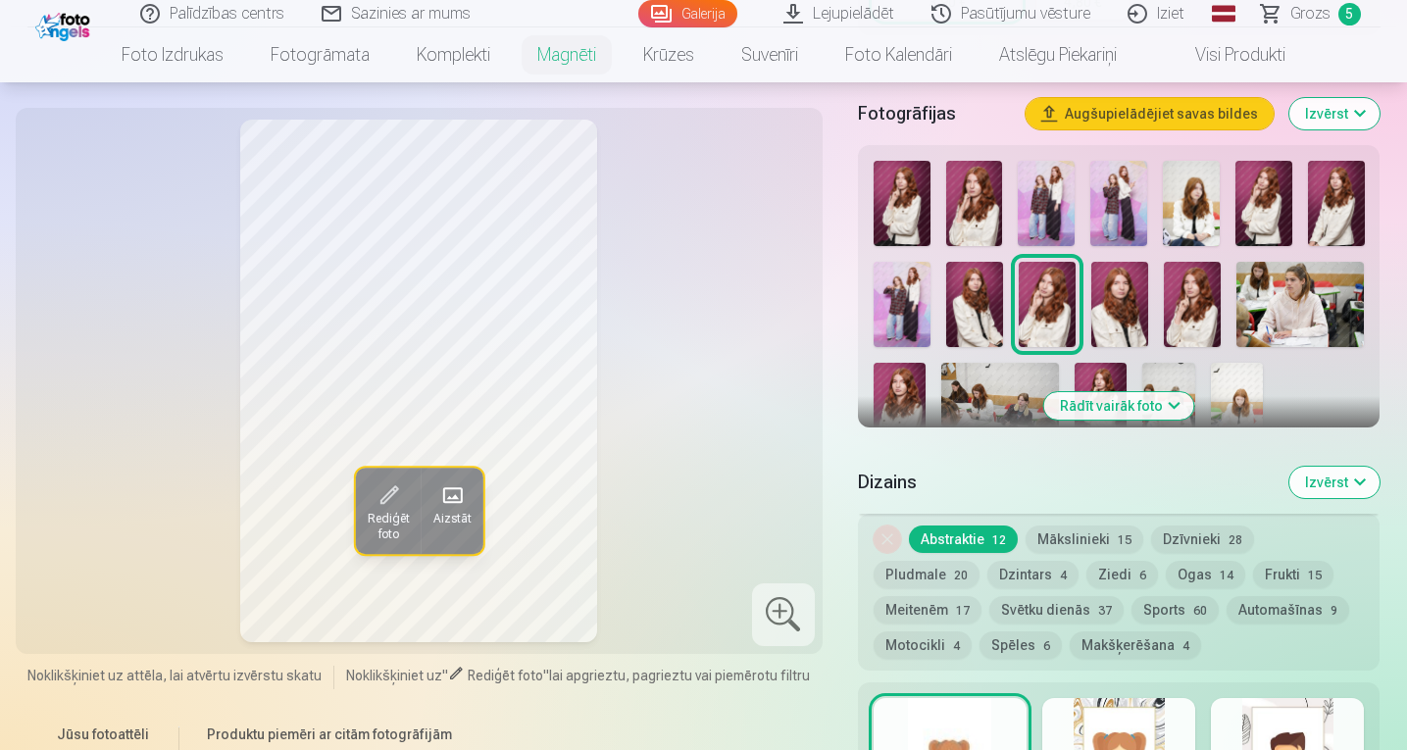
click at [1255, 208] on img at bounding box center [1264, 203] width 57 height 85
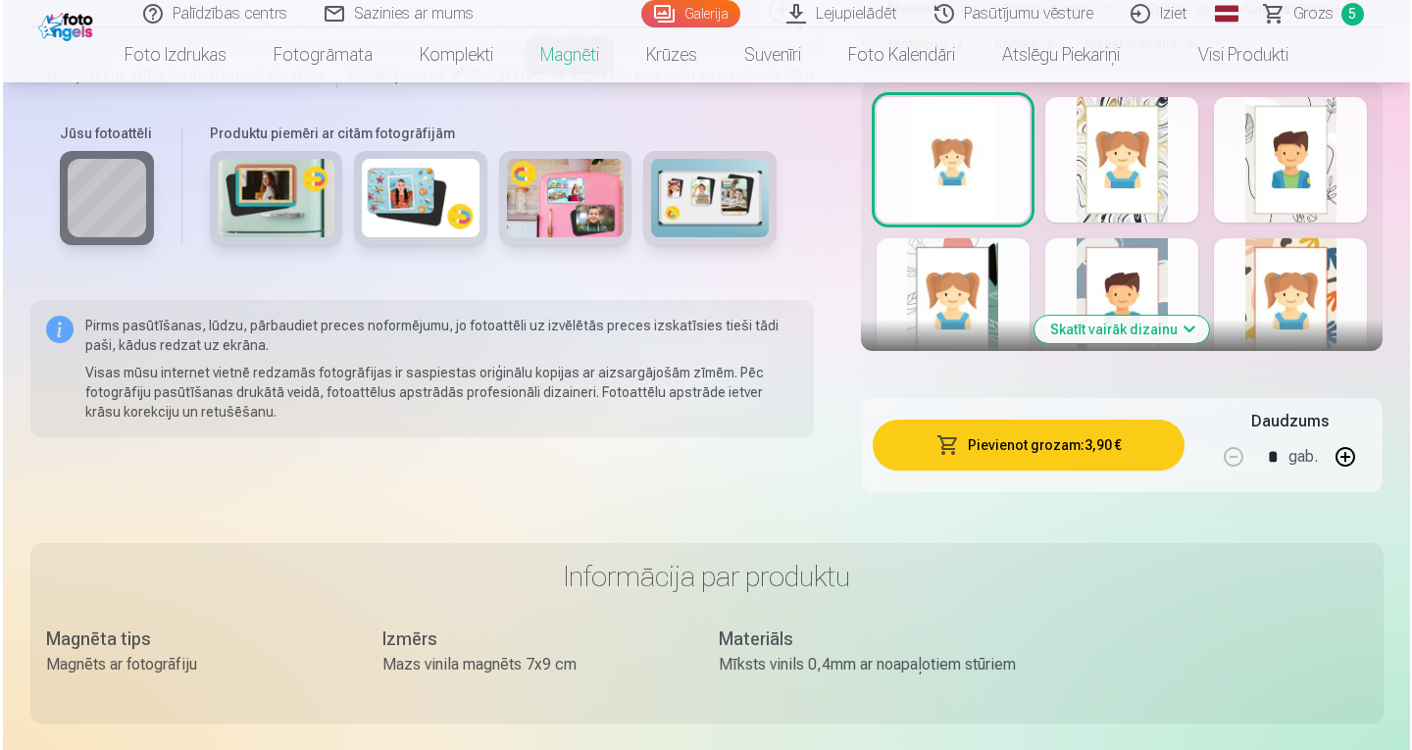
scroll to position [1120, 0]
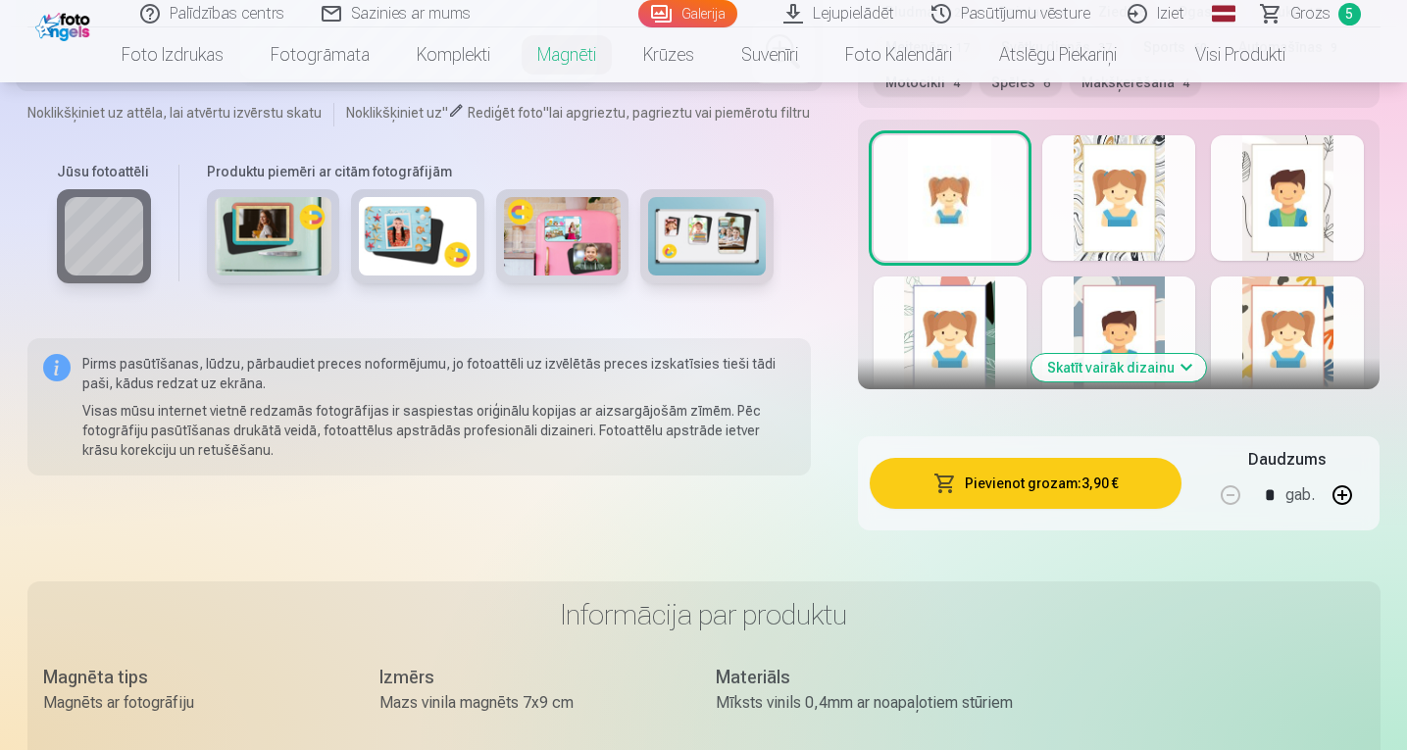
click at [989, 490] on button "Pievienot grozam : 3,90 €" at bounding box center [1026, 483] width 313 height 51
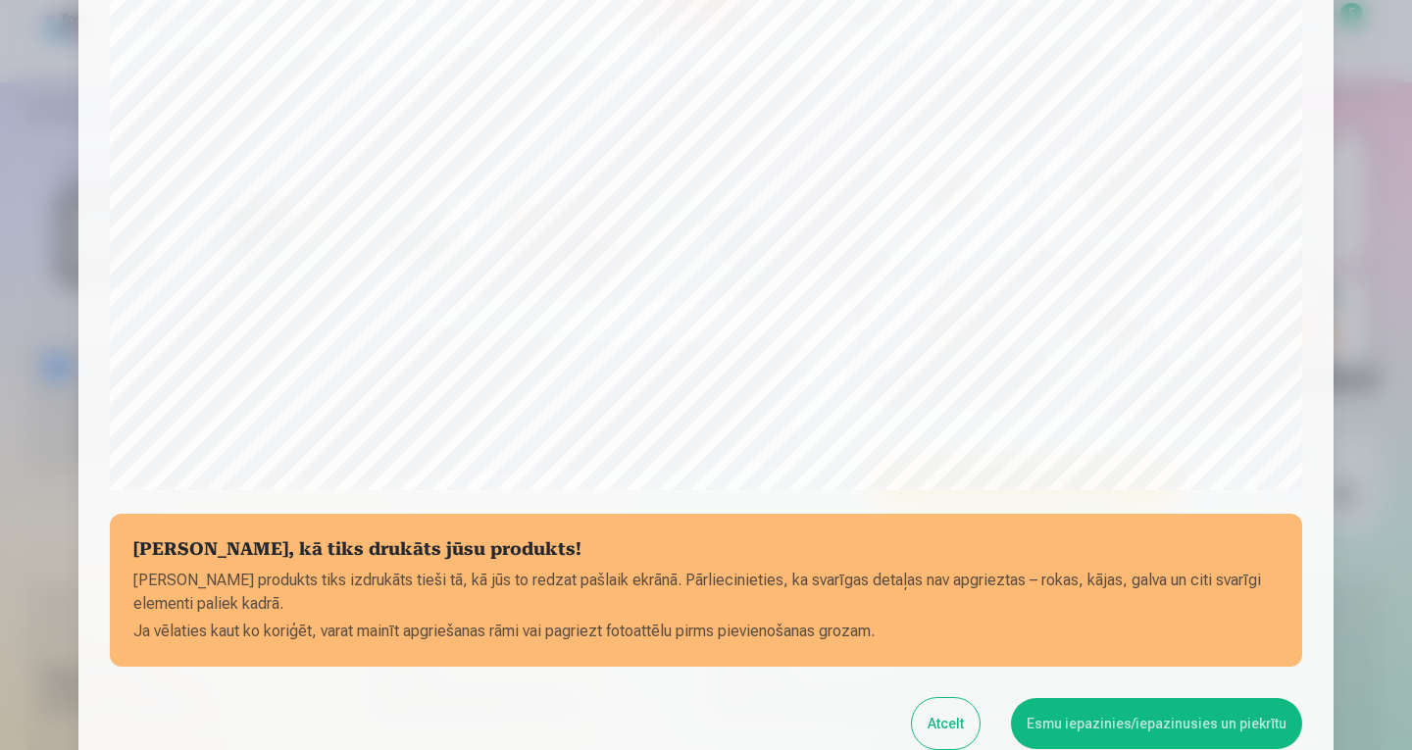
scroll to position [662, 0]
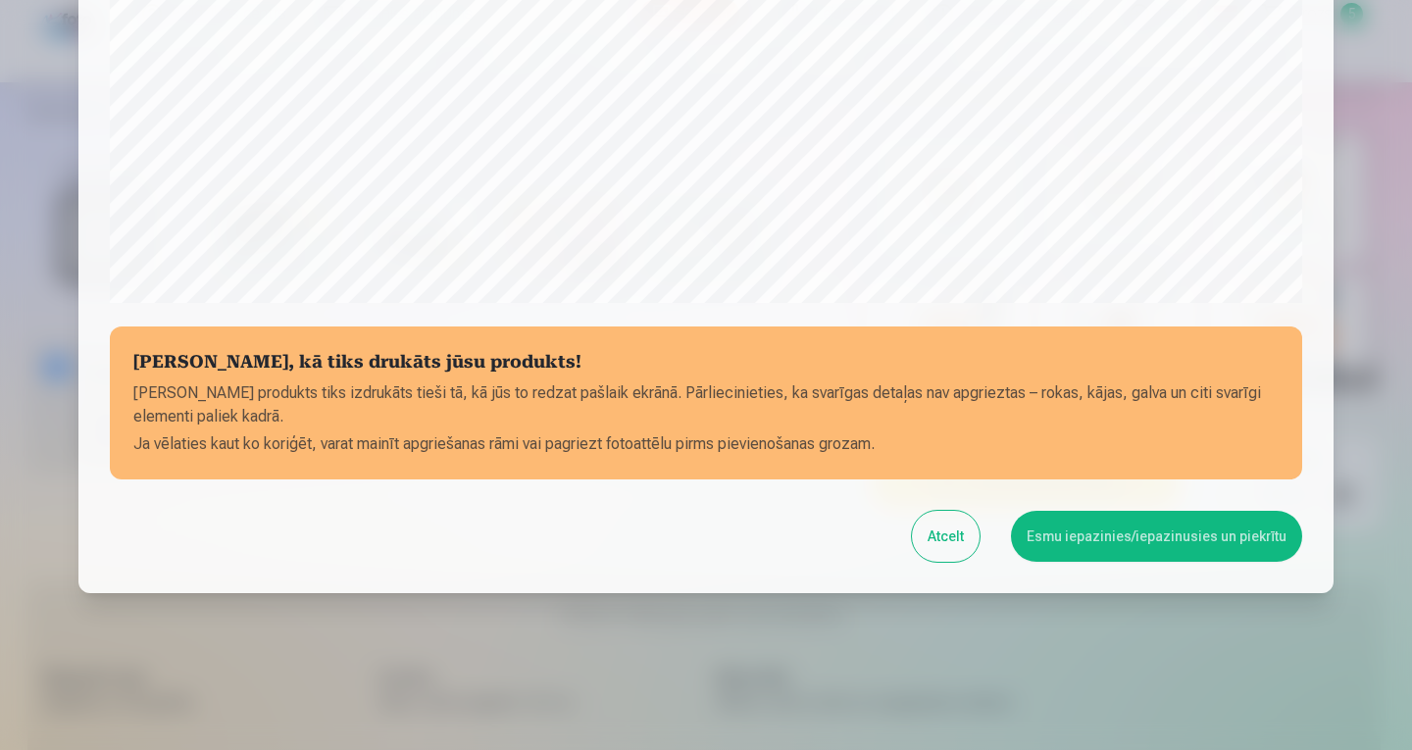
click at [1134, 543] on button "Esmu iepazinies/iepazinusies un piekrītu" at bounding box center [1156, 536] width 291 height 51
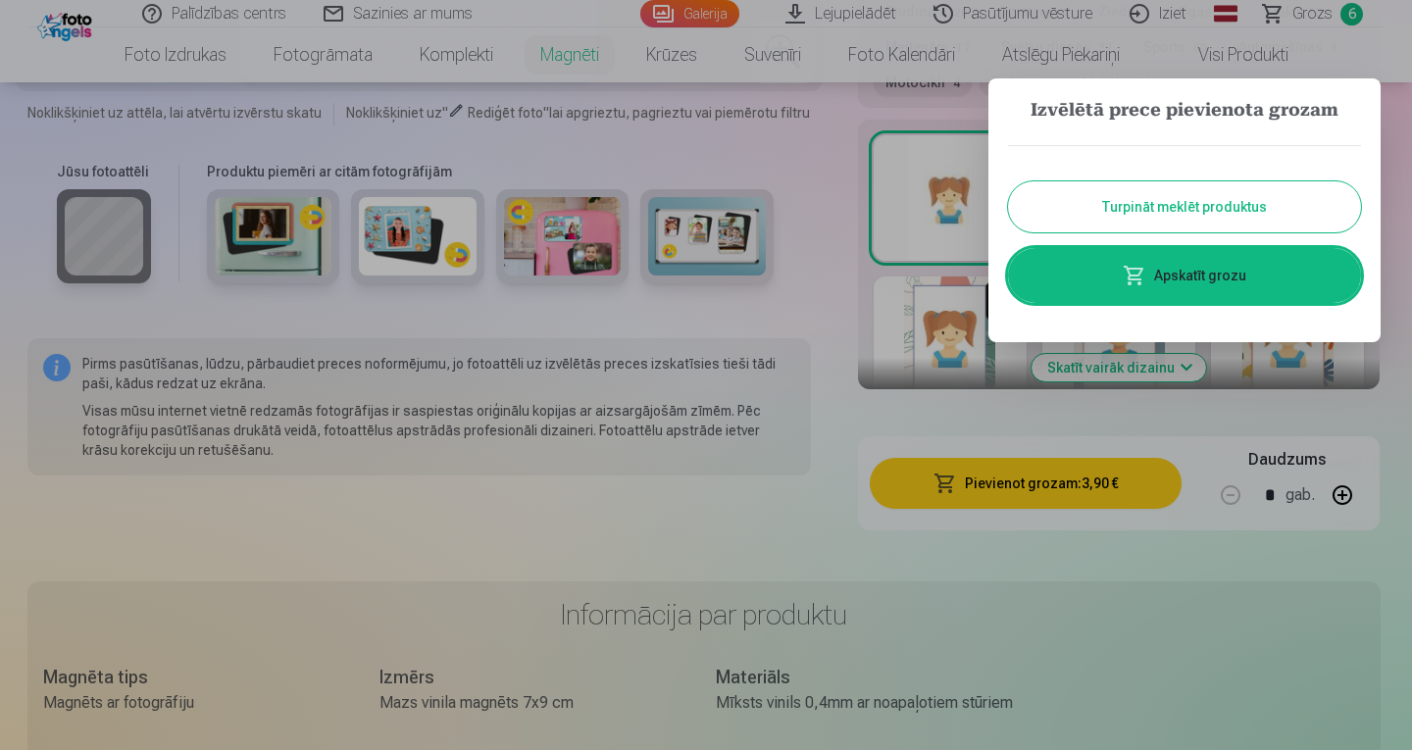
click at [1102, 281] on link "Apskatīt grozu" at bounding box center [1184, 275] width 353 height 55
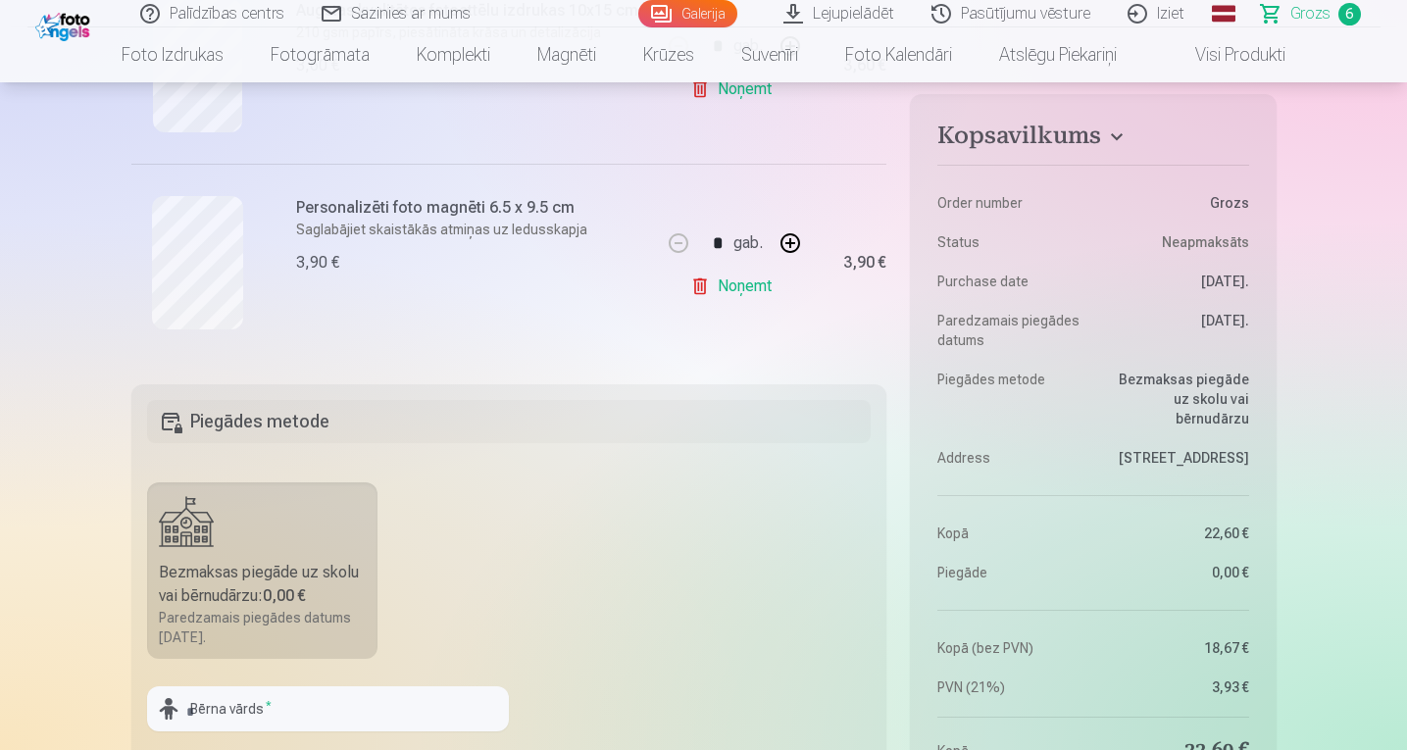
scroll to position [1321, 0]
click at [1059, 730] on aside "Kopsavilkums Order number Grozs Status Neapmaksāts Purchase date 9.10.2025. Par…" at bounding box center [1093, 558] width 366 height 929
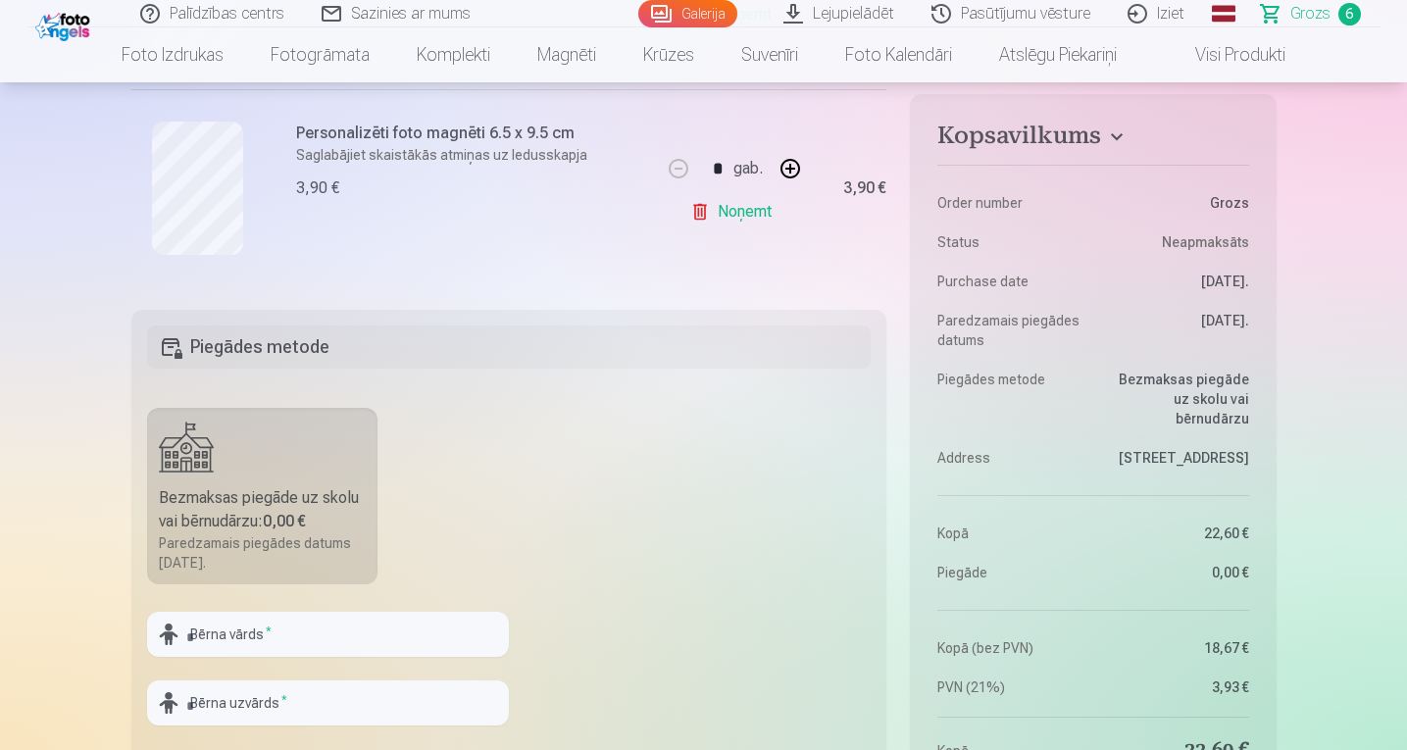
scroll to position [1615, 0]
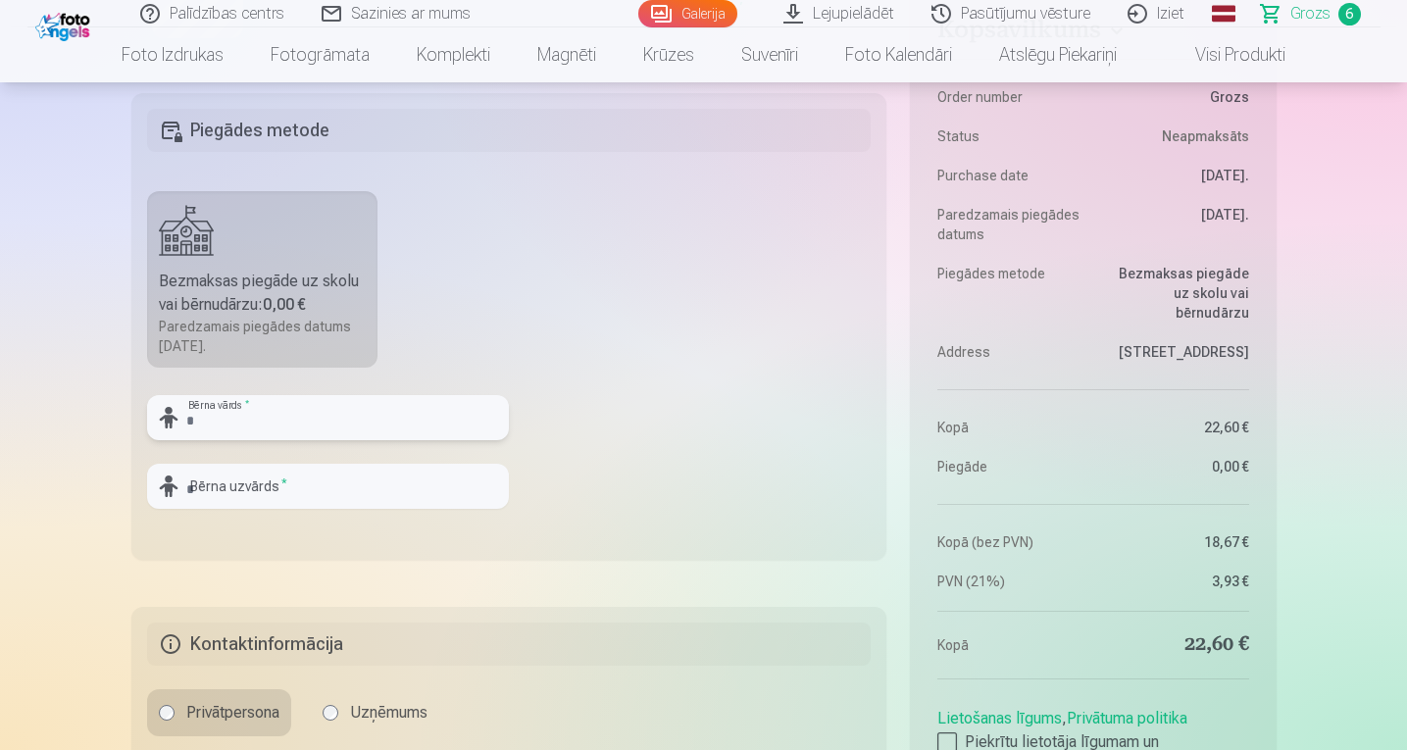
click at [405, 425] on input "text" at bounding box center [328, 417] width 362 height 45
type input "*"
type input "*****"
click at [350, 473] on input "text" at bounding box center [328, 486] width 362 height 45
type input "*********"
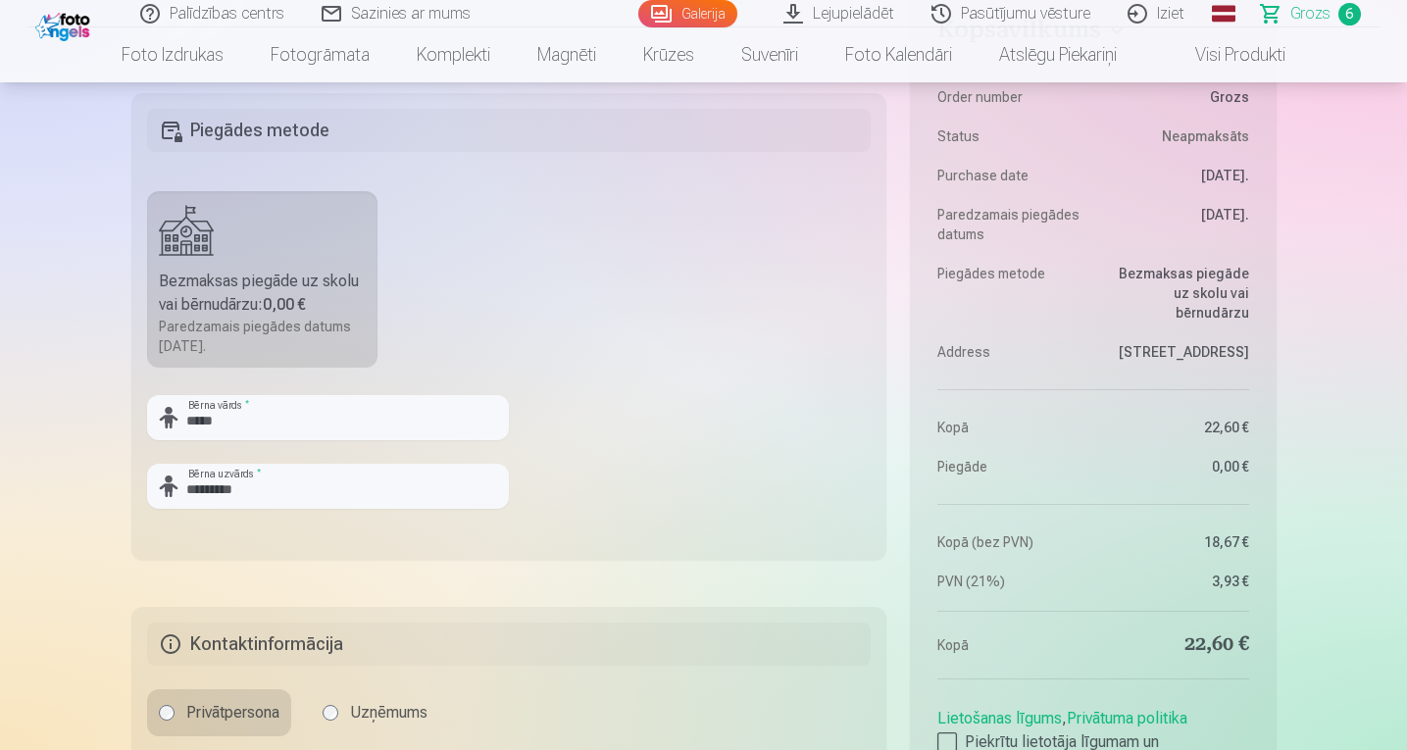
click at [558, 513] on fieldset "Piegādes metode Bezmaksas piegāde uz skolu vai bērnudārzu : 0,00 € Paredzamais …" at bounding box center [509, 326] width 756 height 467
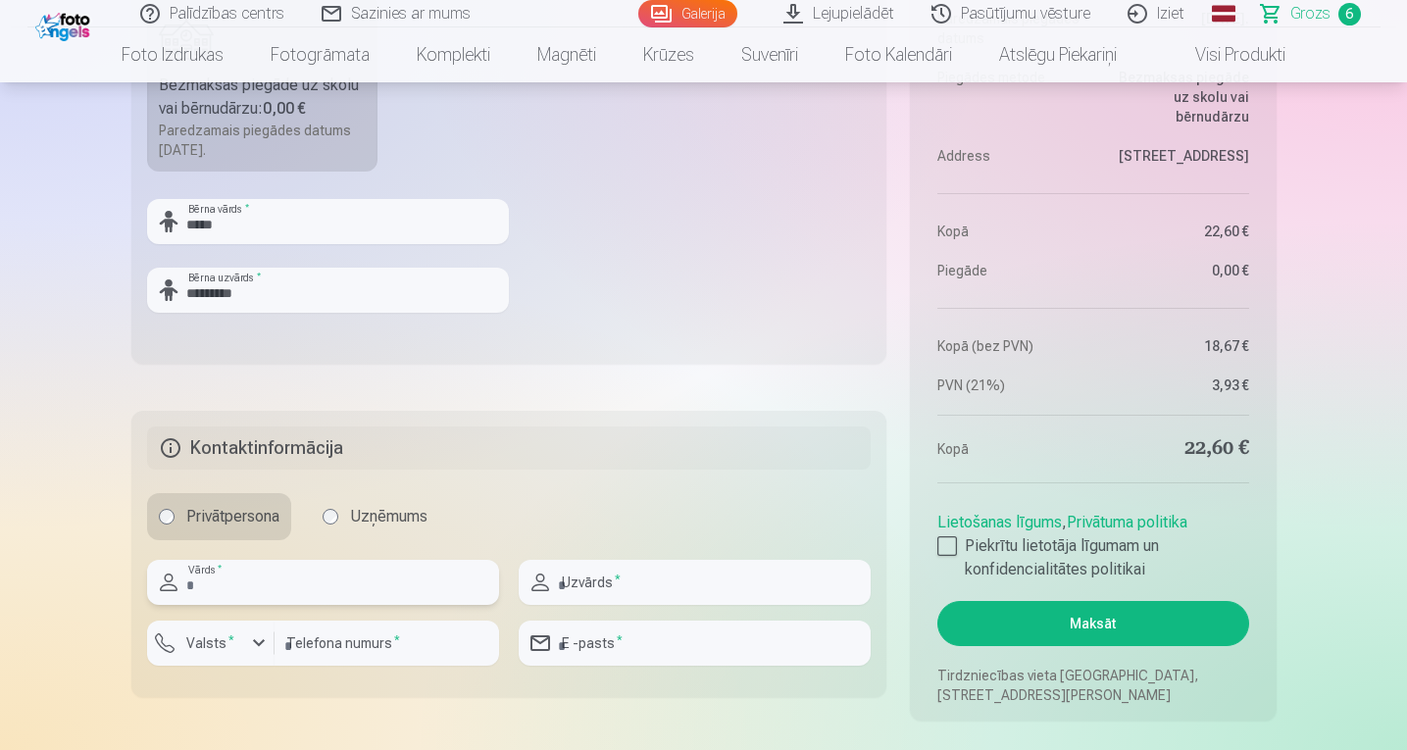
click at [238, 575] on input "text" at bounding box center [323, 582] width 352 height 45
type input "****"
click at [557, 585] on input "text" at bounding box center [695, 582] width 352 height 45
type input "*********"
click at [384, 642] on input "number" at bounding box center [387, 643] width 225 height 45
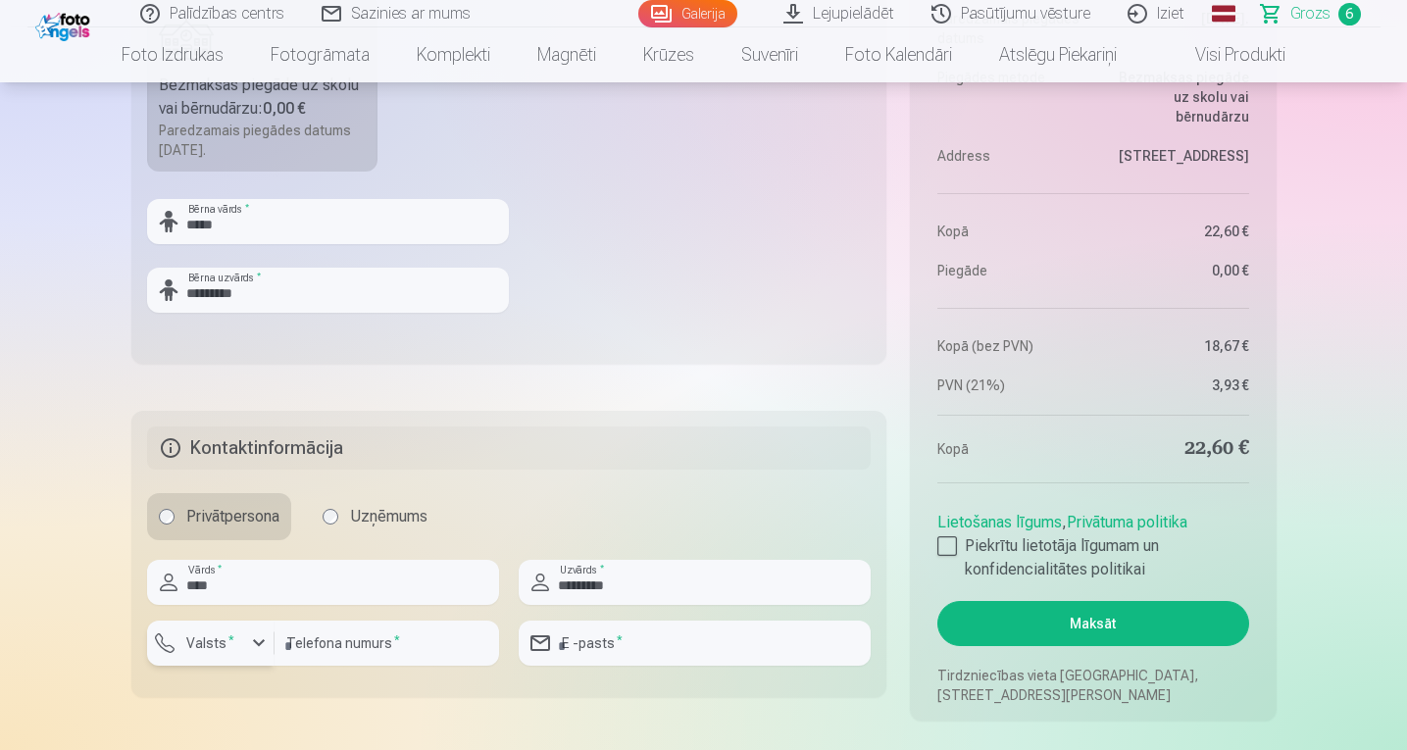
click at [223, 639] on label "Valsts *" at bounding box center [210, 644] width 64 height 20
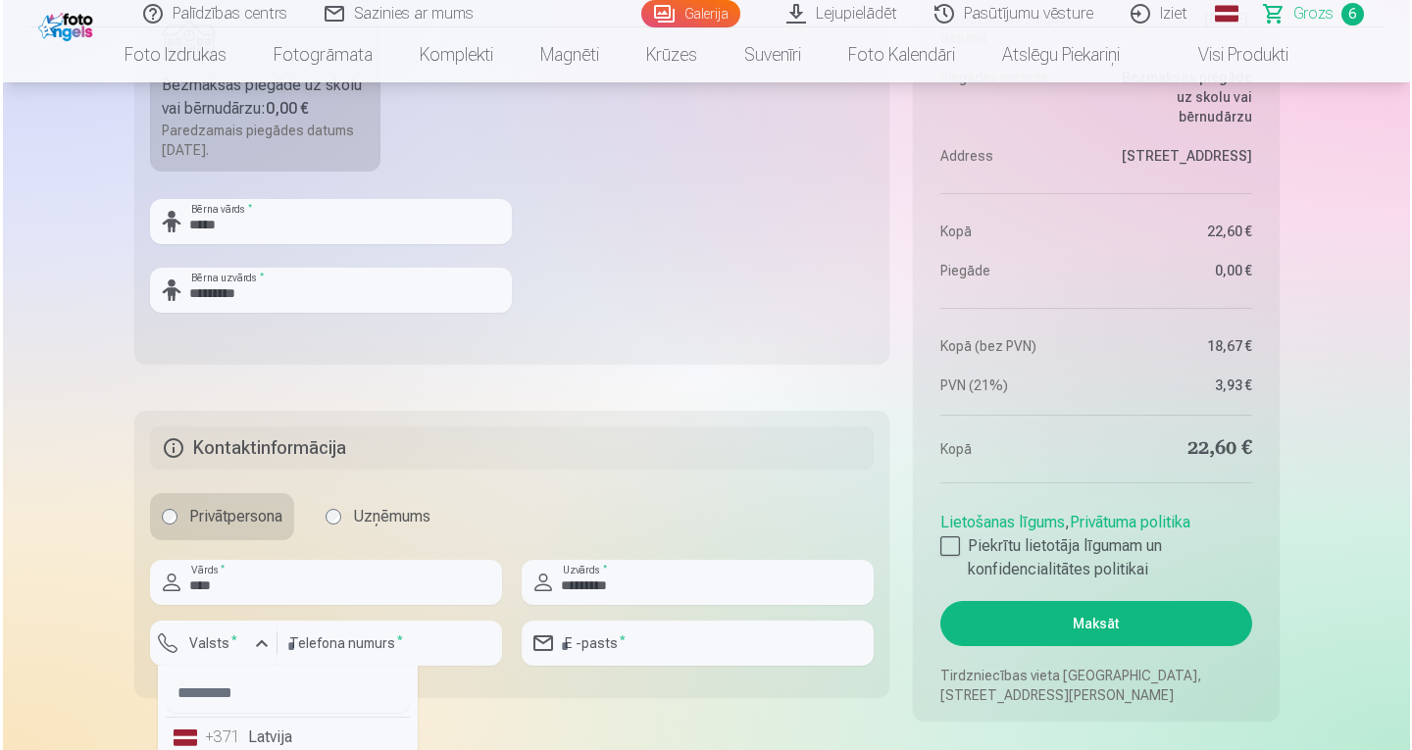
scroll to position [1819, 0]
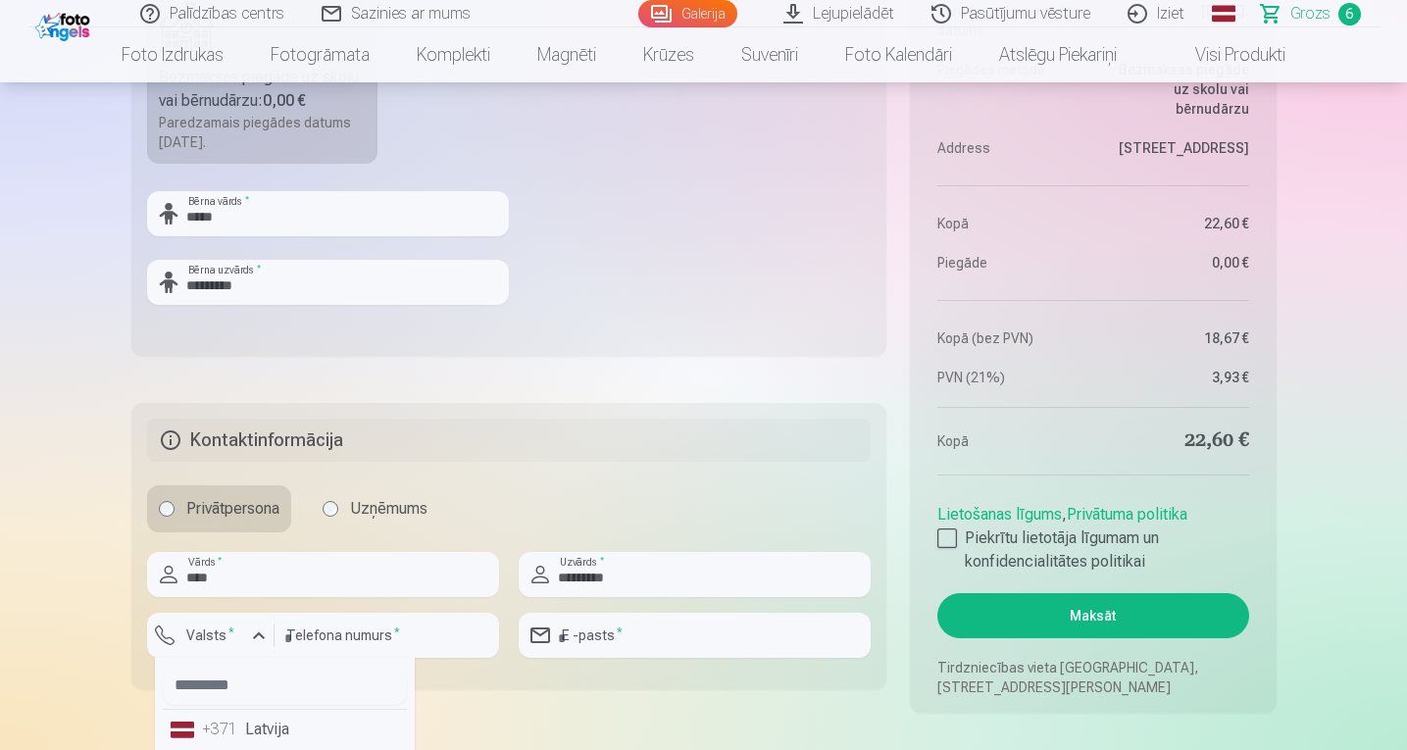
drag, startPoint x: 244, startPoint y: 734, endPoint x: 275, endPoint y: 706, distance: 41.0
click at [245, 734] on li "+371 Latvija" at bounding box center [285, 729] width 244 height 39
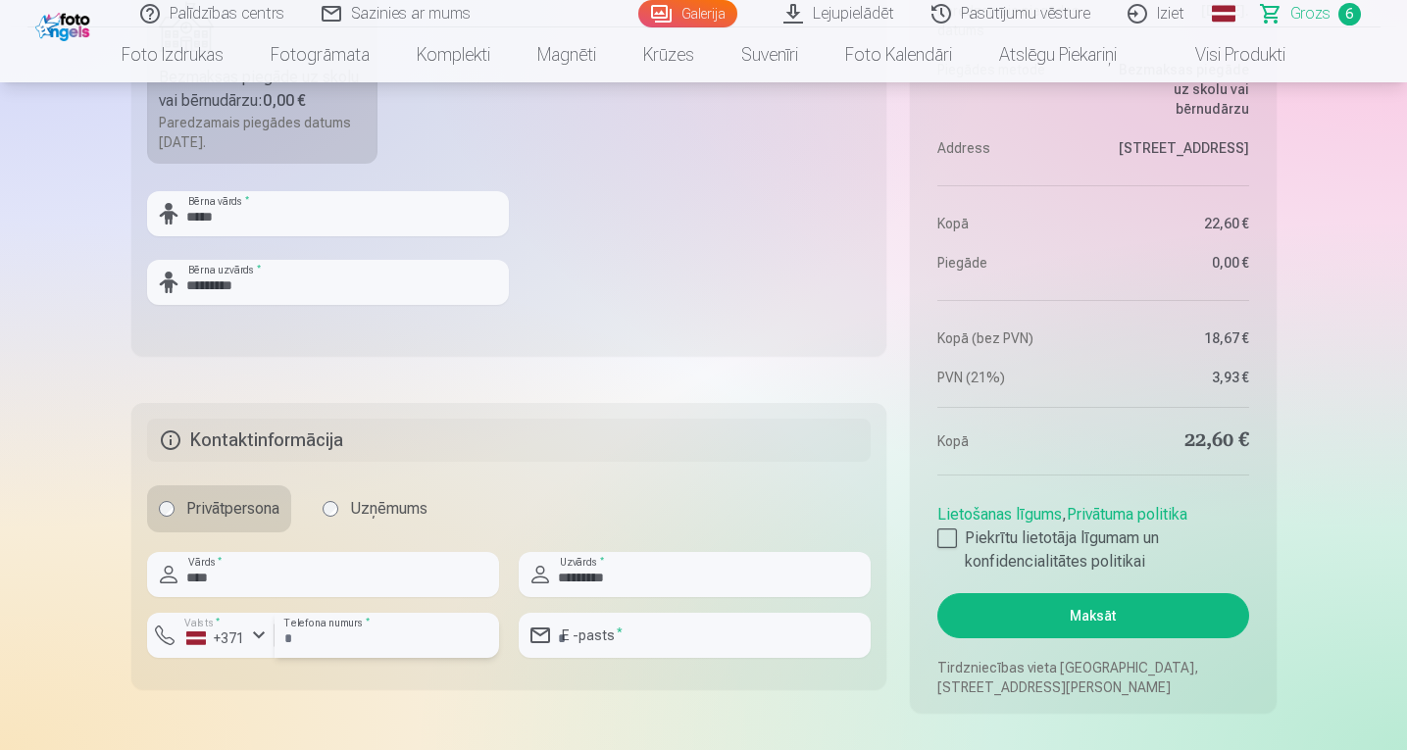
click at [313, 632] on input "number" at bounding box center [387, 635] width 225 height 45
type input "********"
click at [663, 649] on input "email" at bounding box center [695, 635] width 352 height 45
type input "**********"
click at [700, 669] on div at bounding box center [695, 666] width 352 height 16
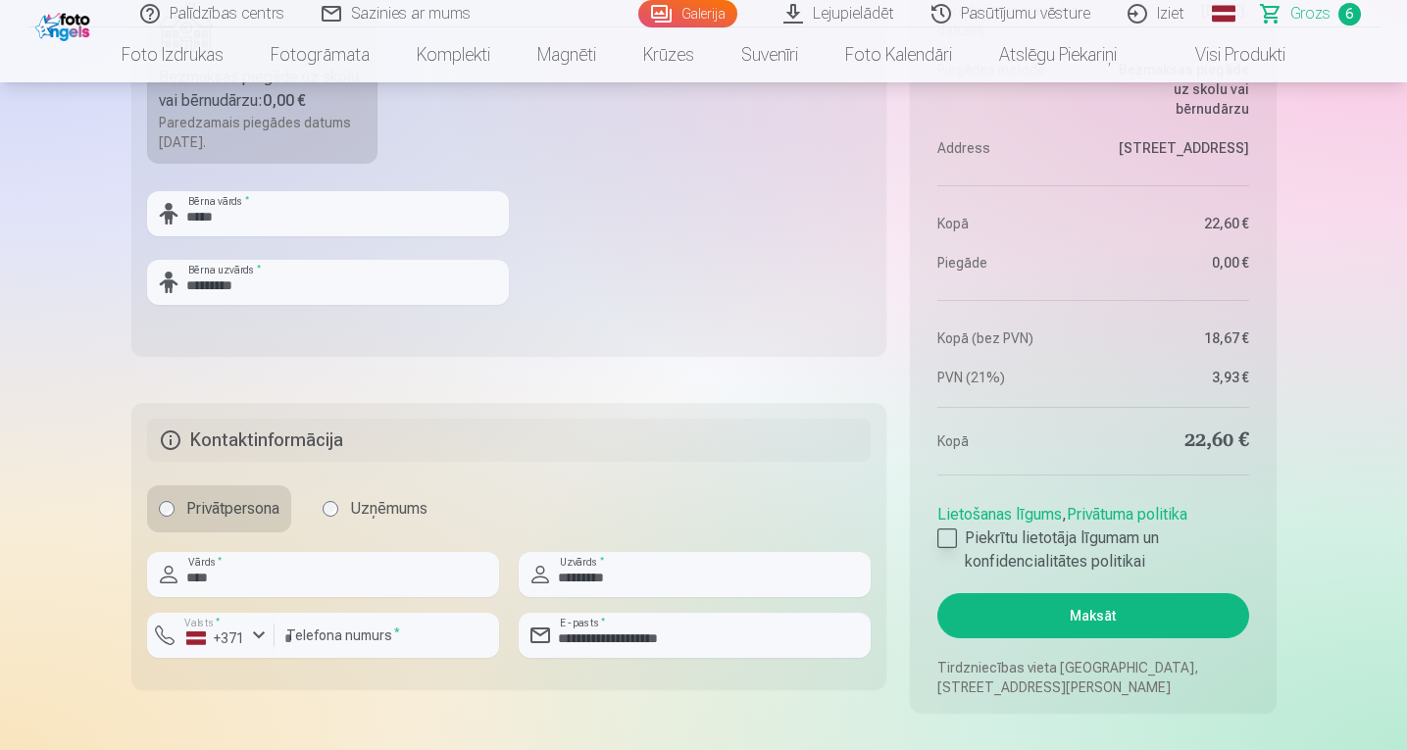
drag, startPoint x: 942, startPoint y: 533, endPoint x: 974, endPoint y: 572, distance: 50.9
click at [942, 533] on div at bounding box center [948, 539] width 20 height 20
click at [1009, 612] on button "Maksāt" at bounding box center [1093, 615] width 311 height 45
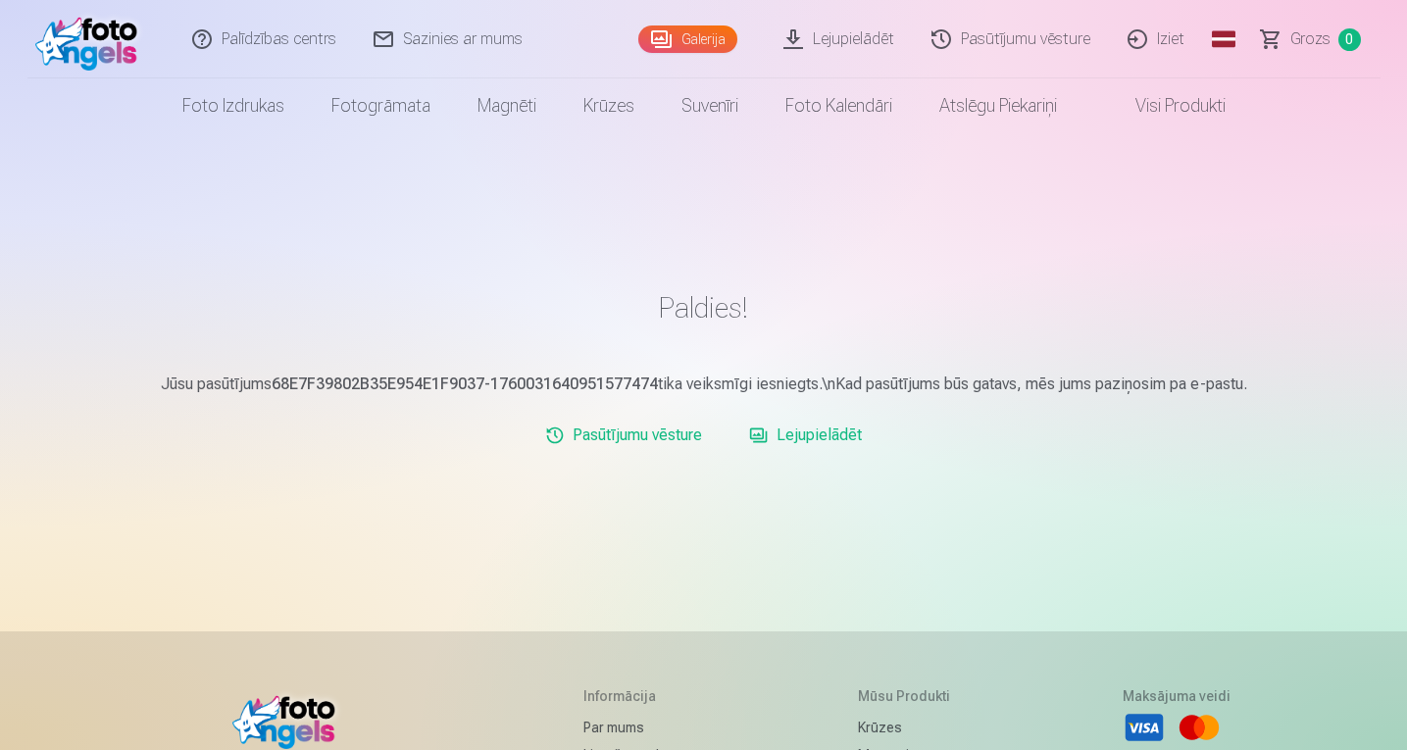
click at [840, 441] on link "Lejupielādēt" at bounding box center [805, 435] width 128 height 39
click at [623, 431] on link "Pasūtījumu vēsture" at bounding box center [623, 435] width 173 height 39
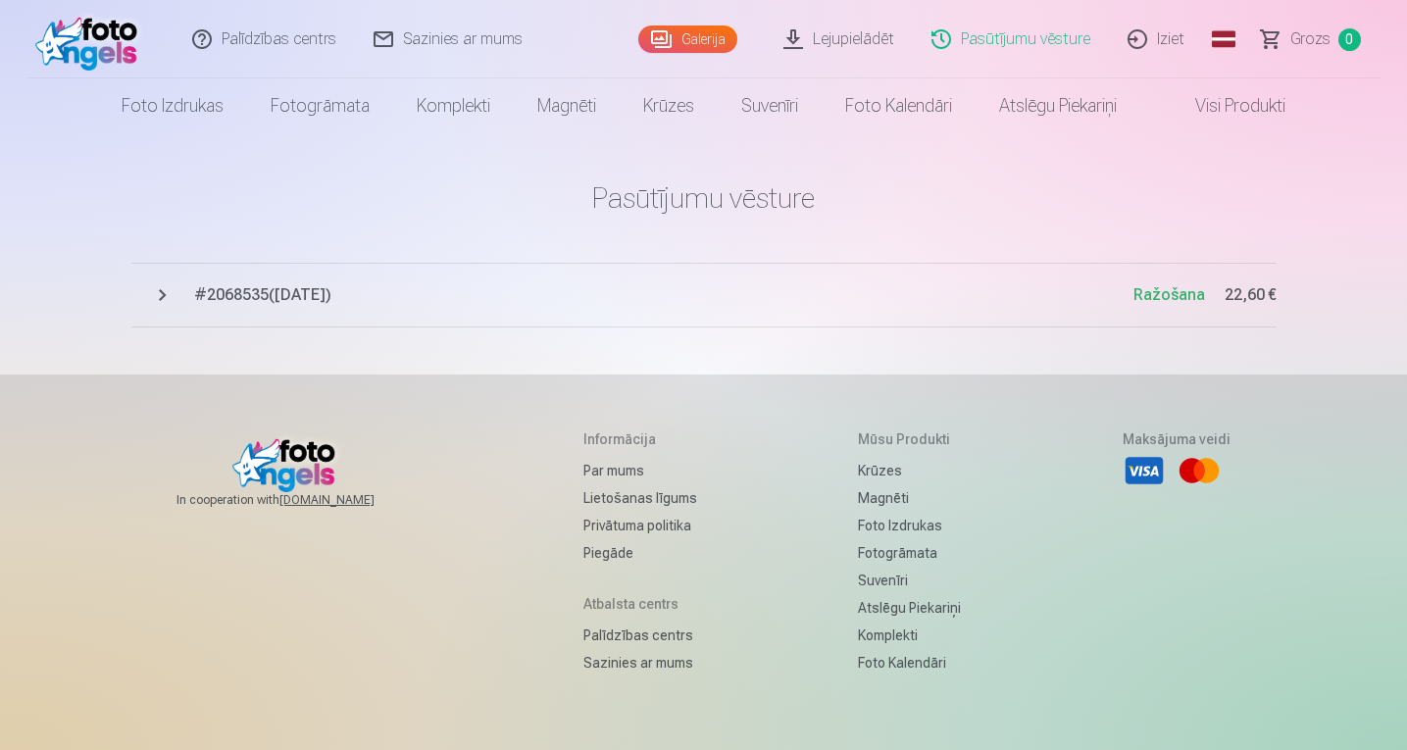
click at [331, 299] on span "# 2068535 ( [DATE] )" at bounding box center [664, 295] width 940 height 24
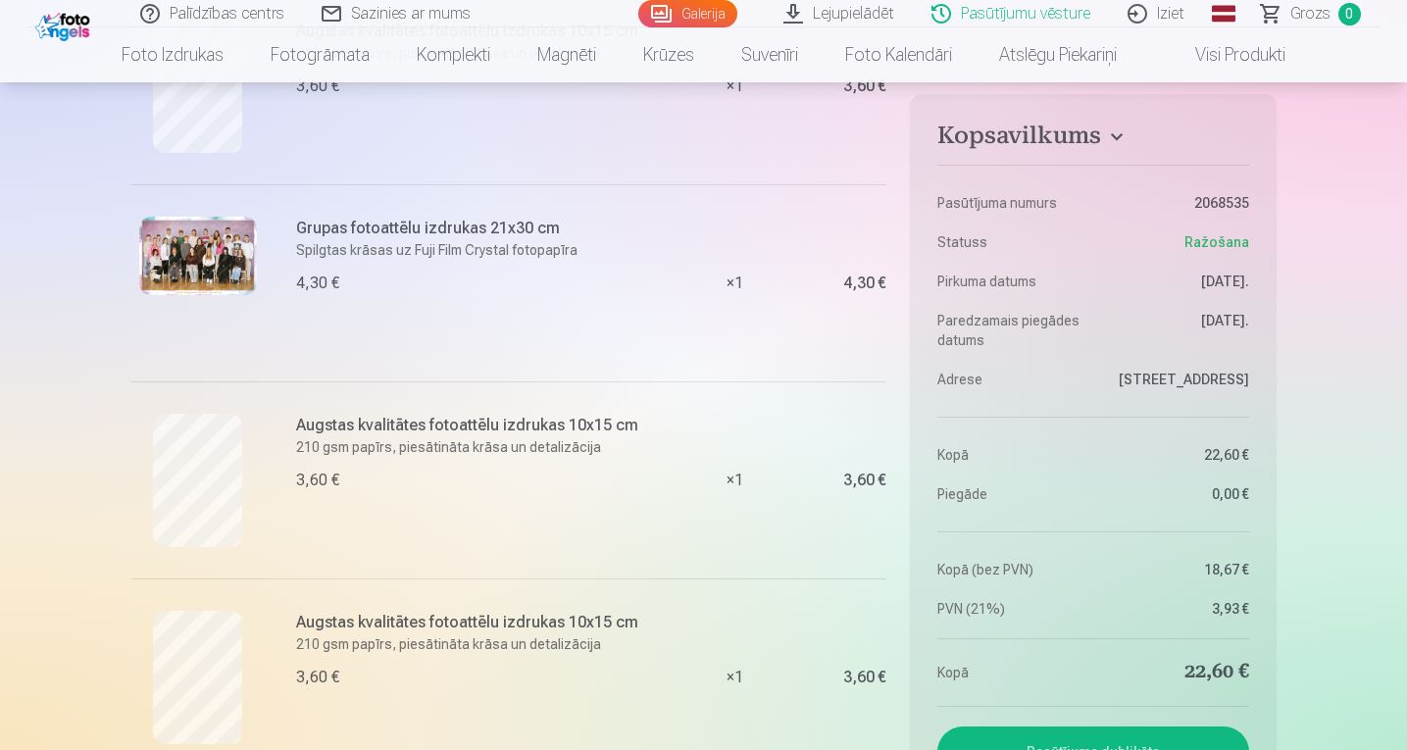
scroll to position [196, 0]
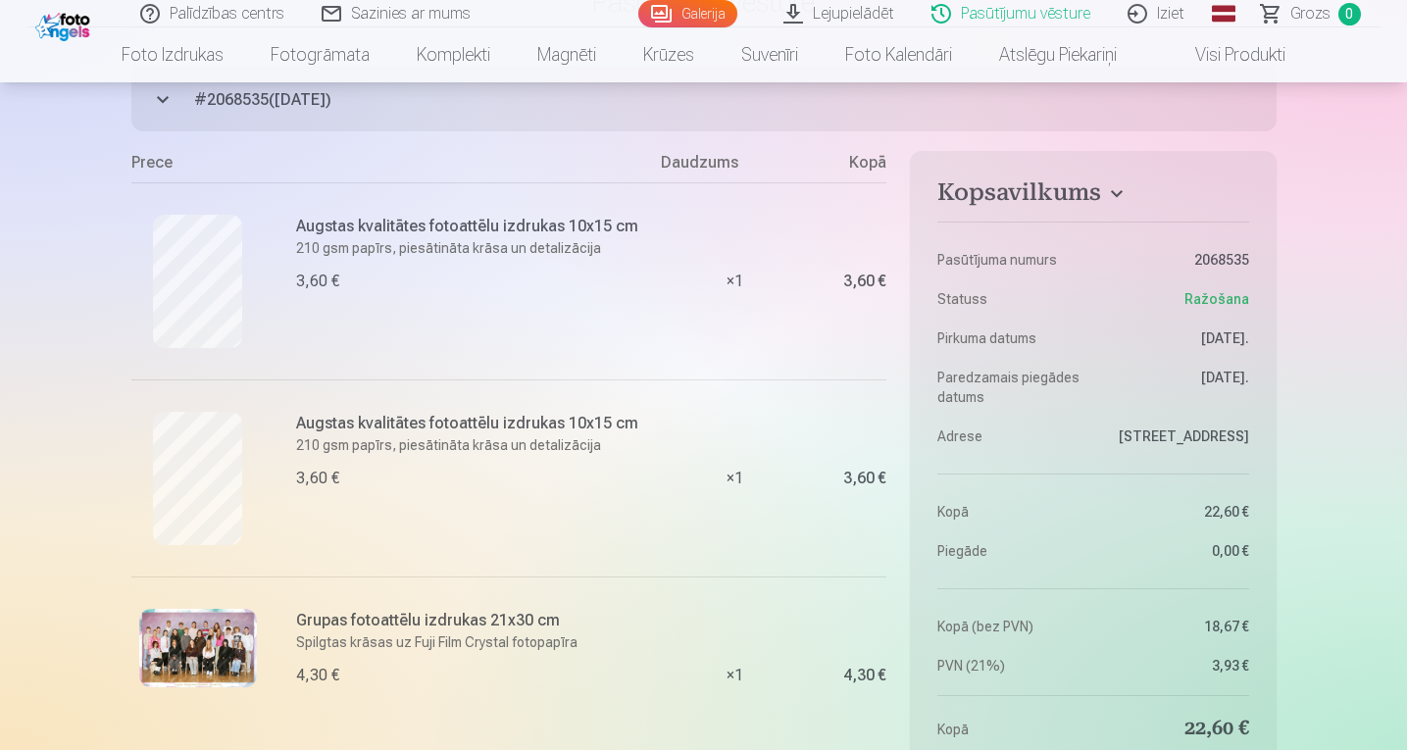
click at [1158, 14] on link "Iziet" at bounding box center [1157, 13] width 94 height 27
